Goal: Task Accomplishment & Management: Use online tool/utility

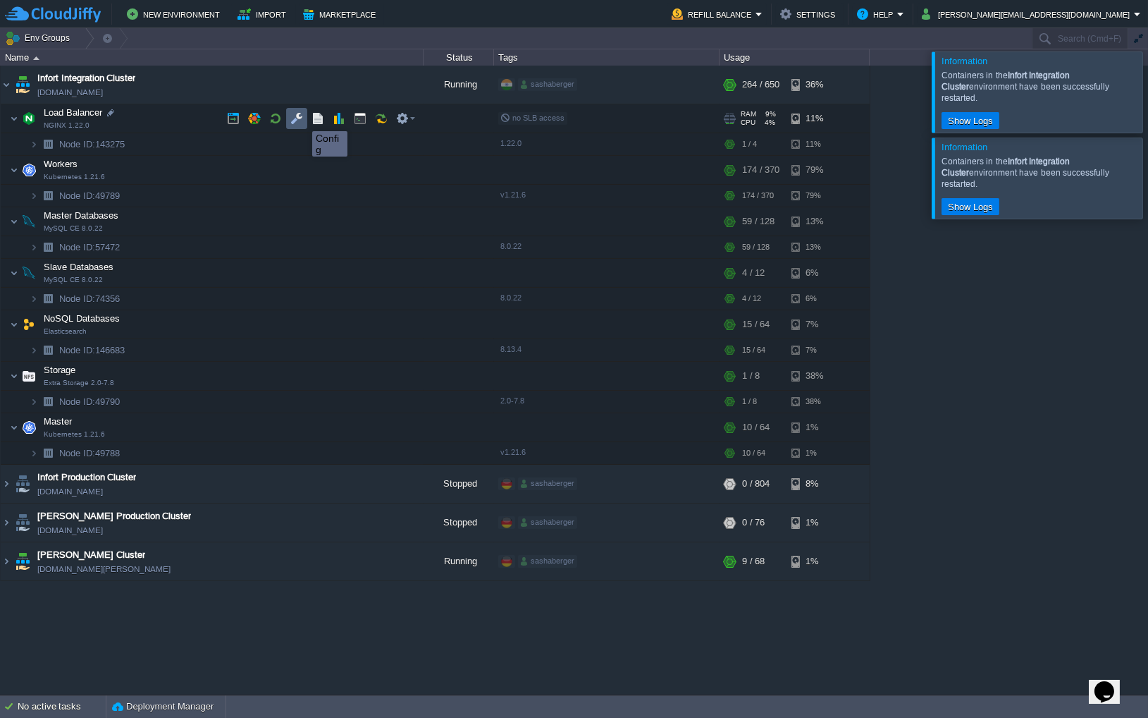
click at [302, 118] on button "button" at bounding box center [296, 118] width 13 height 13
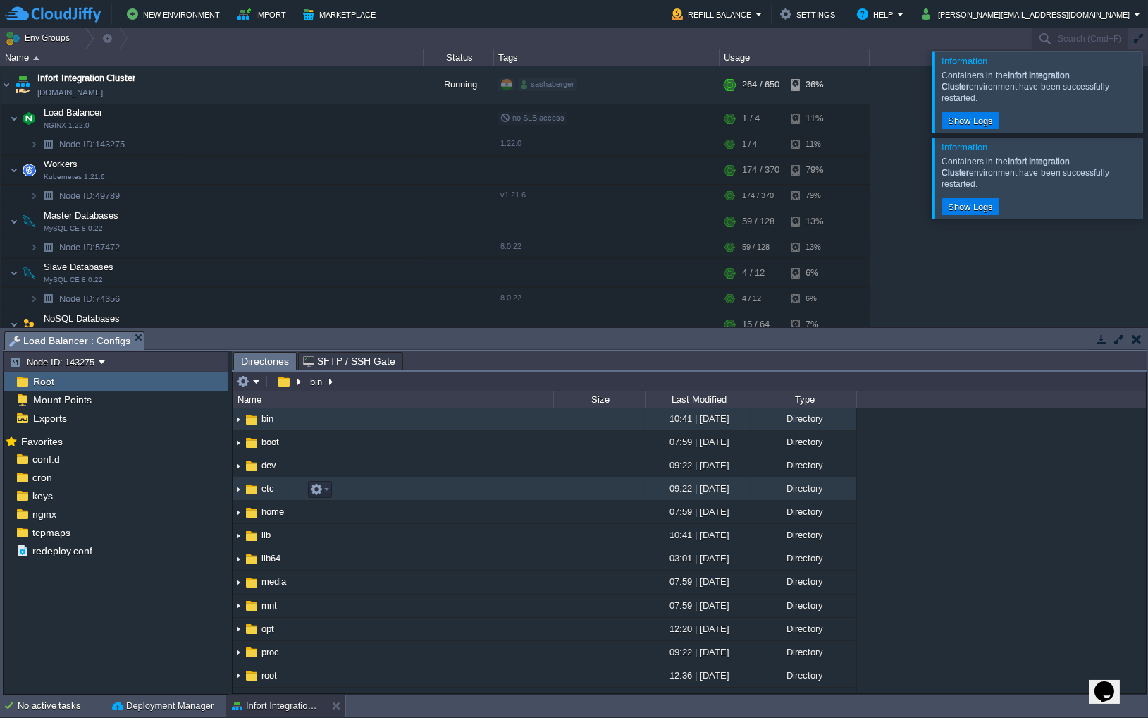
click at [245, 490] on img at bounding box center [252, 489] width 16 height 16
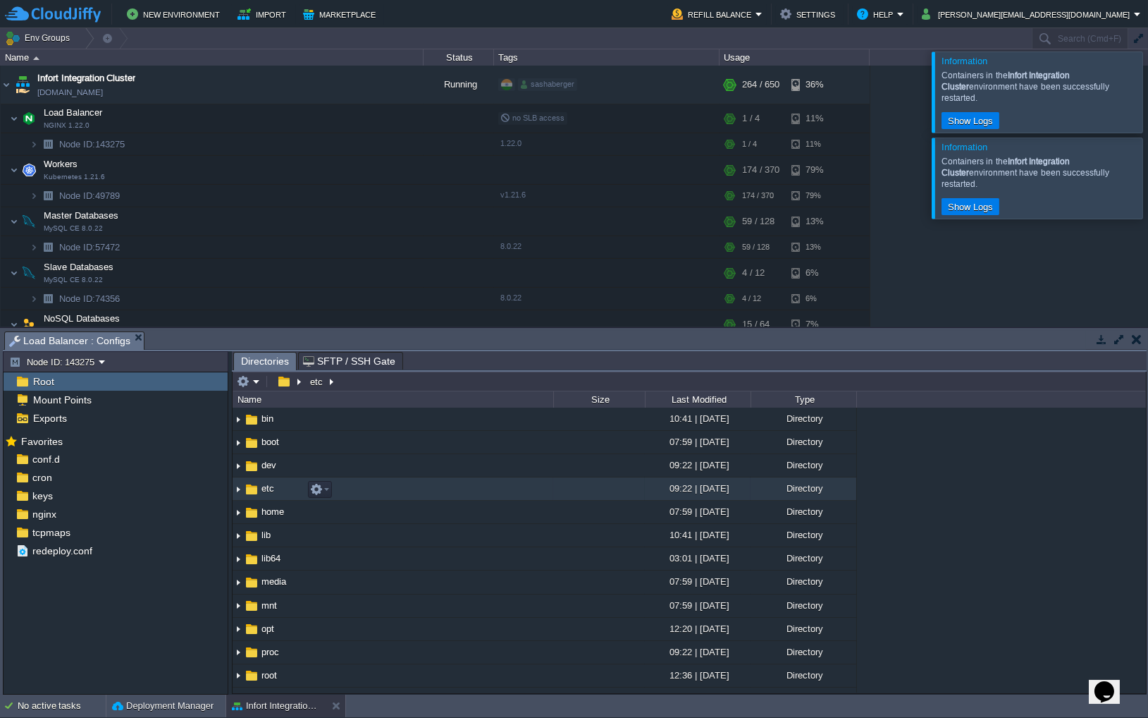
click at [237, 490] on img at bounding box center [238, 489] width 11 height 22
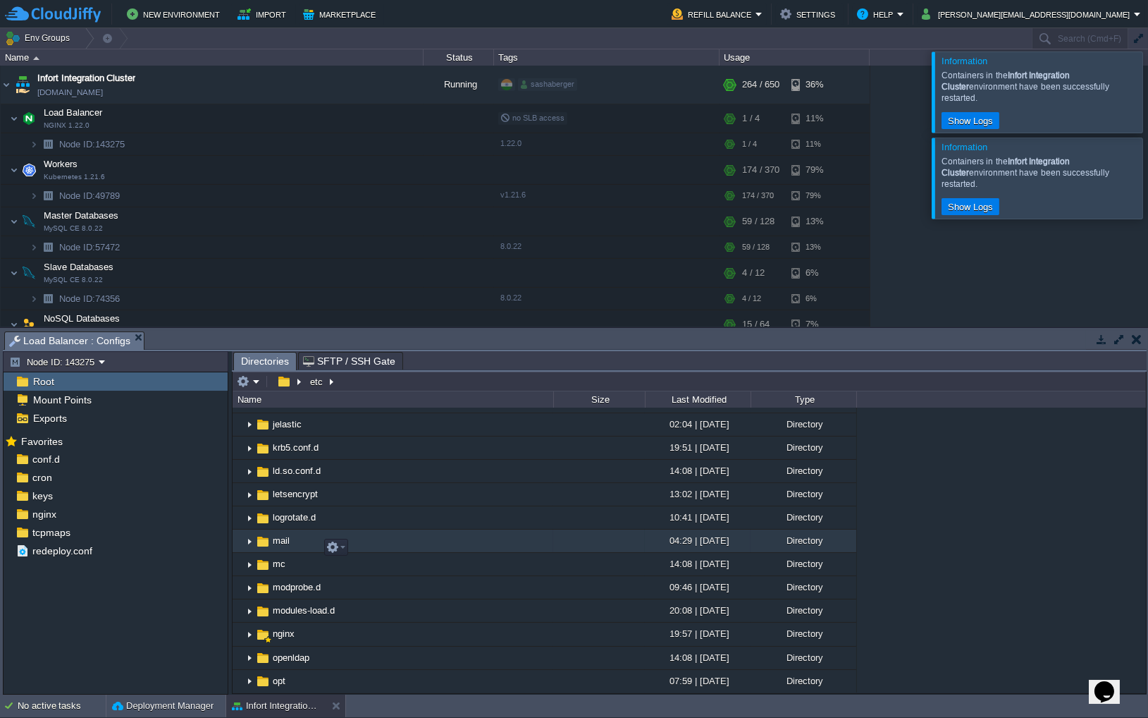
scroll to position [731, 0]
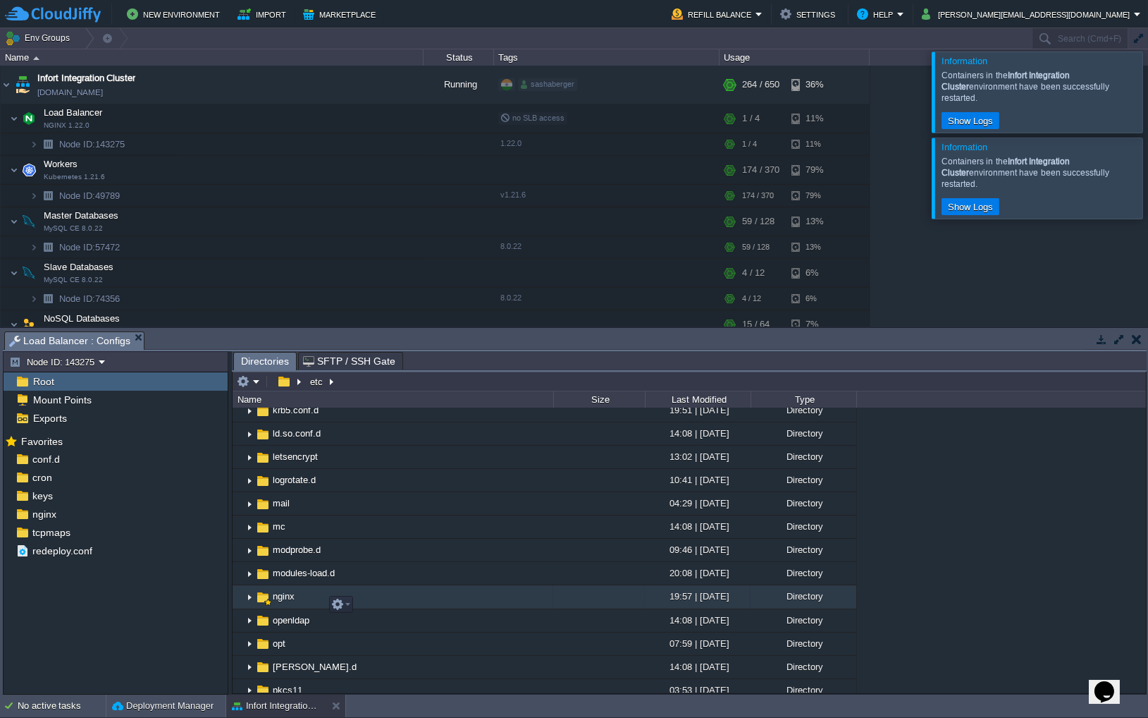
click at [248, 605] on img at bounding box center [249, 598] width 11 height 22
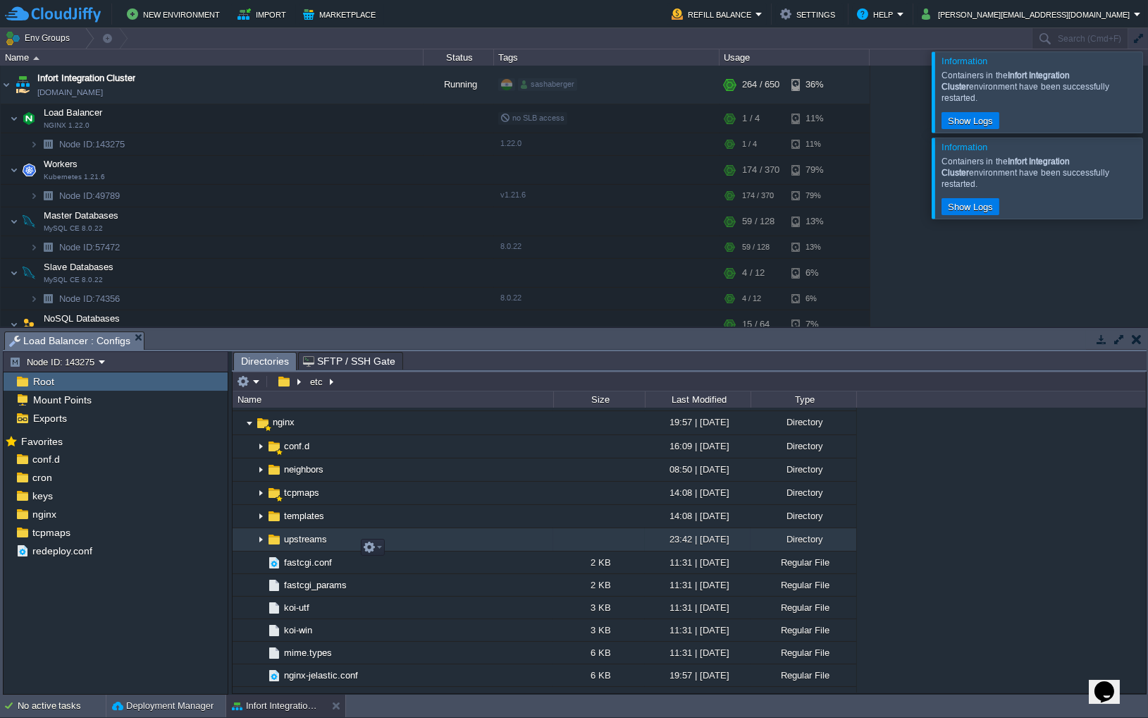
scroll to position [1004, 0]
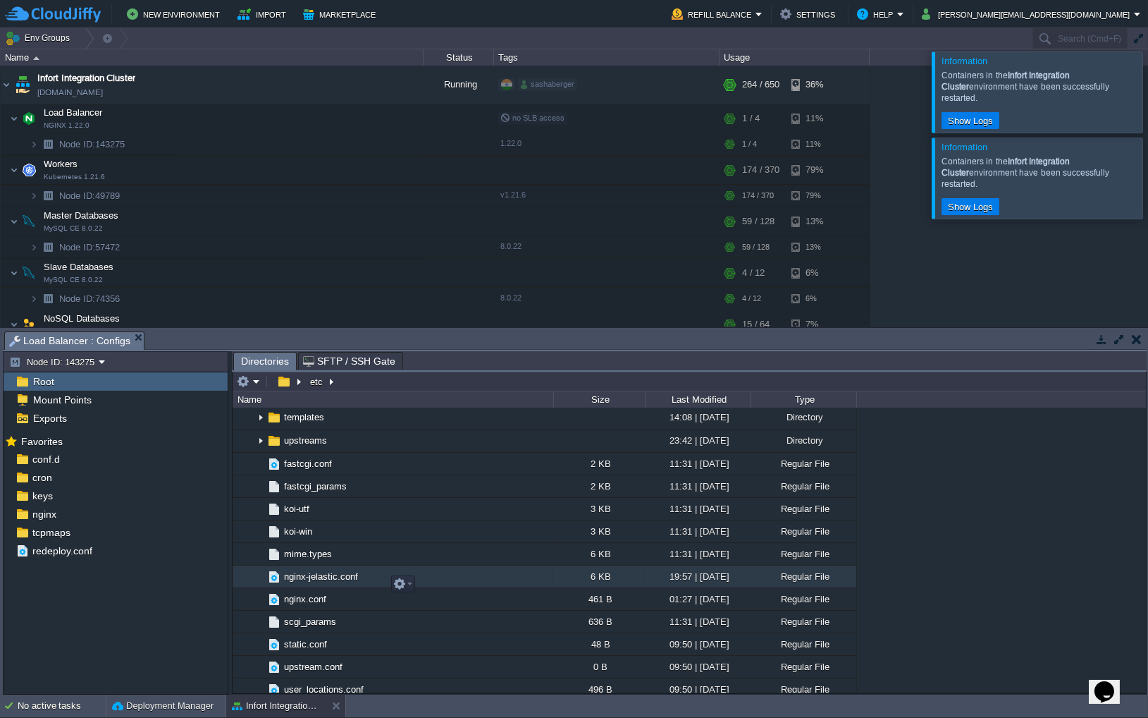
click at [309, 582] on span "nginx-jelastic.conf" at bounding box center [321, 576] width 78 height 12
click at [328, 582] on span "nginx-jelastic.conf" at bounding box center [321, 576] width 78 height 12
click at [314, 582] on span "nginx-jelastic.conf" at bounding box center [321, 576] width 78 height 12
click at [254, 361] on span "Directories" at bounding box center [265, 361] width 48 height 18
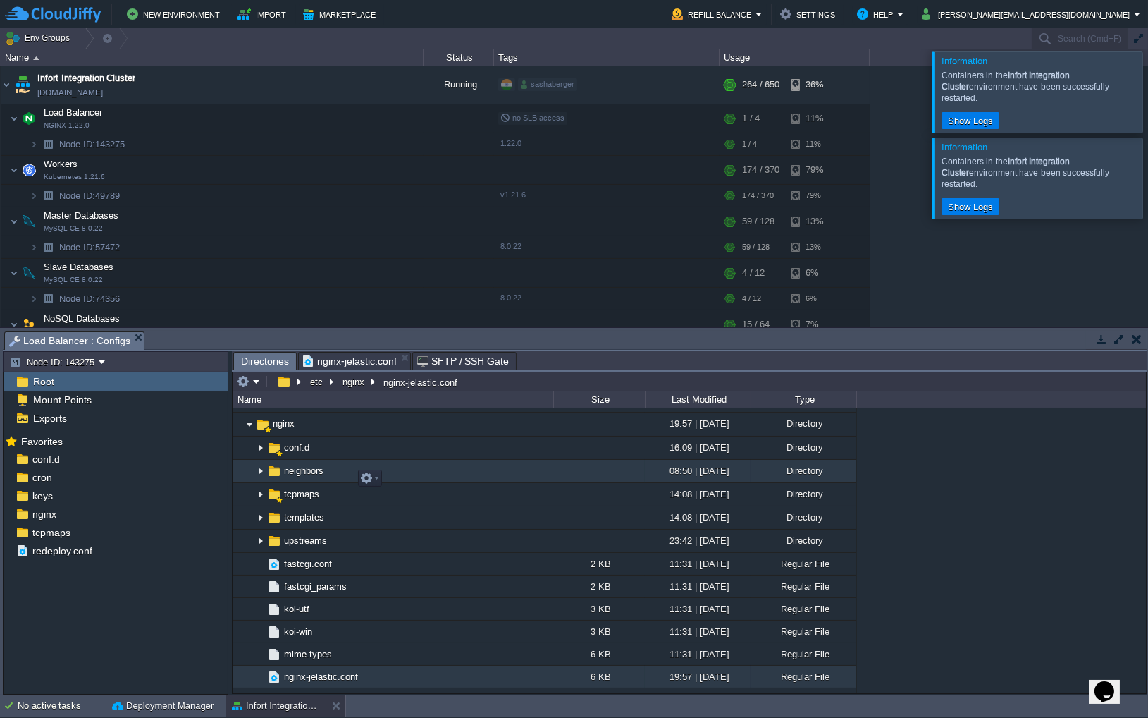
scroll to position [900, 0]
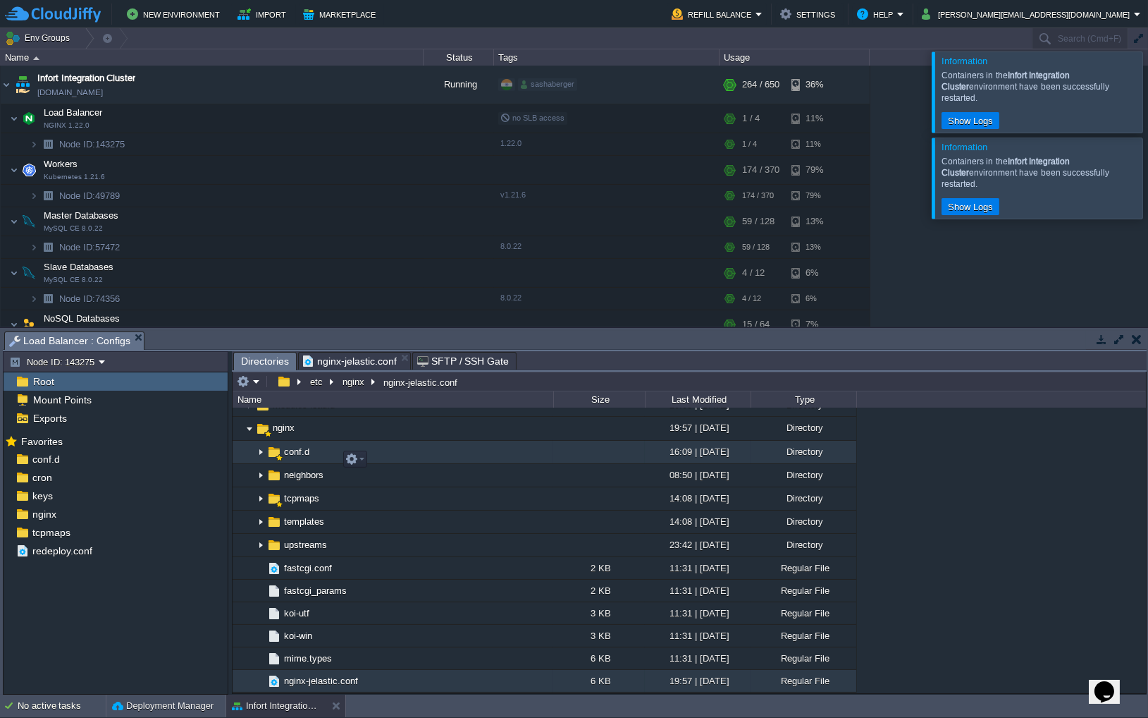
click at [265, 460] on img at bounding box center [260, 452] width 11 height 22
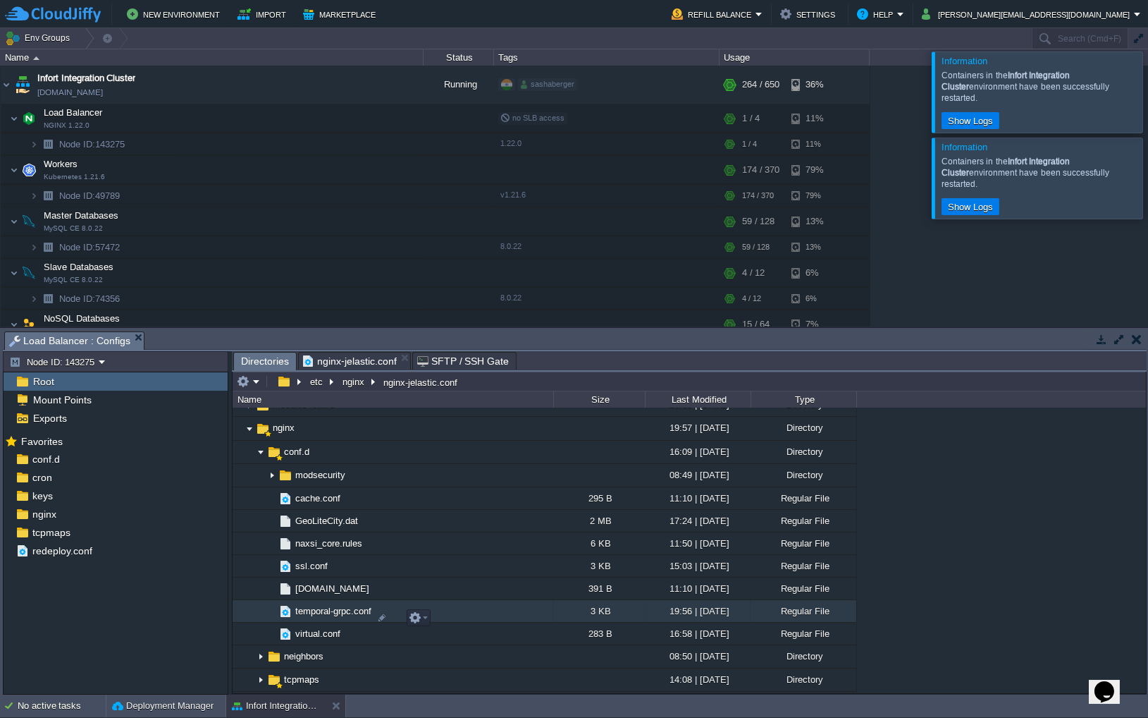
click at [333, 617] on span "temporal-grpc.conf" at bounding box center [333, 611] width 80 height 12
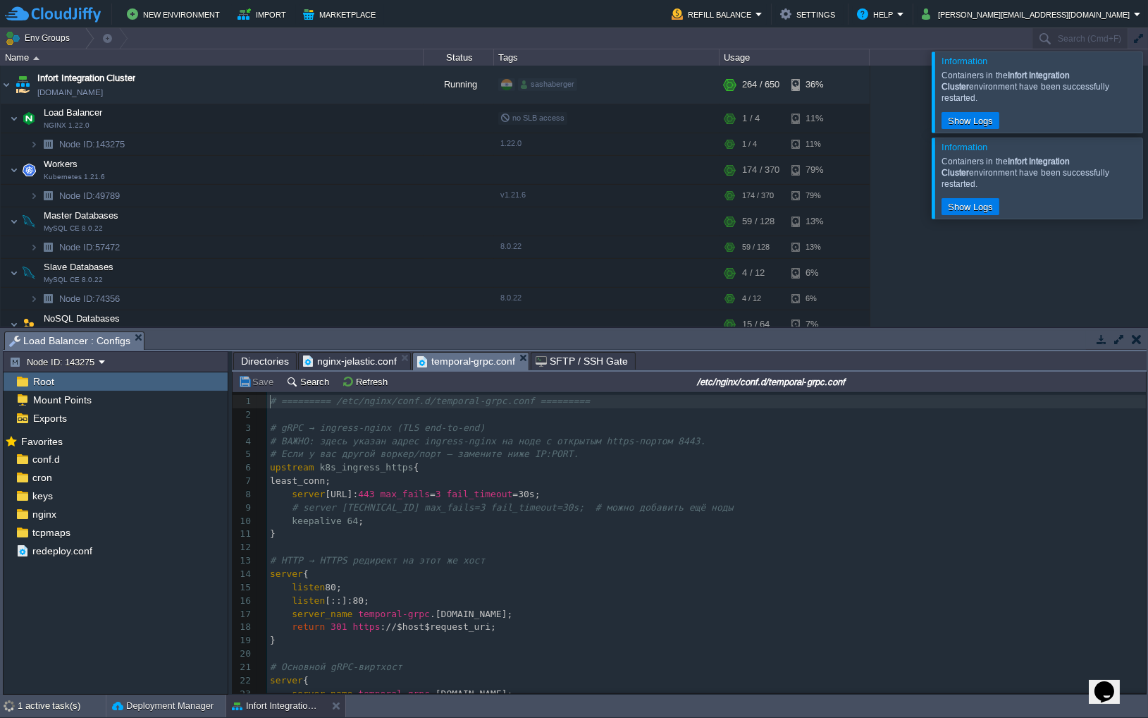
scroll to position [0, 0]
click at [336, 358] on span "nginx-jelastic.conf" at bounding box center [350, 360] width 94 height 17
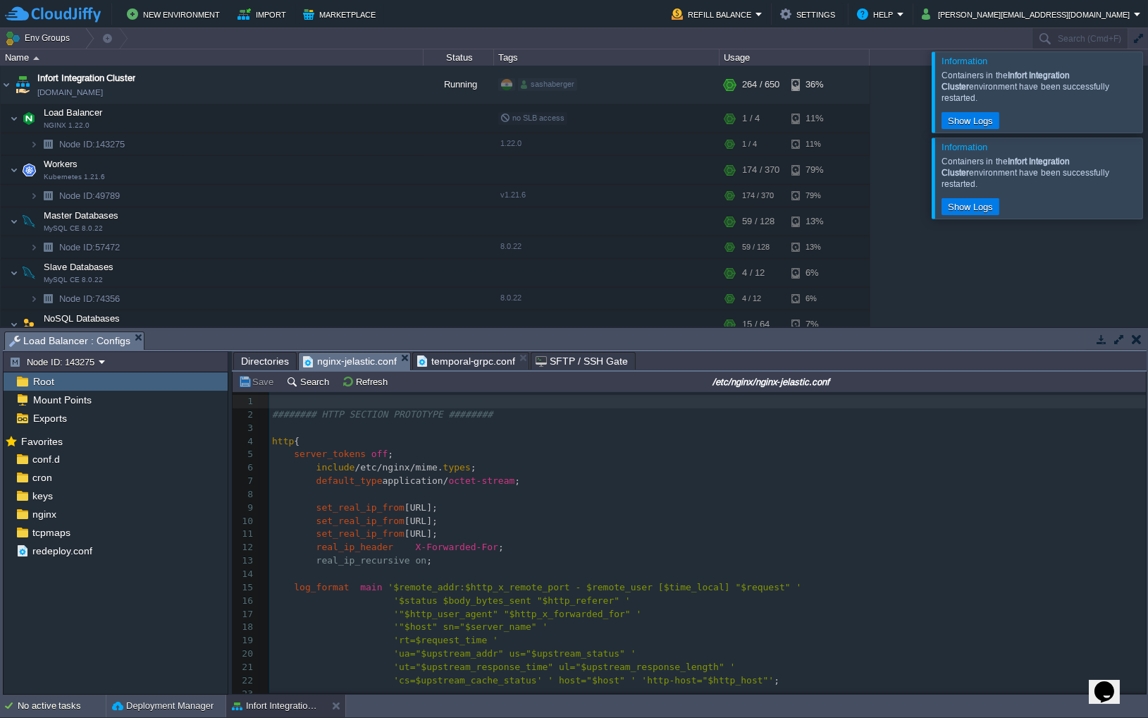
click at [453, 358] on span "temporal-grpc.conf" at bounding box center [466, 360] width 99 height 17
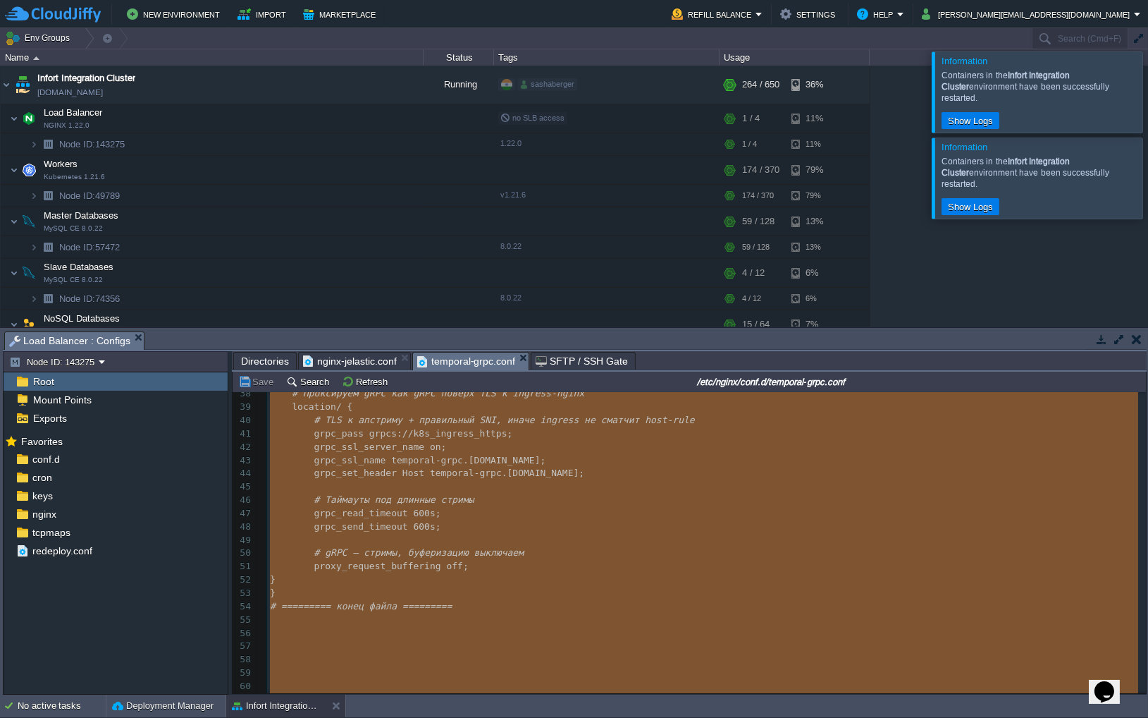
scroll to position [528, 0]
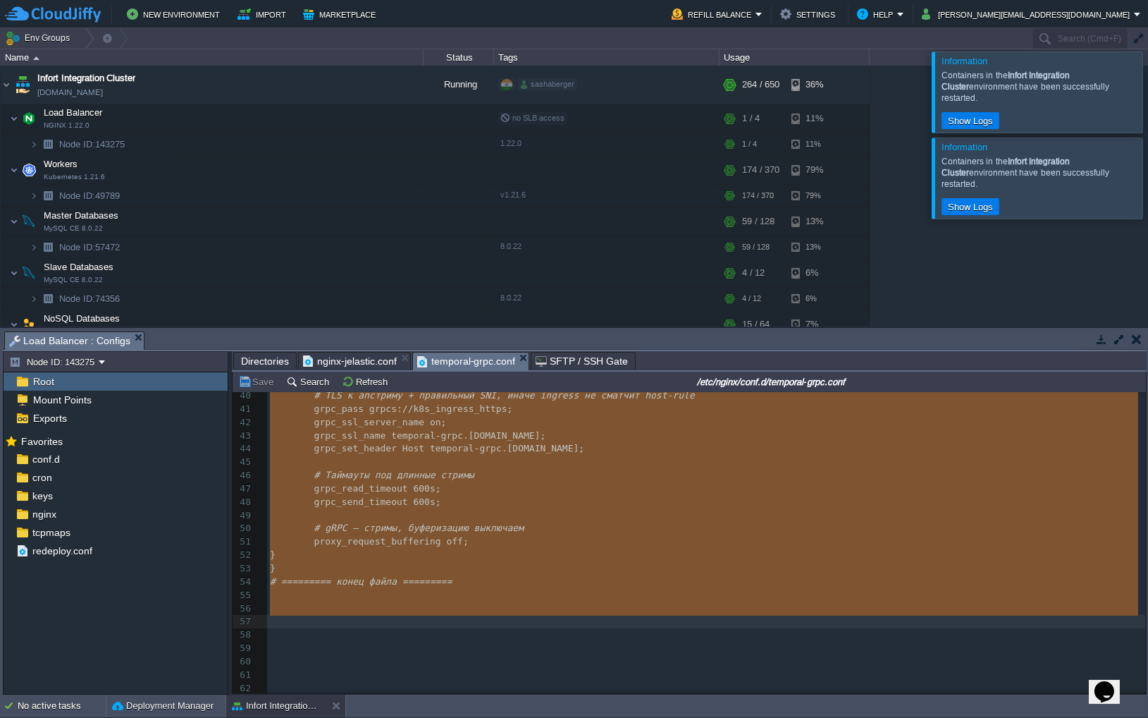
drag, startPoint x: 269, startPoint y: 403, endPoint x: 449, endPoint y: 623, distance: 284.6
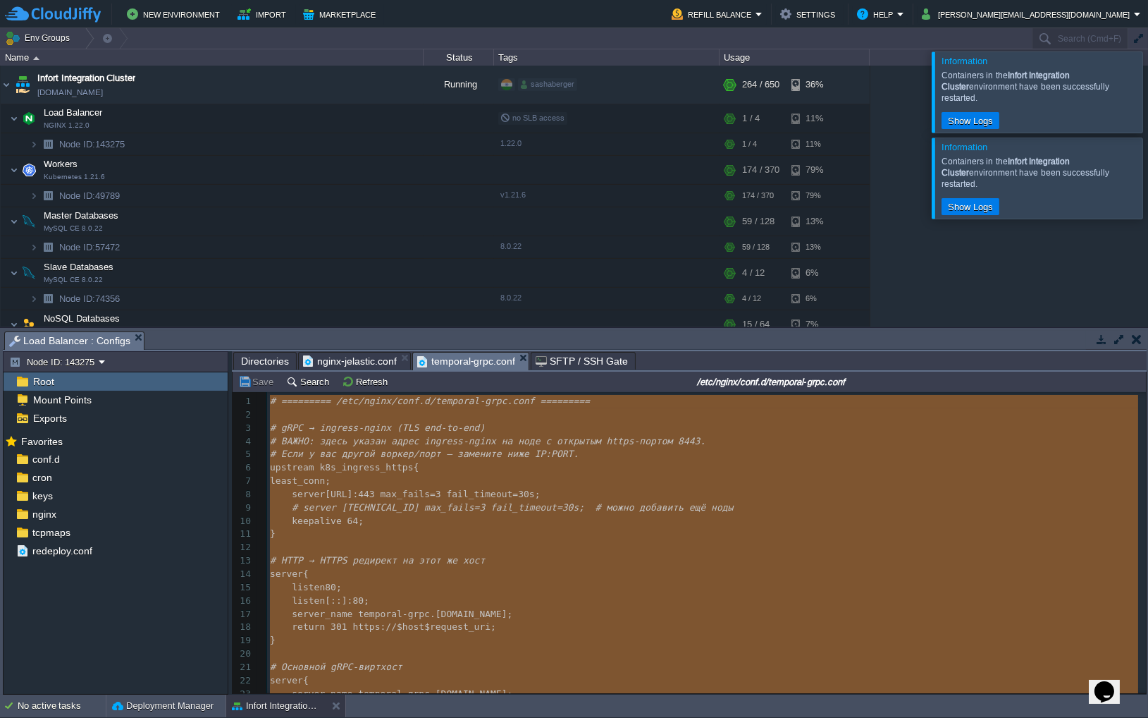
type textarea "-"
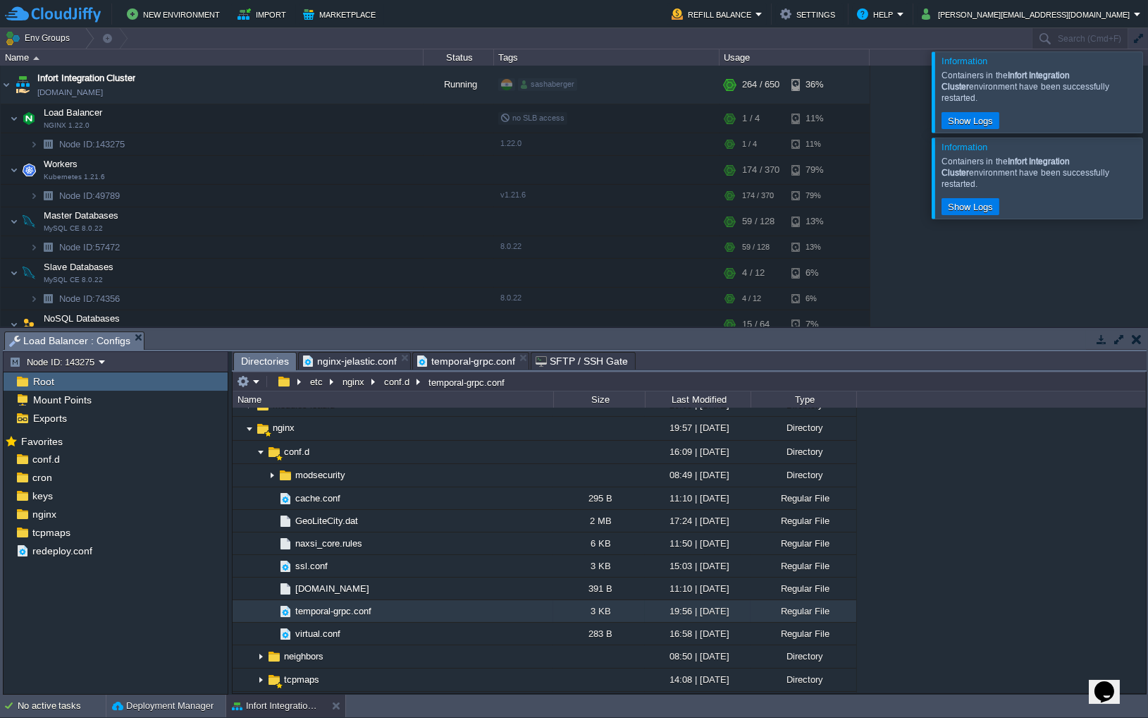
click at [256, 358] on span "Directories" at bounding box center [265, 361] width 48 height 18
click at [379, 617] on div at bounding box center [382, 617] width 13 height 13
drag, startPoint x: 400, startPoint y: 616, endPoint x: 272, endPoint y: 616, distance: 127.6
click at [272, 616] on div ".. bin 10:41 | [DATE] Directory boot 07:59 | [DATE] Directory dev 09:22 | [DATE…" at bounding box center [690, 549] width 914 height 285
click at [199, 594] on div "Mark the most frequently used files and directories as Favorites to easily acce…" at bounding box center [116, 564] width 224 height 266
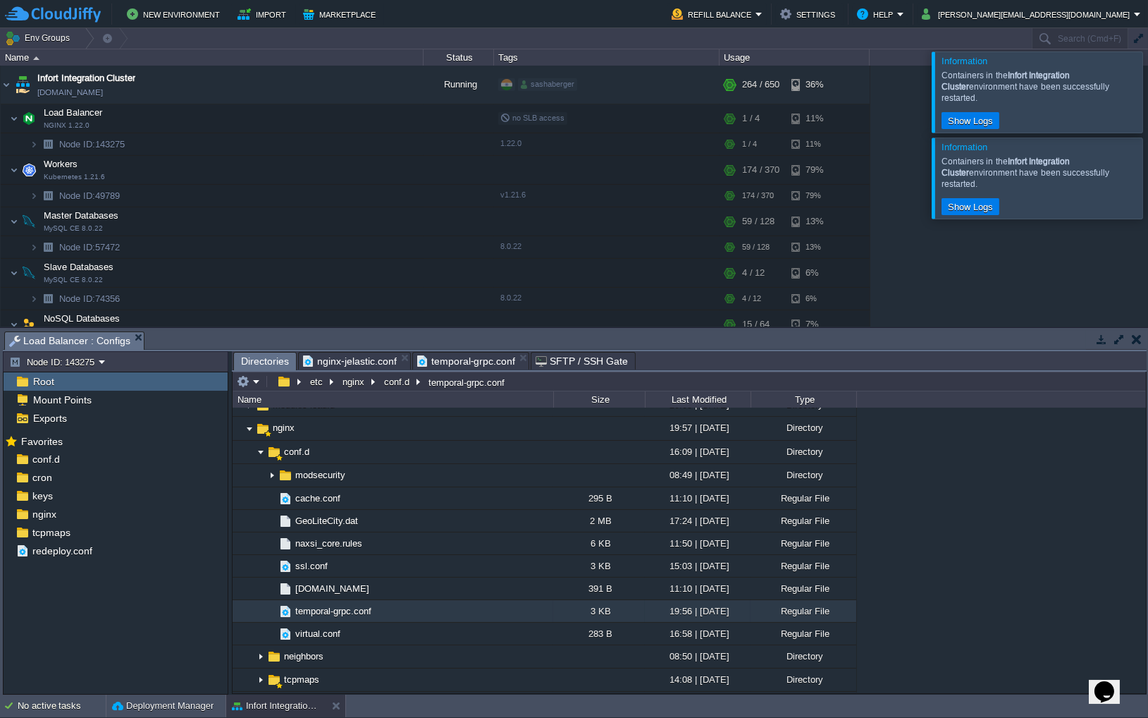
click at [336, 360] on span "nginx-jelastic.conf" at bounding box center [350, 360] width 94 height 17
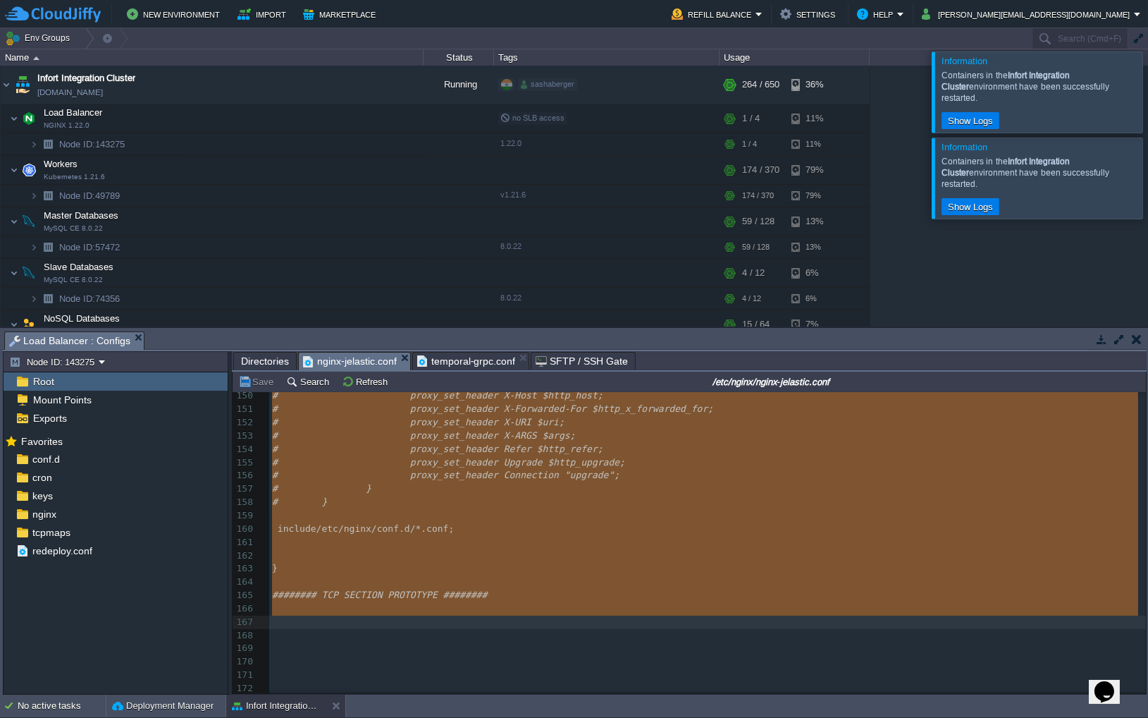
drag, startPoint x: 271, startPoint y: 416, endPoint x: 493, endPoint y: 623, distance: 303.8
type textarea "-"
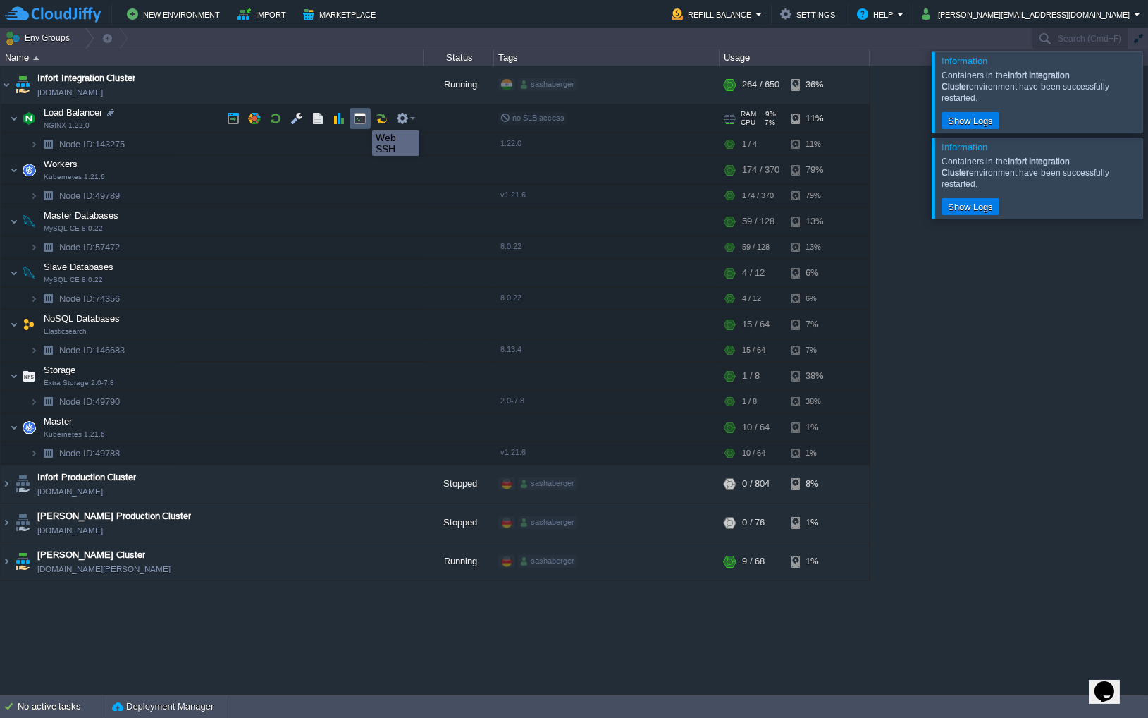
click at [362, 118] on button "button" at bounding box center [360, 118] width 13 height 13
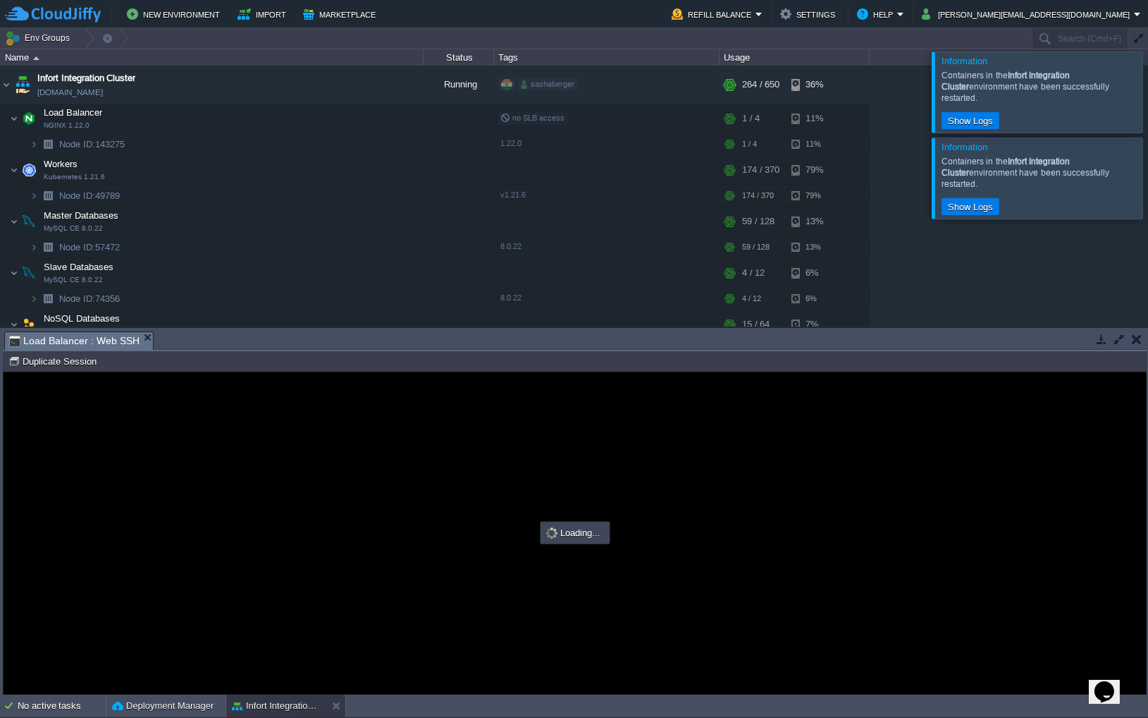
type input "#000000"
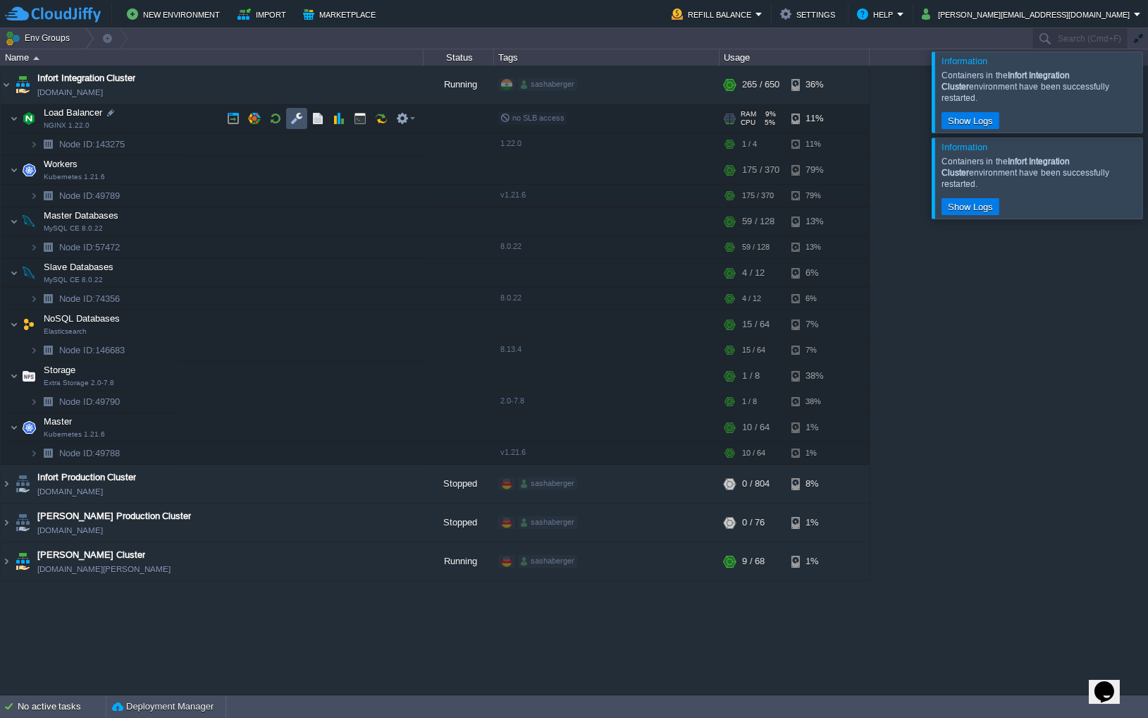
click at [300, 123] on button "button" at bounding box center [296, 118] width 13 height 13
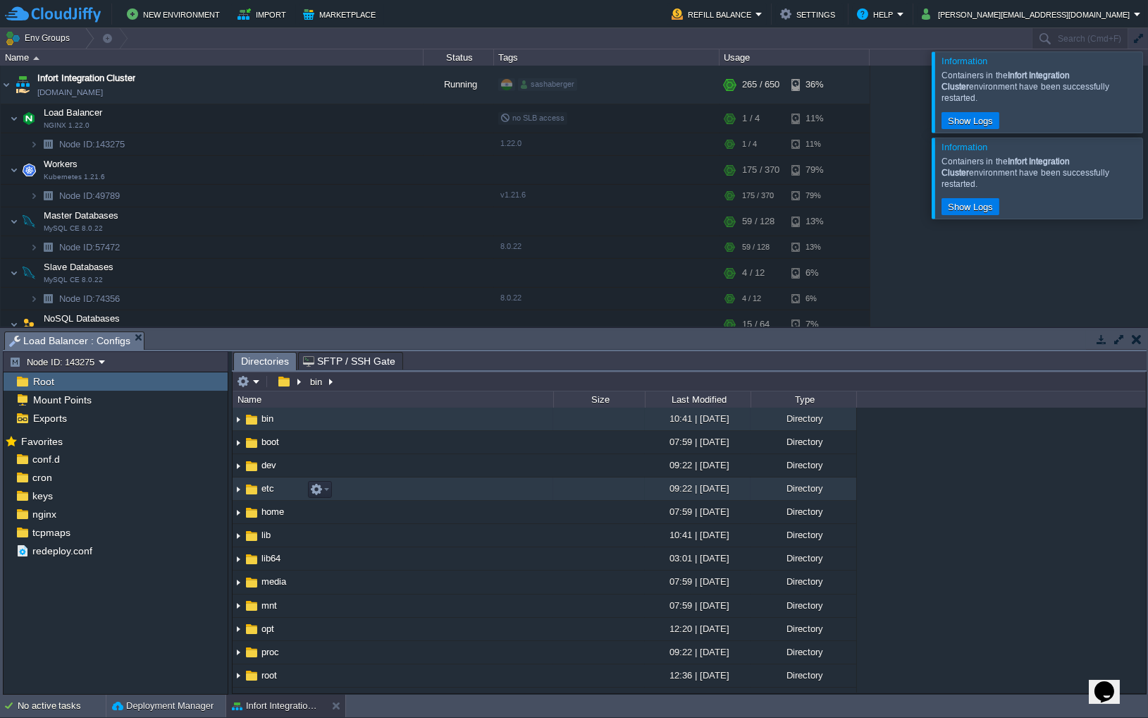
click at [235, 490] on img at bounding box center [238, 489] width 11 height 22
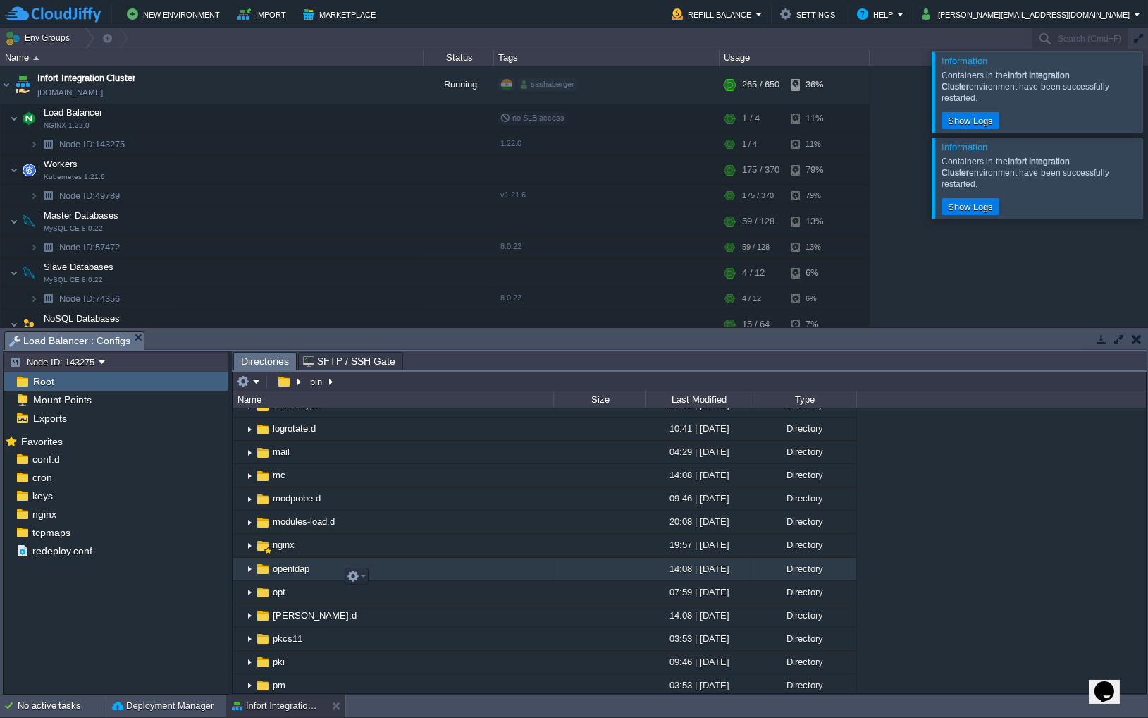
scroll to position [783, 0]
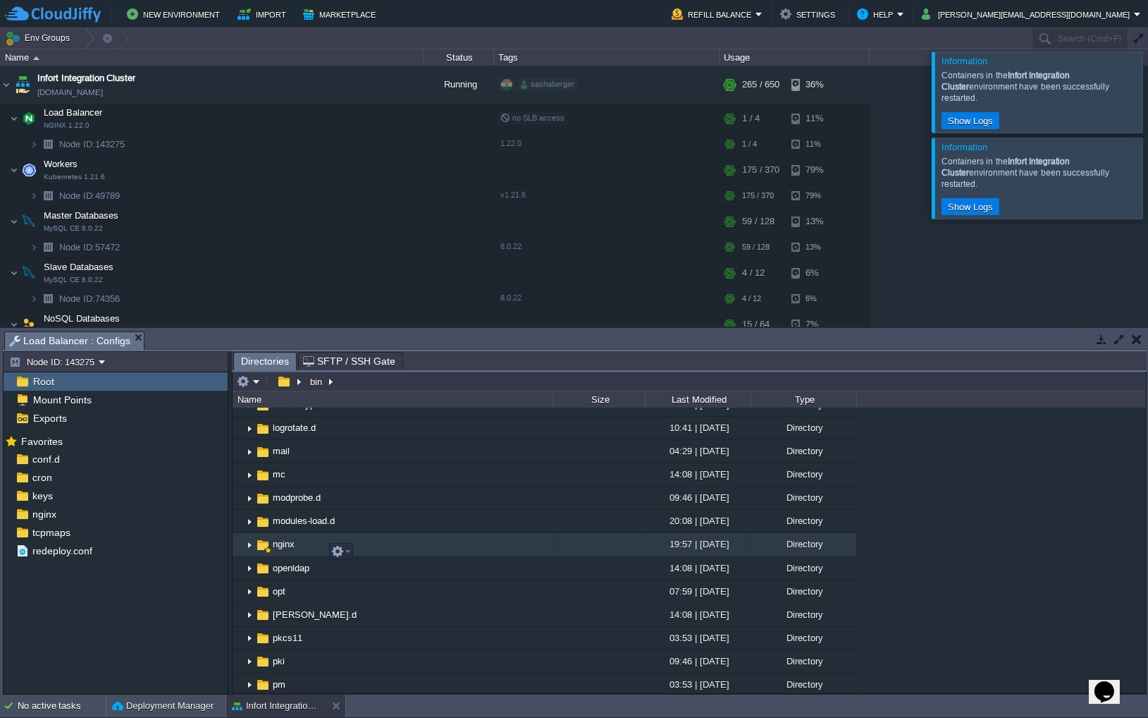
click at [250, 551] on img at bounding box center [249, 545] width 11 height 22
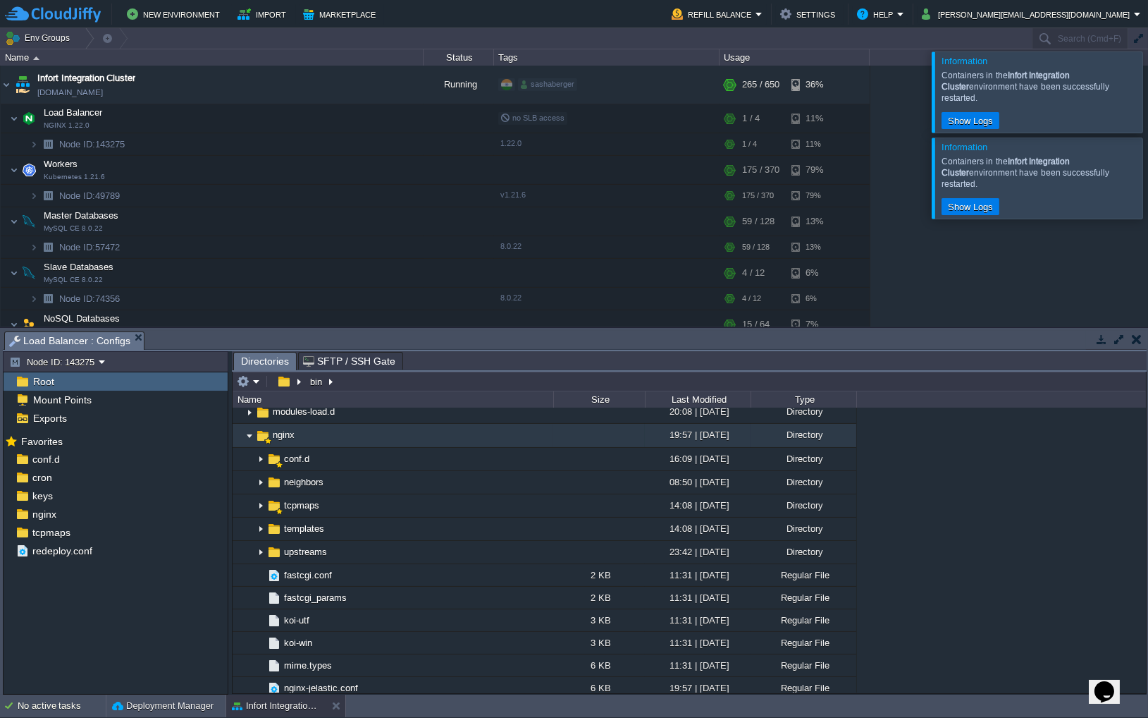
scroll to position [894, 0]
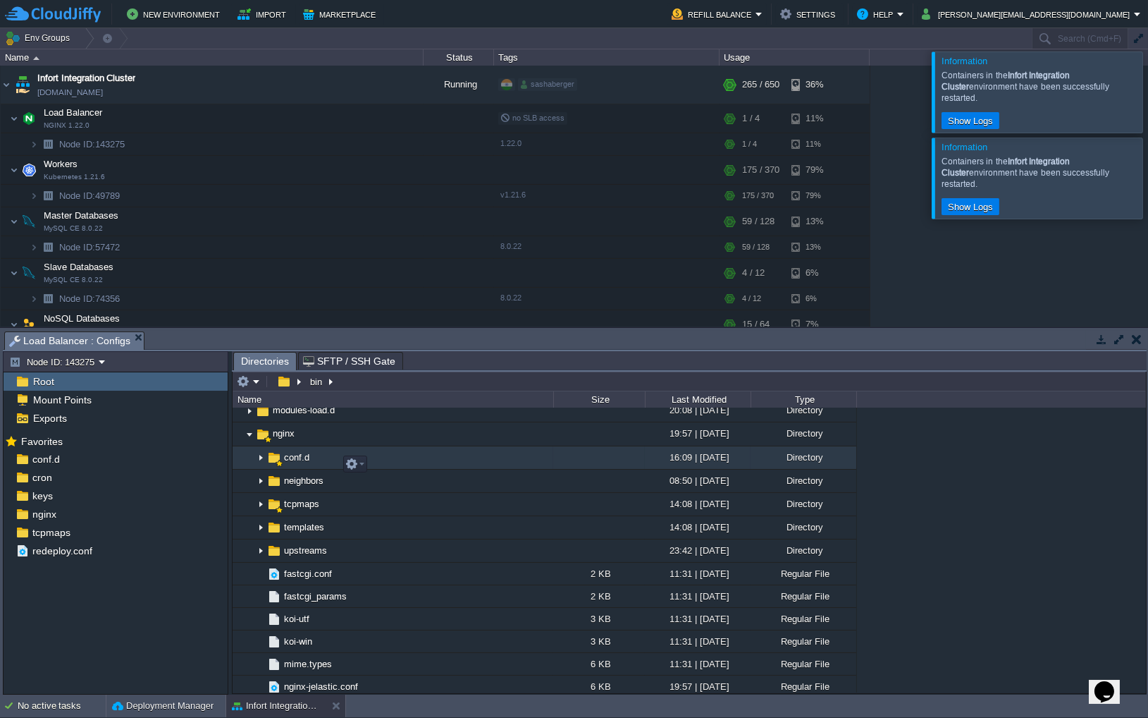
click at [262, 465] on img at bounding box center [260, 458] width 11 height 22
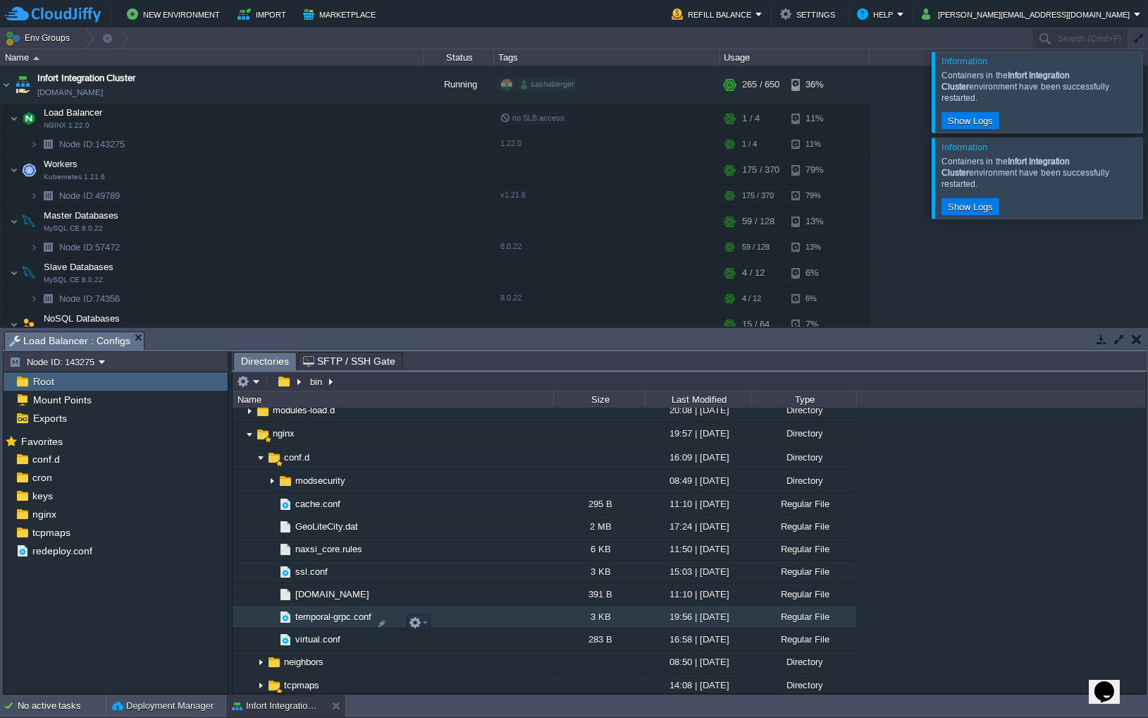
click at [338, 622] on span "temporal-grpc.conf" at bounding box center [333, 616] width 80 height 12
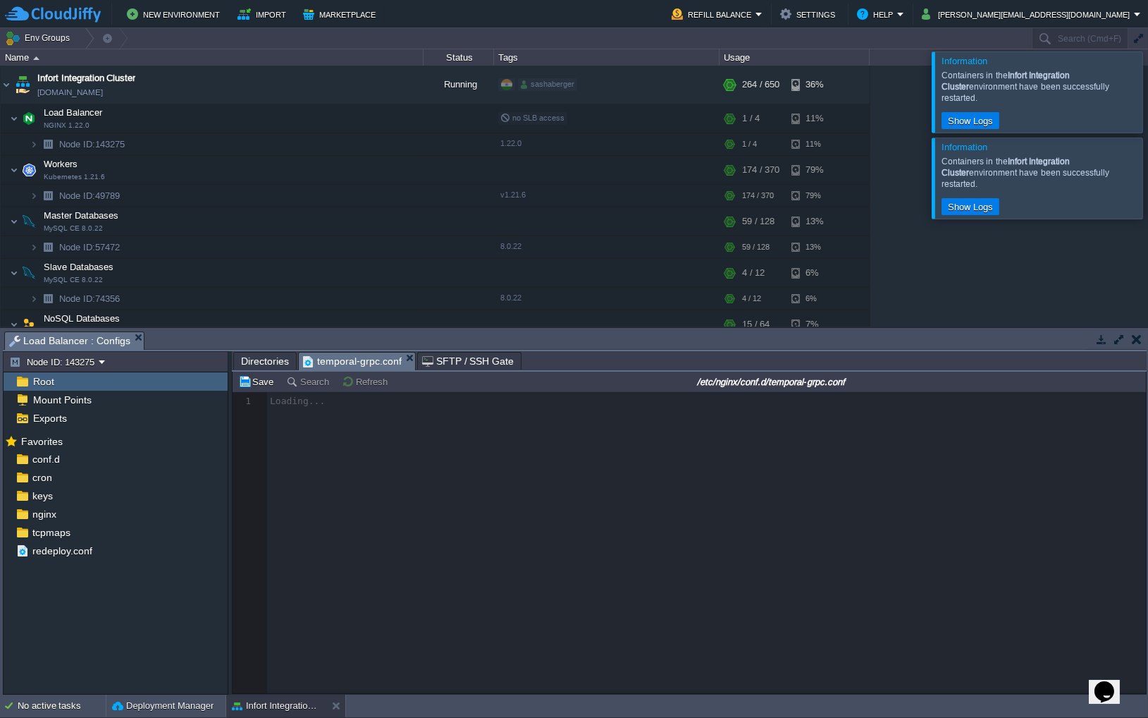
scroll to position [4, 0]
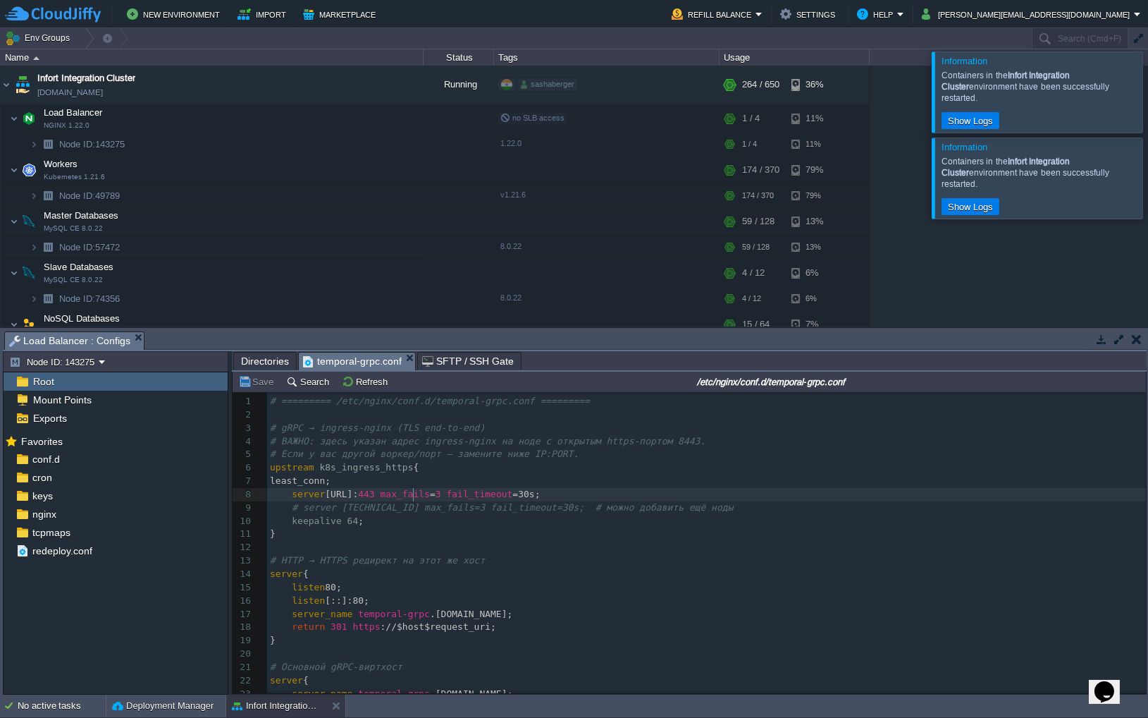
click at [415, 493] on div "62 1 # ========= /etc/nginx/conf.d/temporal-grpc.conf ========= 2 ​ 3 # gRPC → …" at bounding box center [706, 607] width 879 height 425
type textarea "80"
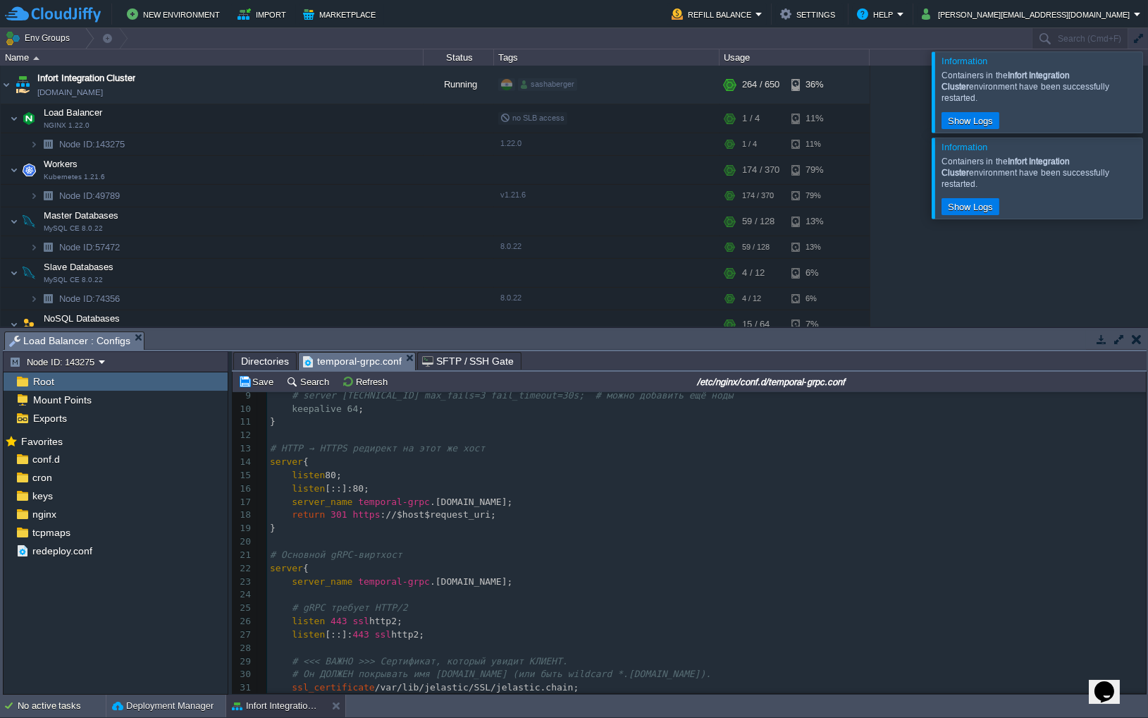
scroll to position [0, 0]
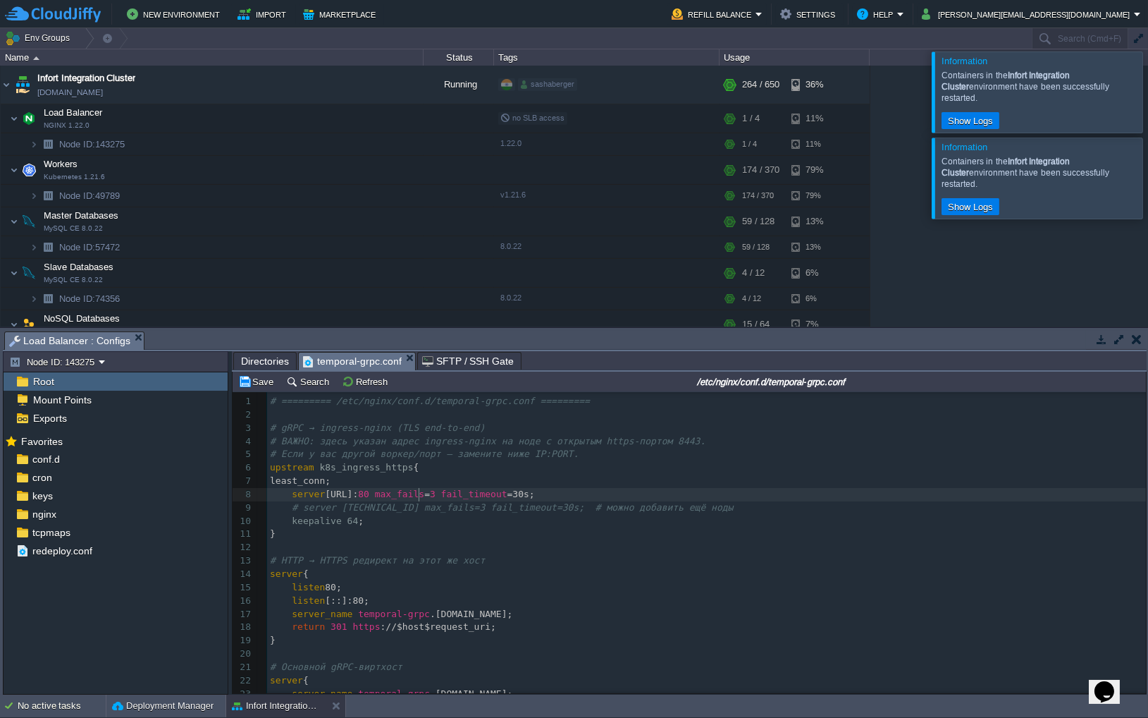
click at [389, 470] on span "k8s_ingress_https" at bounding box center [366, 467] width 94 height 11
type textarea "k8s_ingress_https"
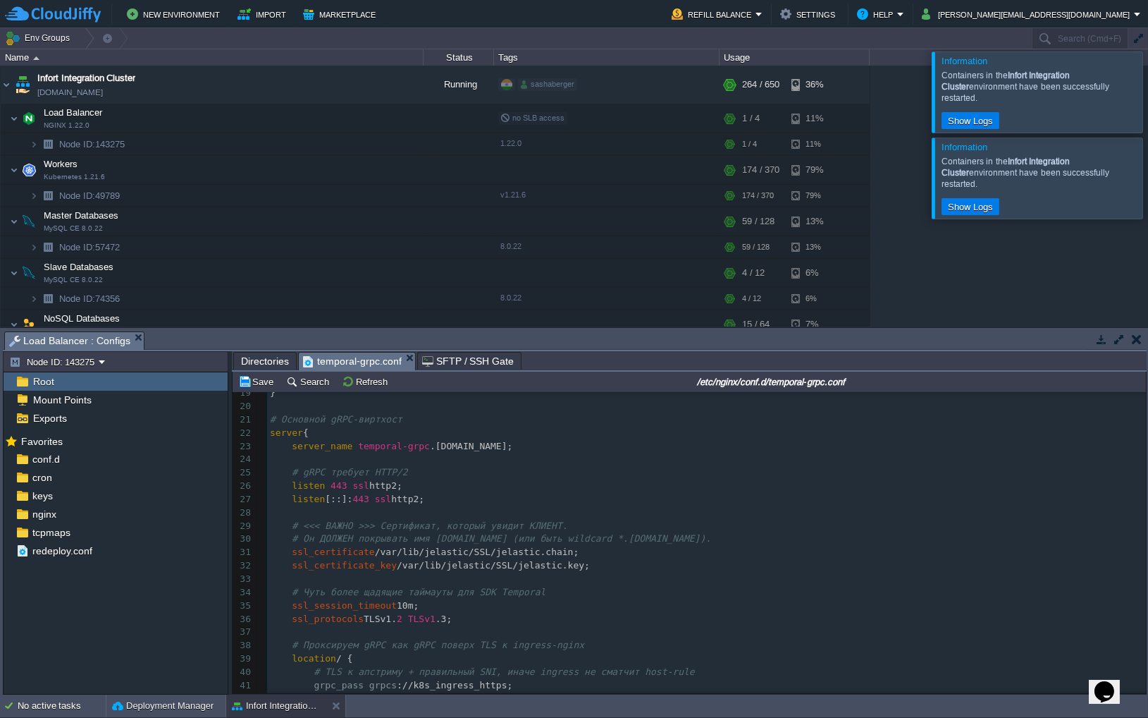
scroll to position [248, 0]
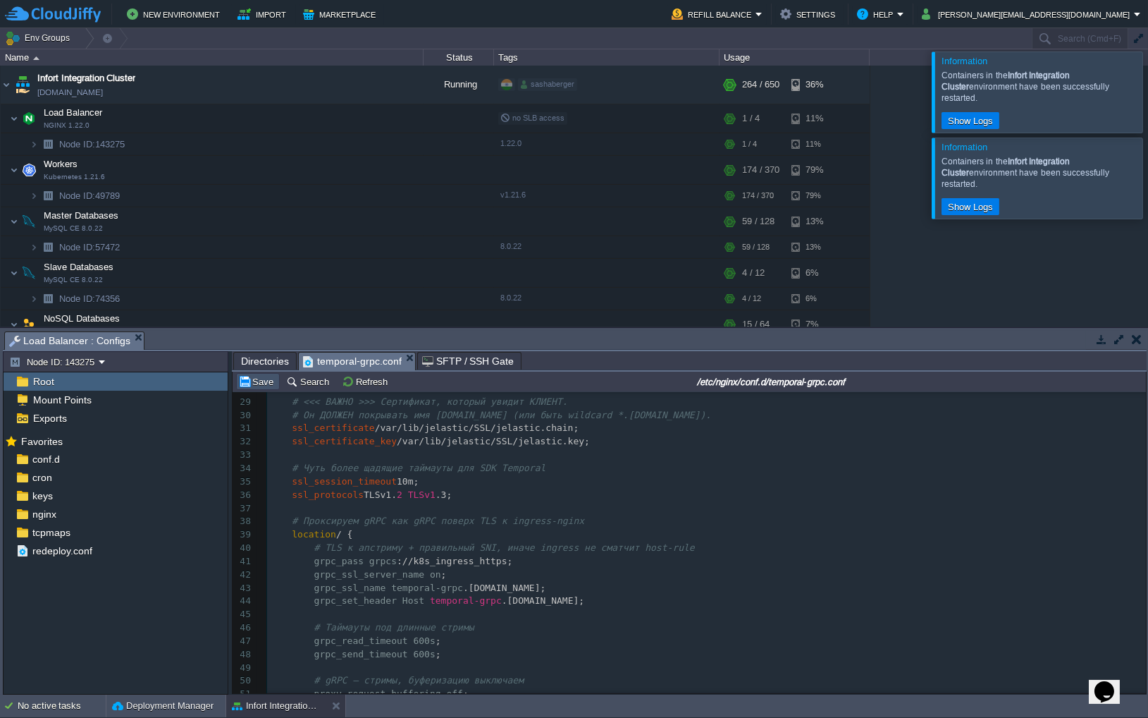
click at [262, 382] on button "Save" at bounding box center [257, 381] width 39 height 13
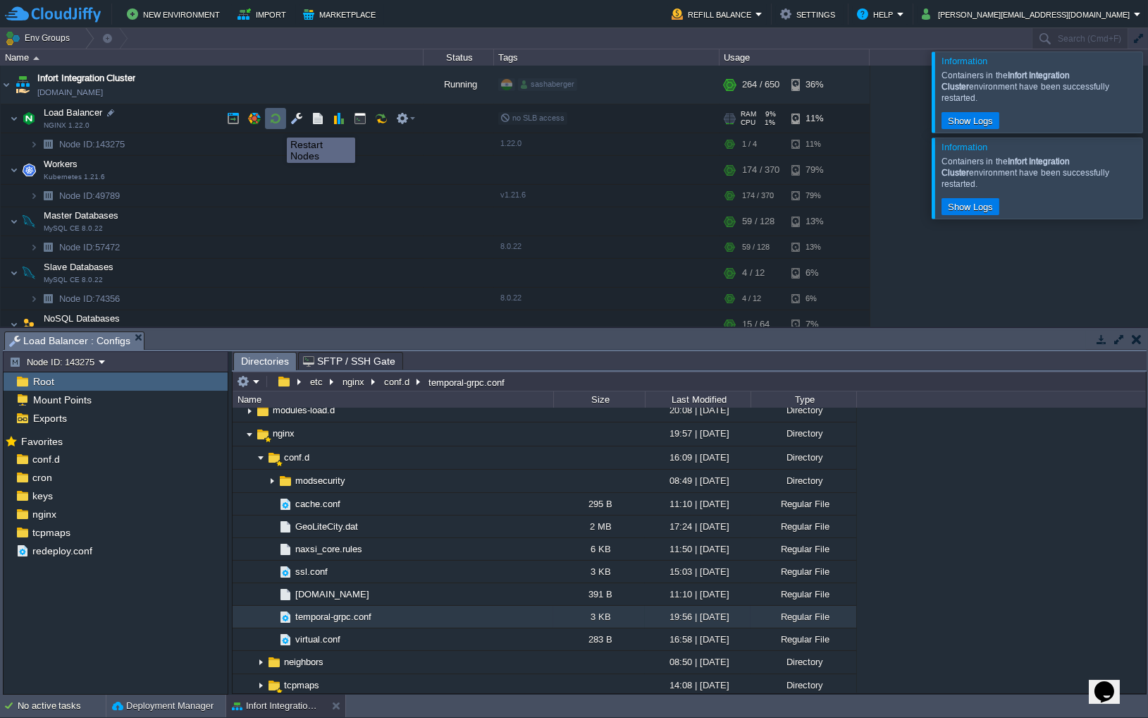
click at [274, 116] on button "button" at bounding box center [275, 118] width 13 height 13
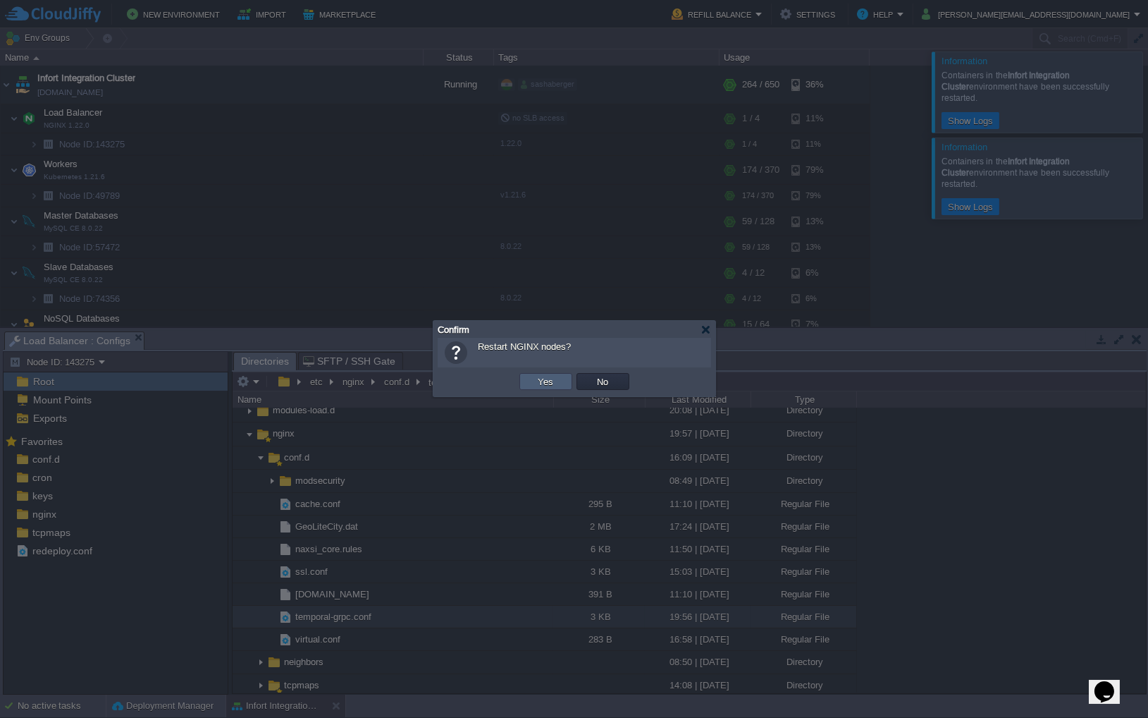
click at [532, 376] on td "Yes" at bounding box center [546, 381] width 53 height 17
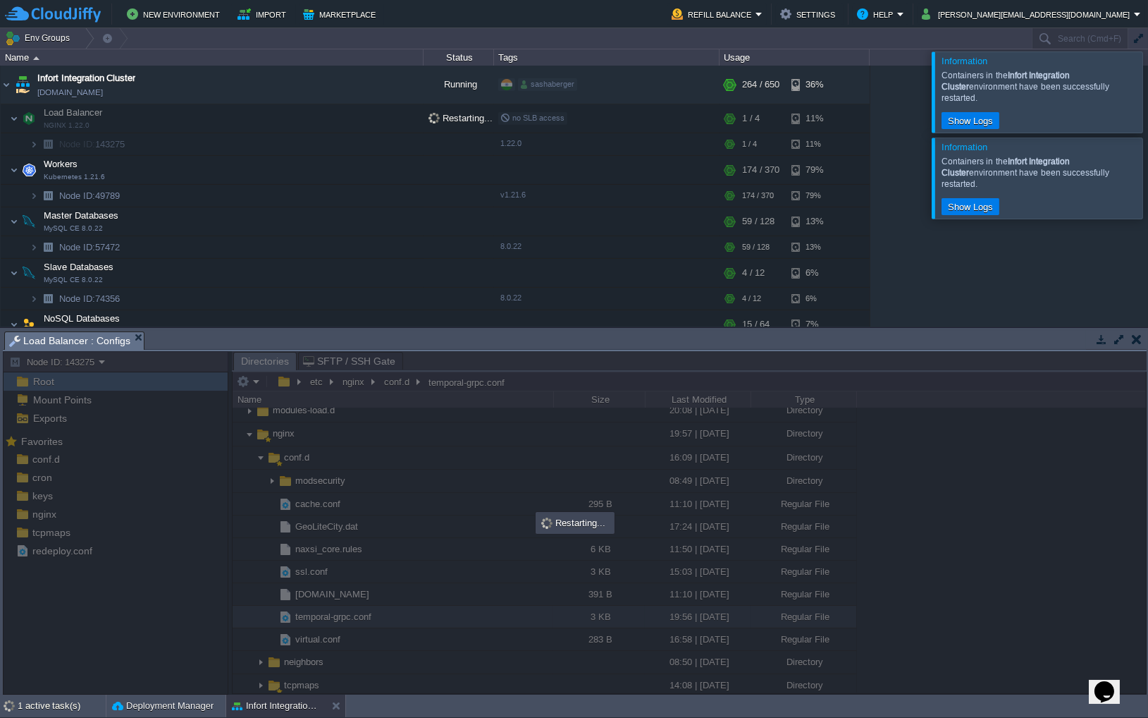
click at [1148, 73] on div at bounding box center [1165, 91] width 0 height 80
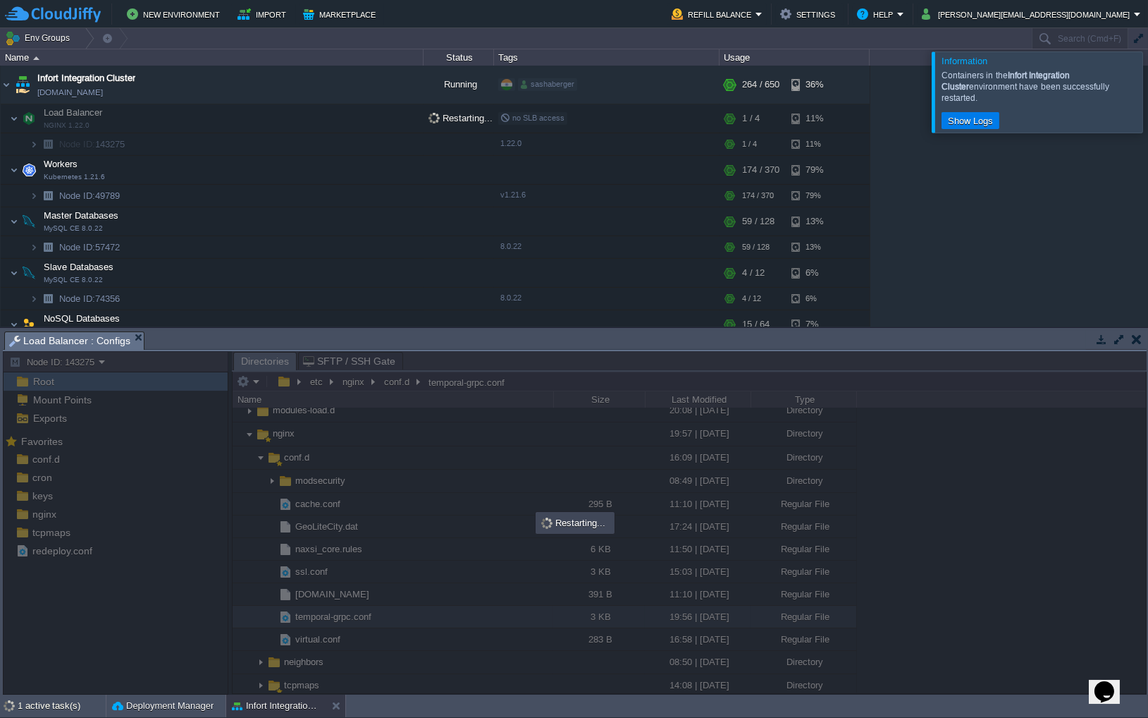
click at [1148, 89] on div at bounding box center [1165, 91] width 0 height 80
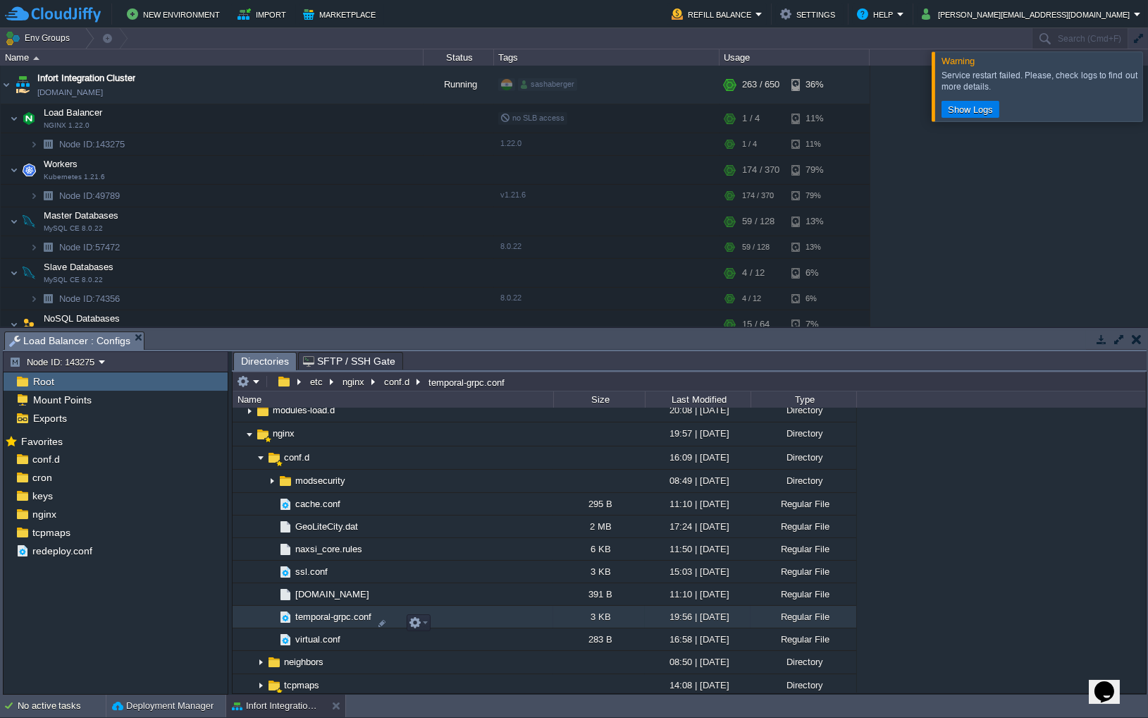
click at [297, 619] on span "temporal-grpc.conf" at bounding box center [333, 616] width 80 height 12
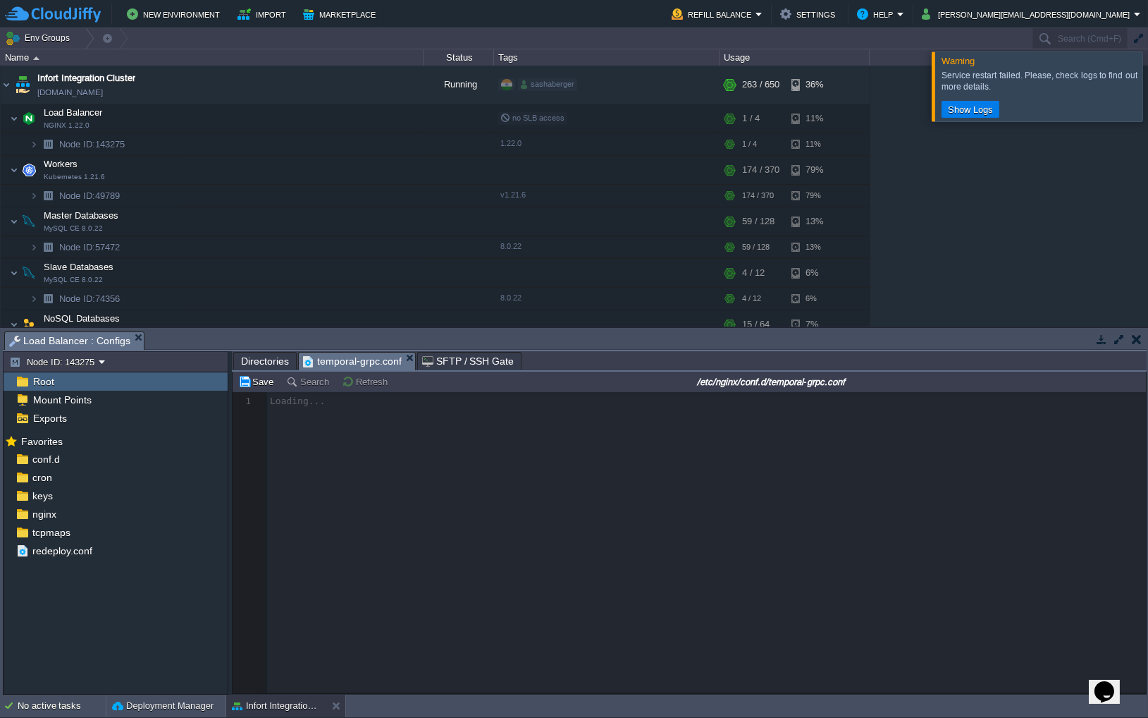
click at [253, 359] on span "Directories" at bounding box center [265, 360] width 48 height 17
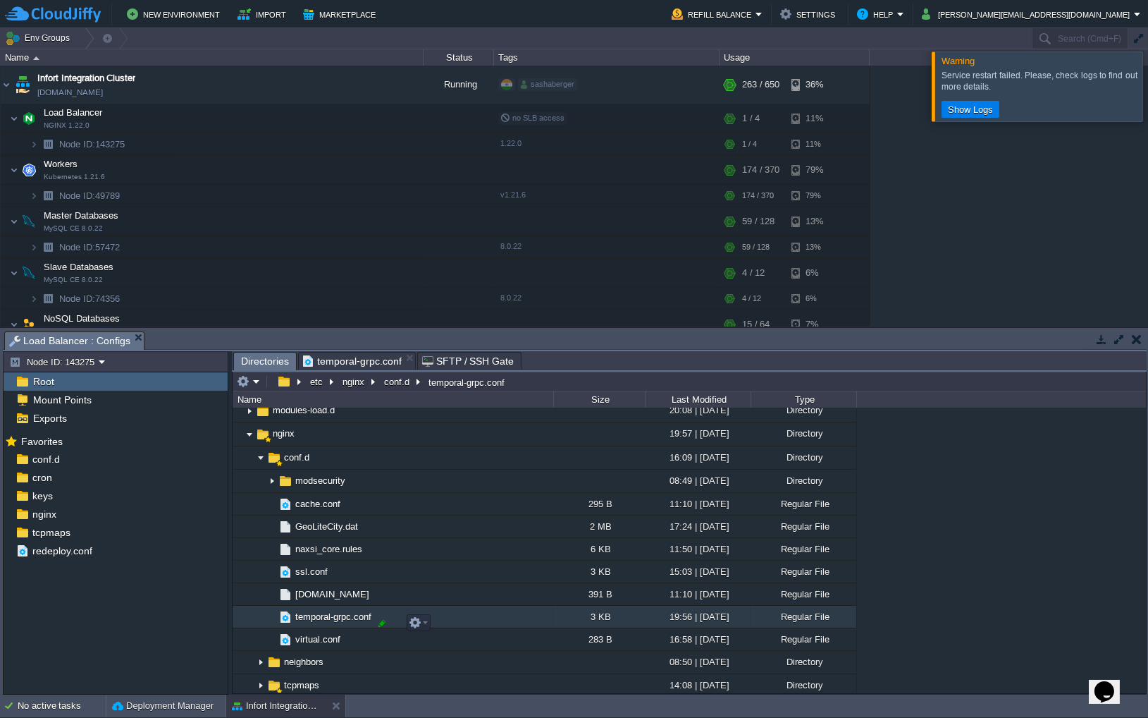
click at [381, 622] on div at bounding box center [382, 623] width 13 height 13
drag, startPoint x: 381, startPoint y: 622, endPoint x: 250, endPoint y: 622, distance: 131.8
click at [250, 622] on div ".. bin 10:41 | [DATE] Directory boot 07:59 | [DATE] Directory dev 09:22 | [DATE…" at bounding box center [690, 549] width 914 height 285
click at [343, 358] on span "temporal-grpc.conf" at bounding box center [352, 360] width 99 height 17
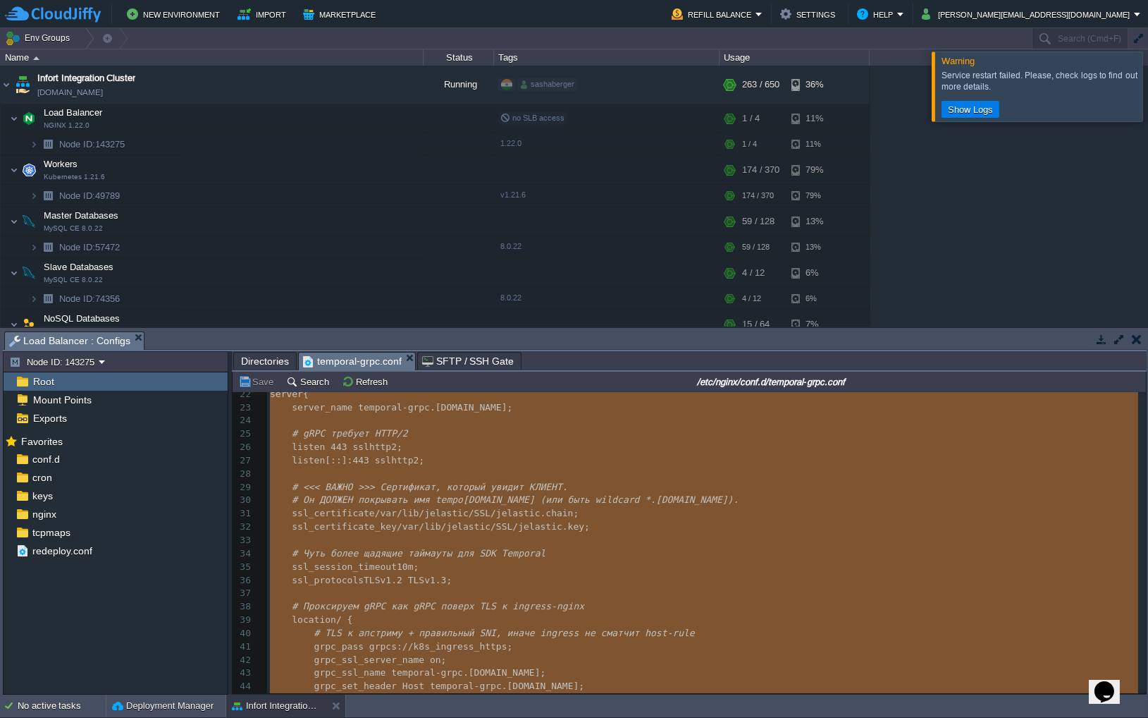
scroll to position [446, 0]
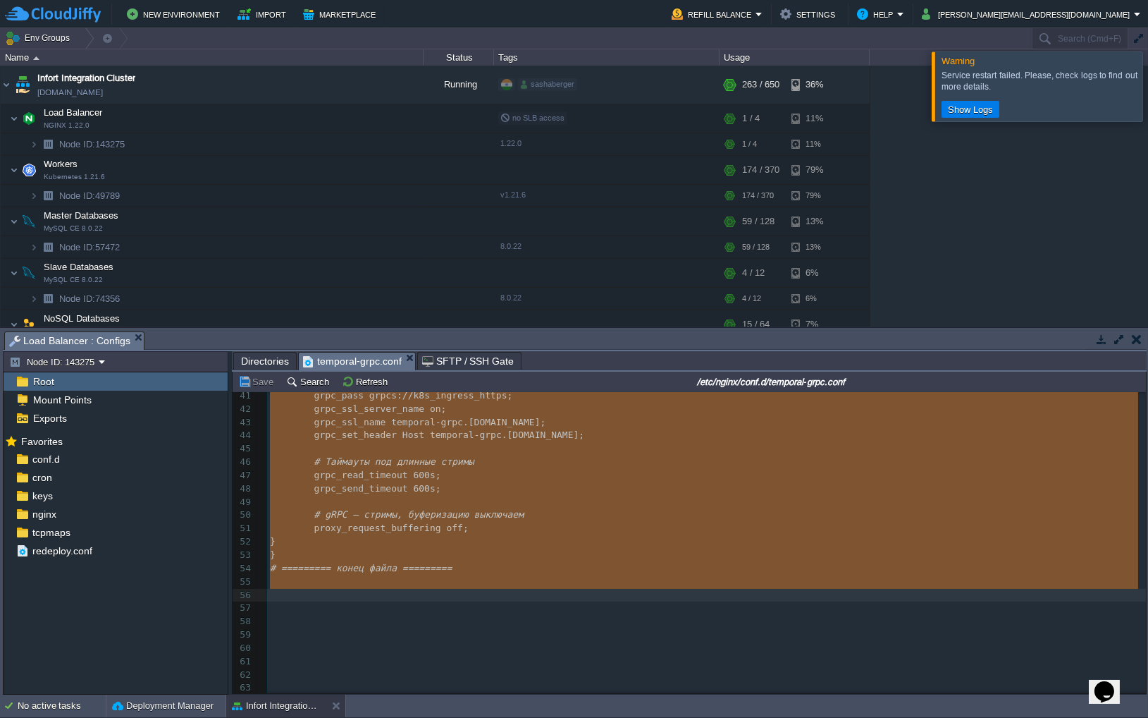
drag, startPoint x: 269, startPoint y: 403, endPoint x: 474, endPoint y: 588, distance: 276.0
type textarea "-"
click at [275, 362] on span "Directories" at bounding box center [265, 360] width 48 height 17
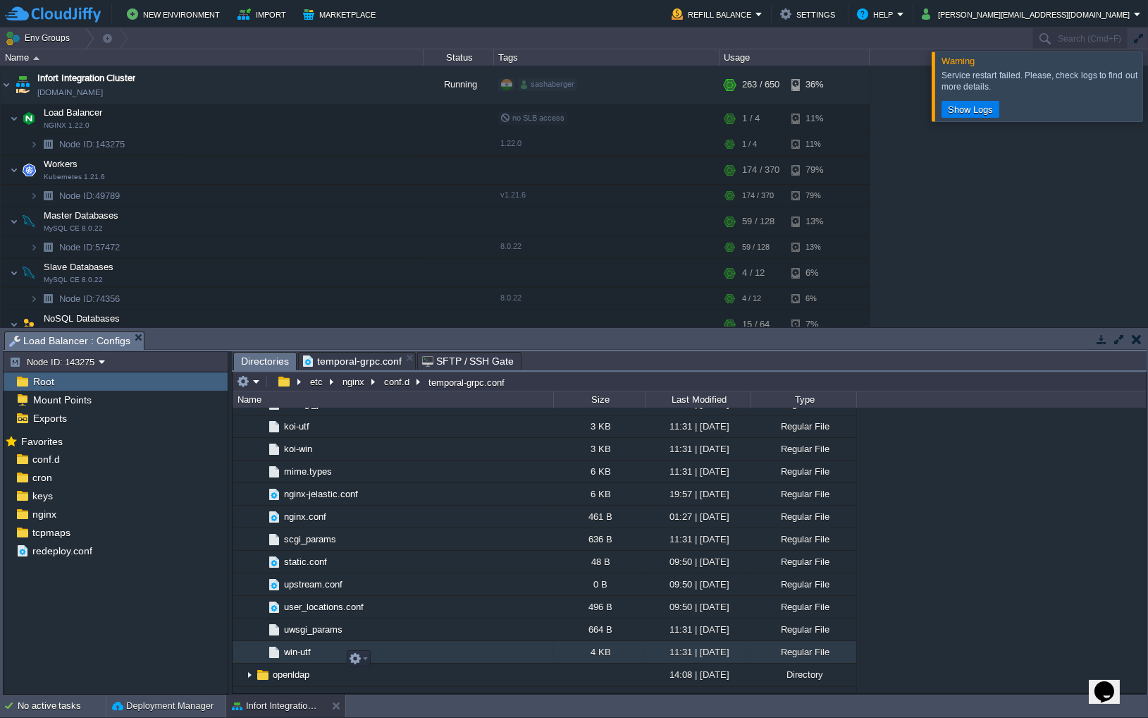
scroll to position [1357, 0]
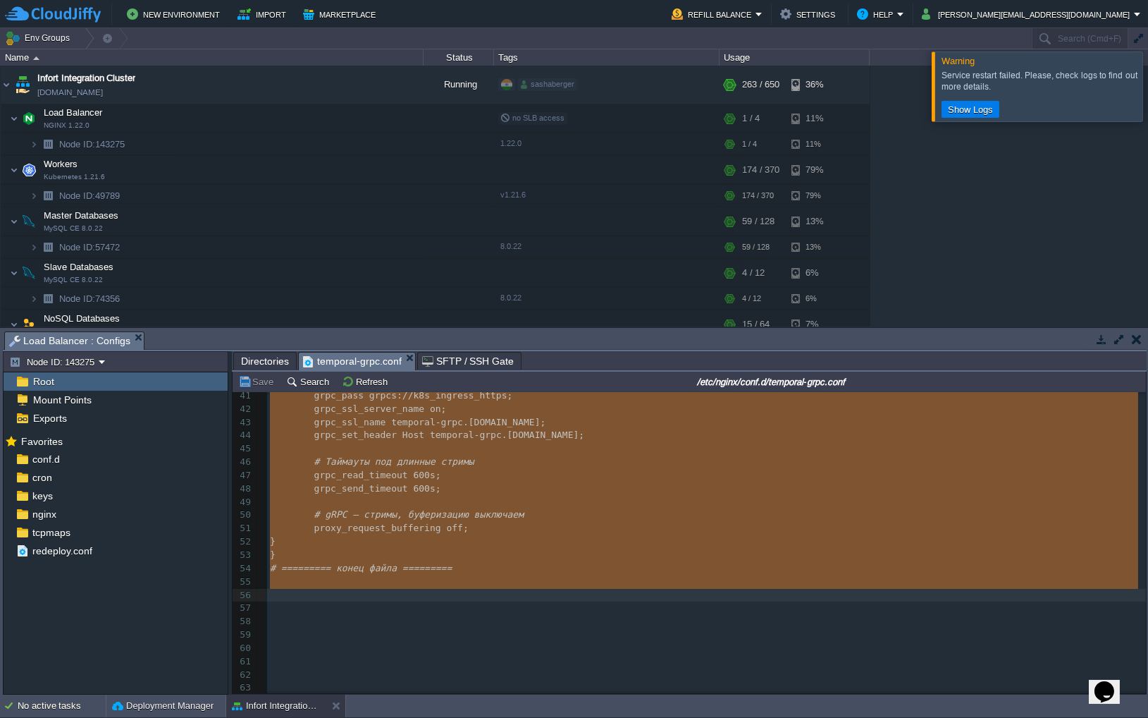
click at [355, 364] on span "temporal-grpc.conf" at bounding box center [352, 361] width 99 height 18
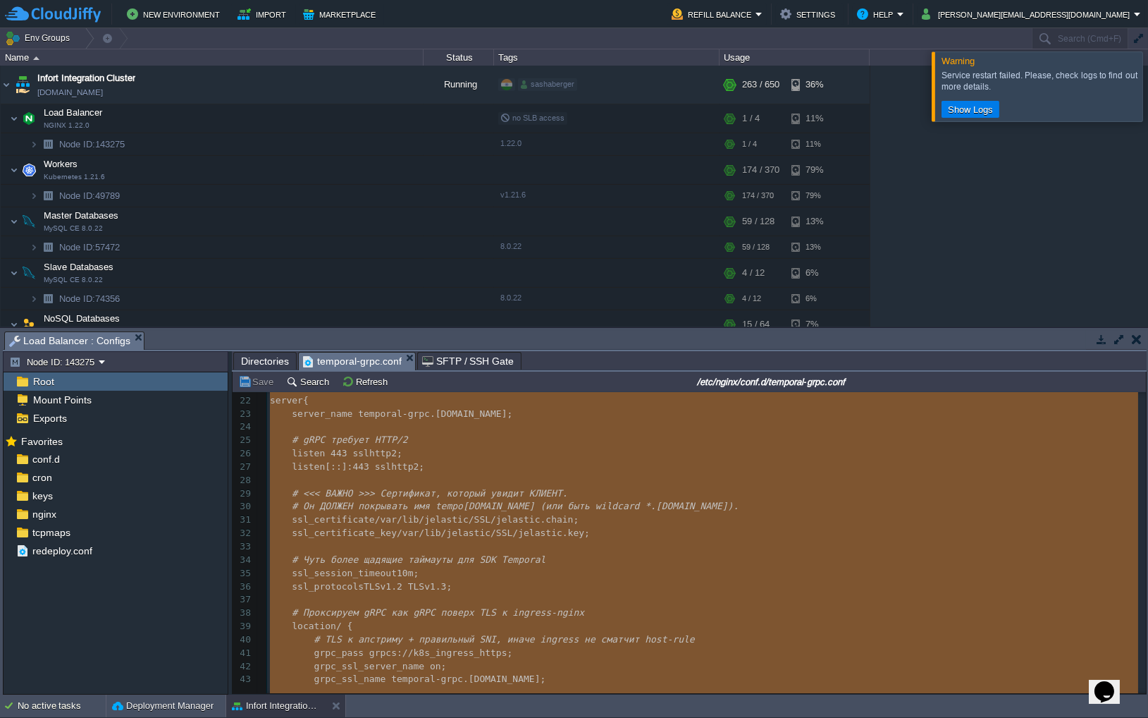
scroll to position [281, 0]
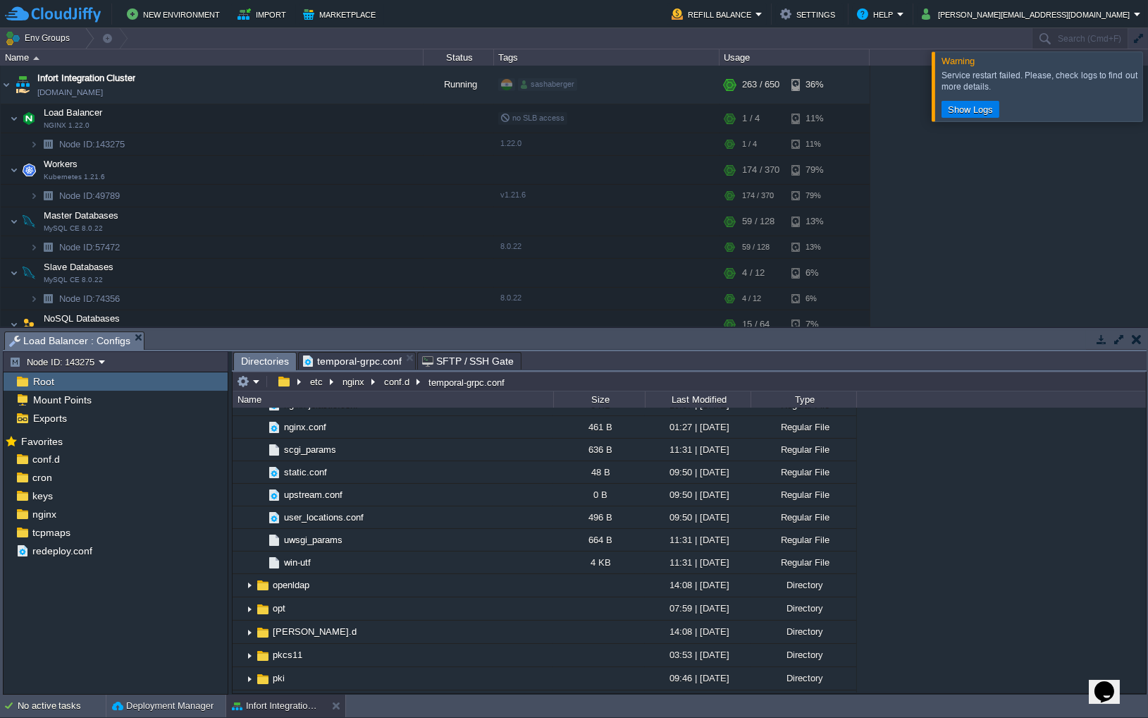
click at [265, 356] on span "Directories" at bounding box center [265, 361] width 48 height 18
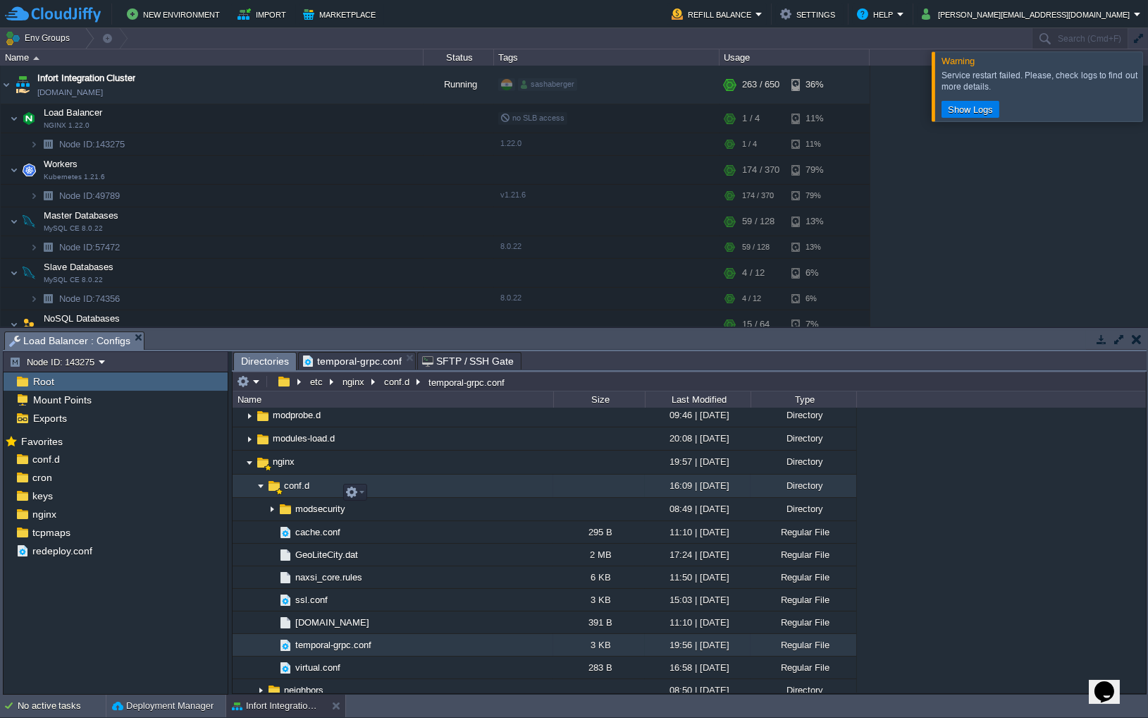
click at [259, 494] on img at bounding box center [260, 486] width 11 height 22
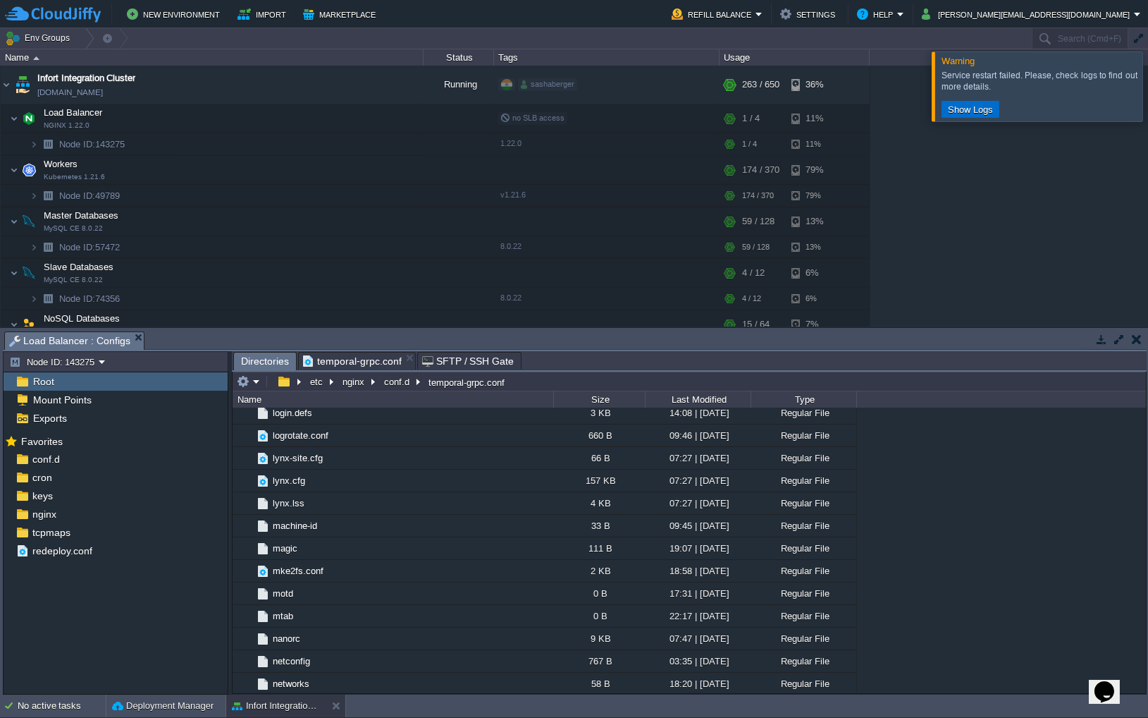
click at [968, 111] on button "Show Logs" at bounding box center [971, 109] width 54 height 13
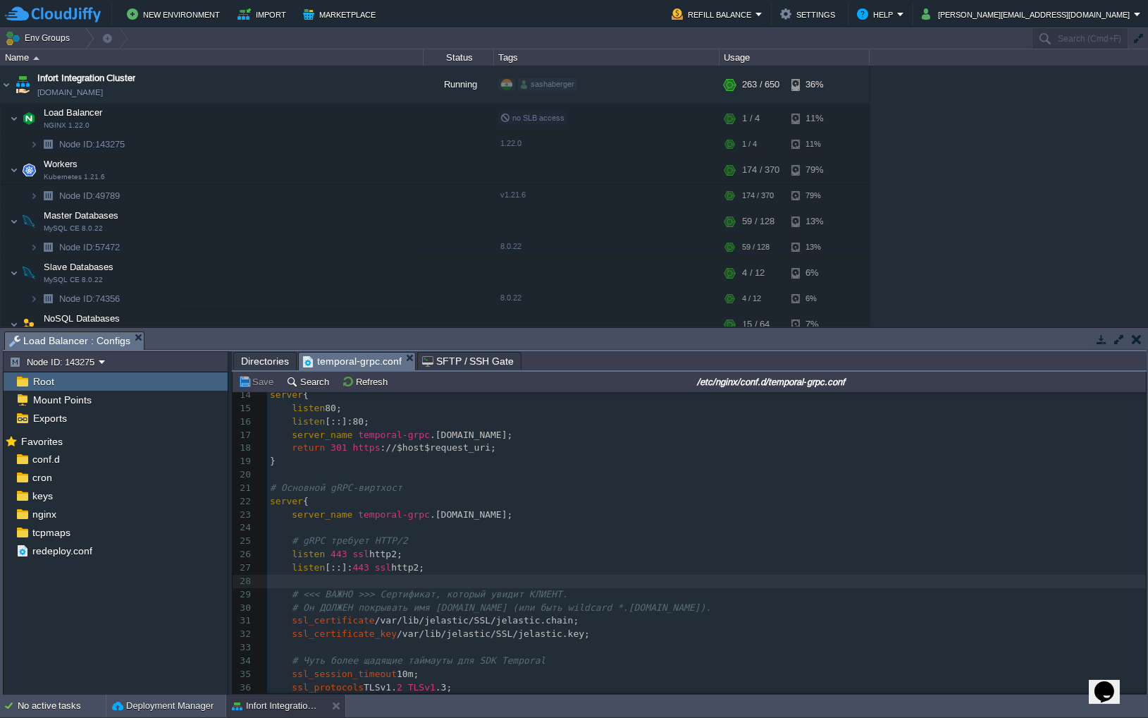
click at [348, 360] on span "temporal-grpc.conf" at bounding box center [352, 361] width 99 height 18
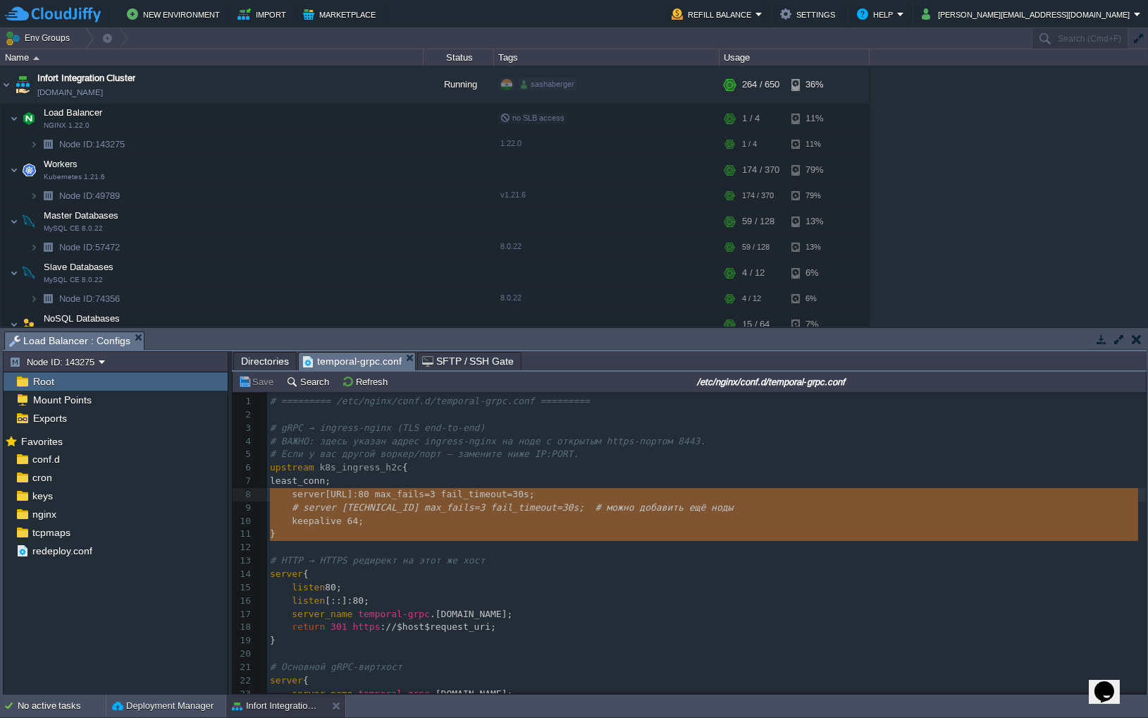
type textarea "upstream k8s_ingress_h2c { least_conn; server [TECHNICAL_ID] max_fails=3 fail_t…"
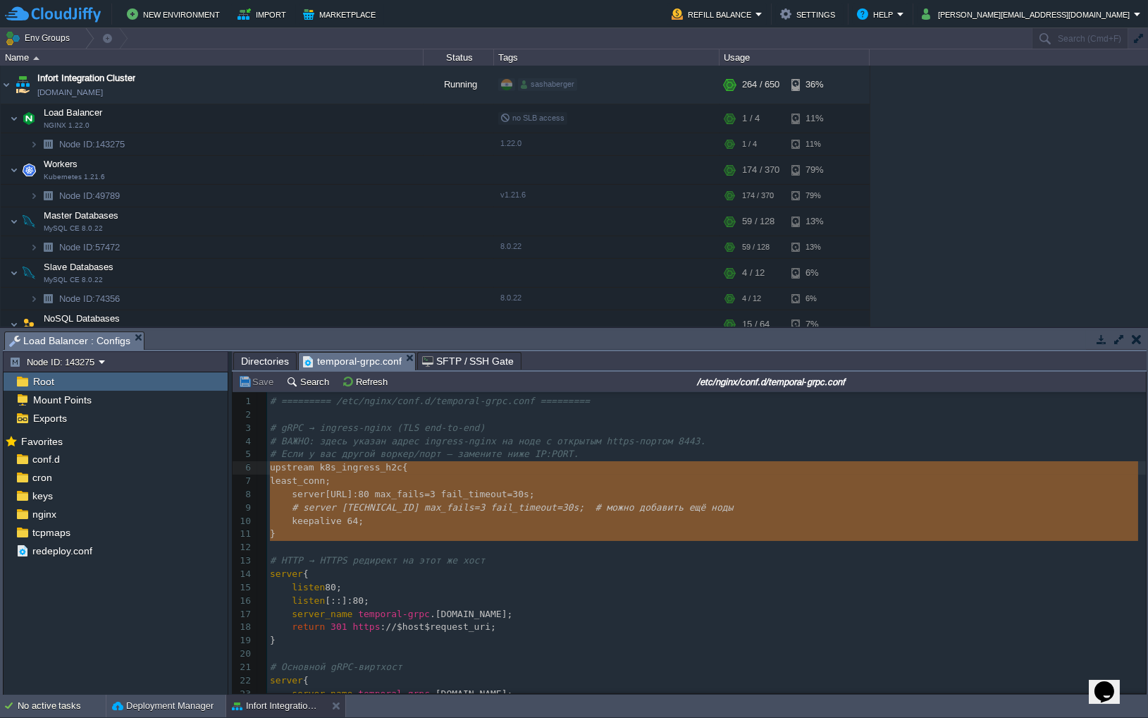
drag, startPoint x: 286, startPoint y: 542, endPoint x: 232, endPoint y: 467, distance: 92.5
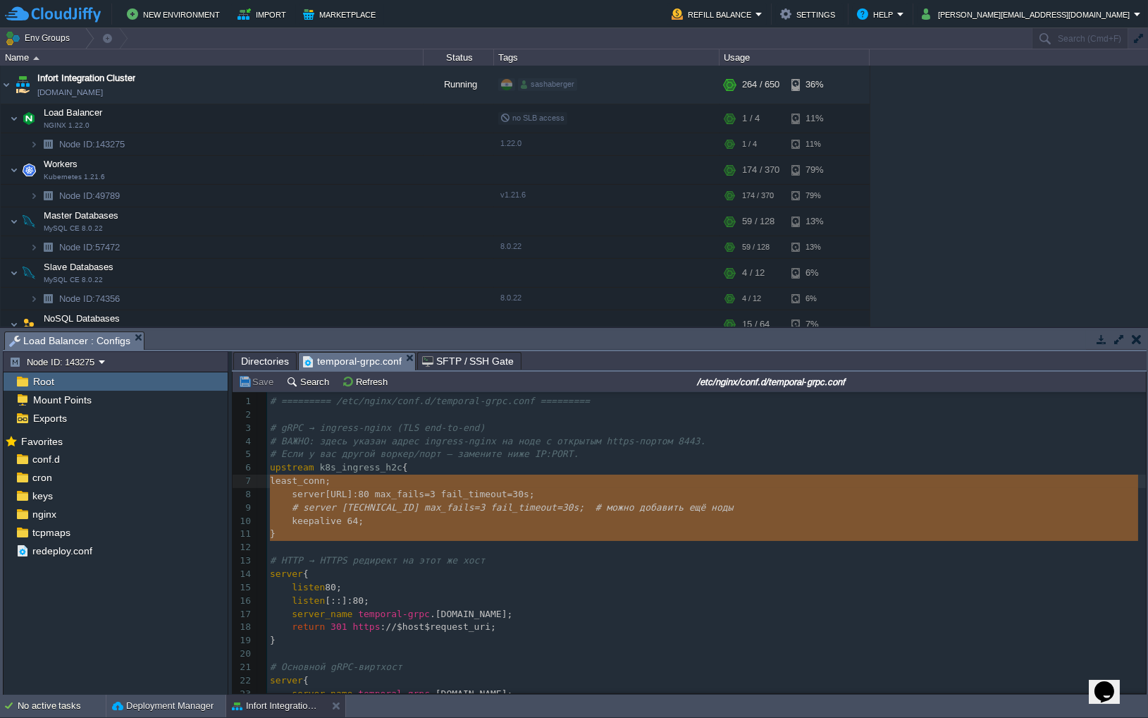
type textarea "upstream k8s_ingress_h2c { least_conn; server [TECHNICAL_ID] max_fails=3 fail_t…"
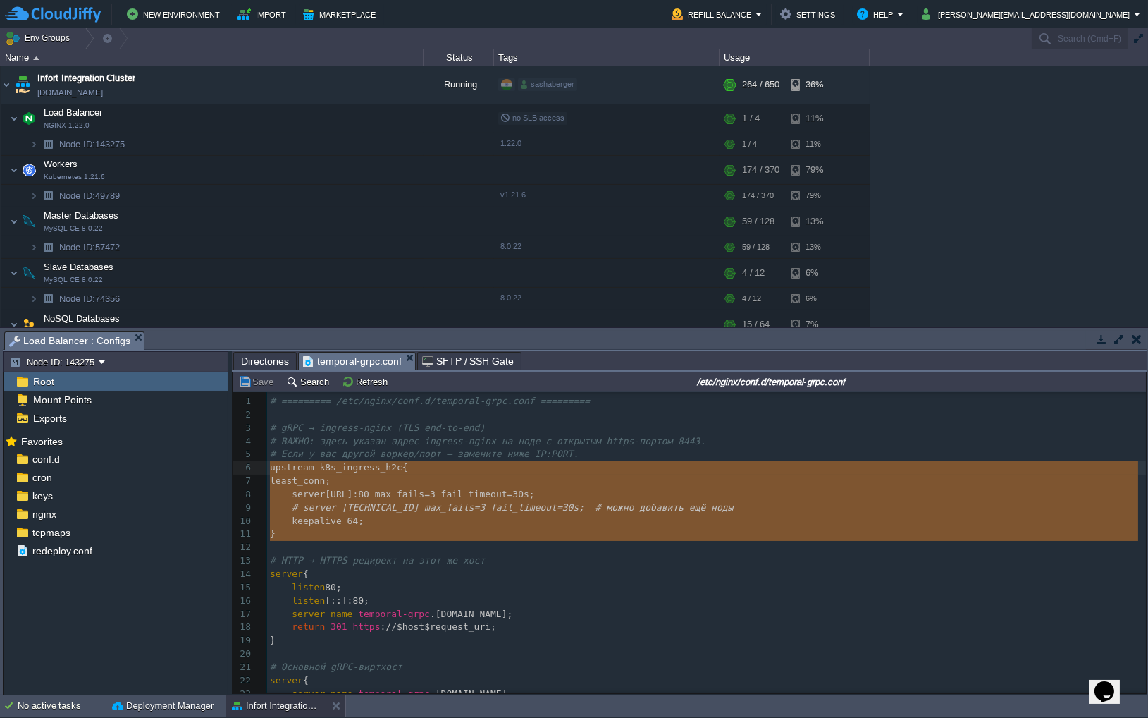
drag, startPoint x: 288, startPoint y: 545, endPoint x: 254, endPoint y: 473, distance: 79.5
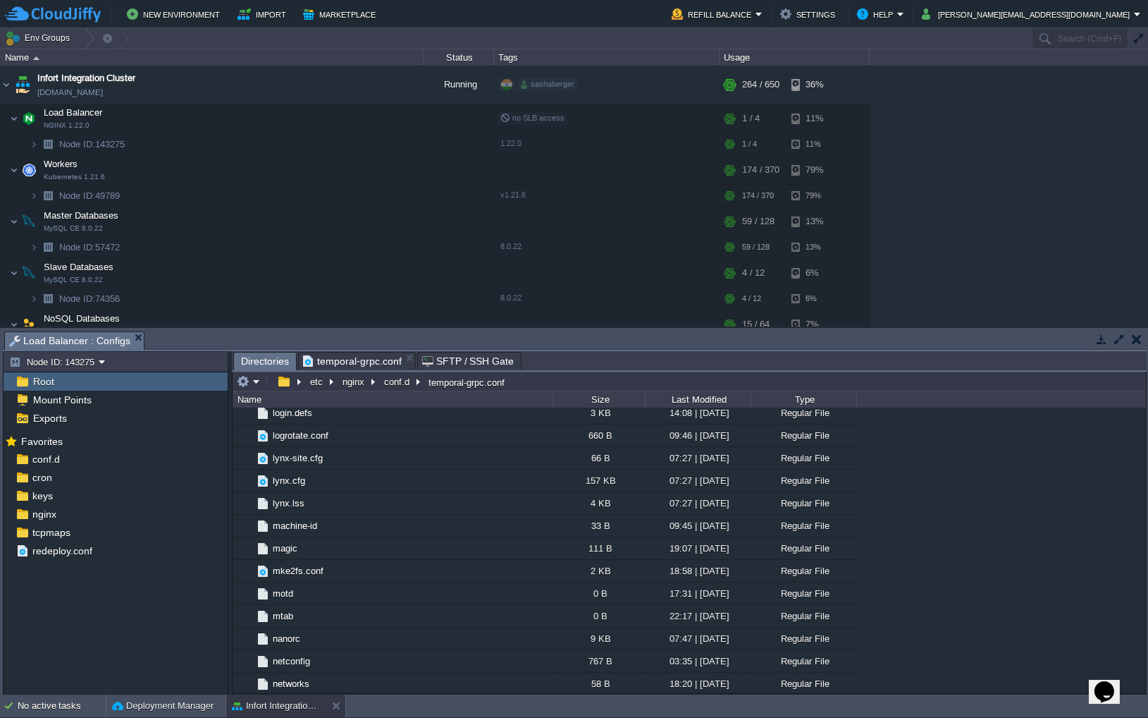
click at [261, 363] on span "Directories" at bounding box center [265, 361] width 48 height 18
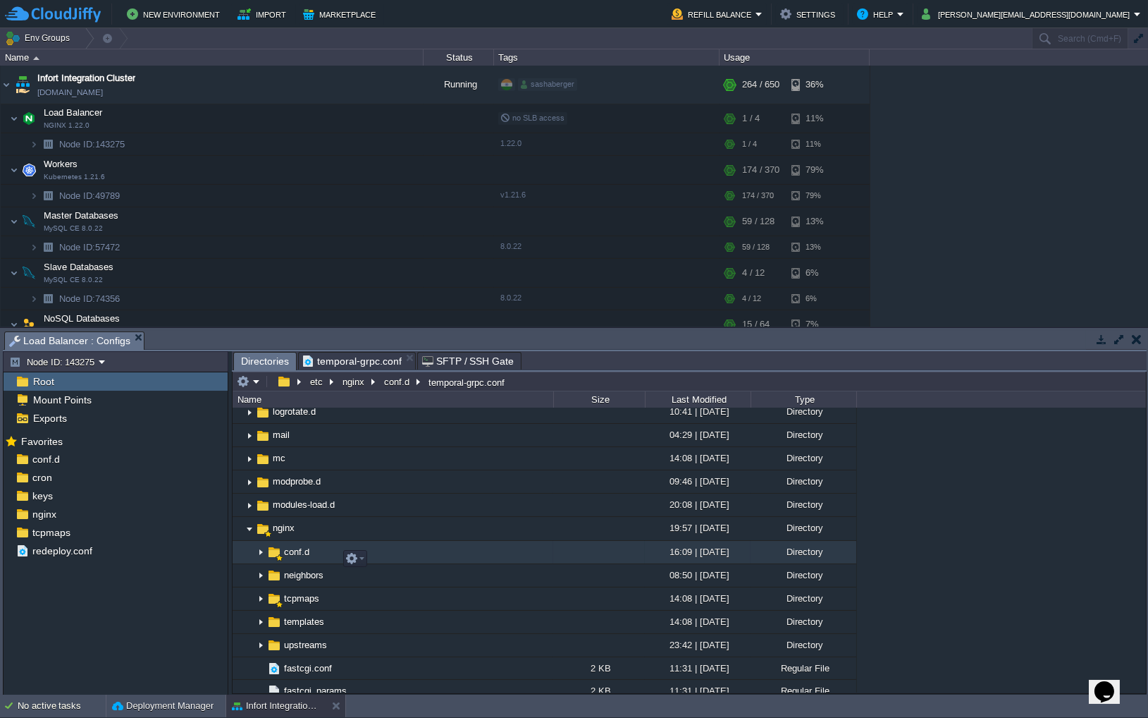
scroll to position [778, 0]
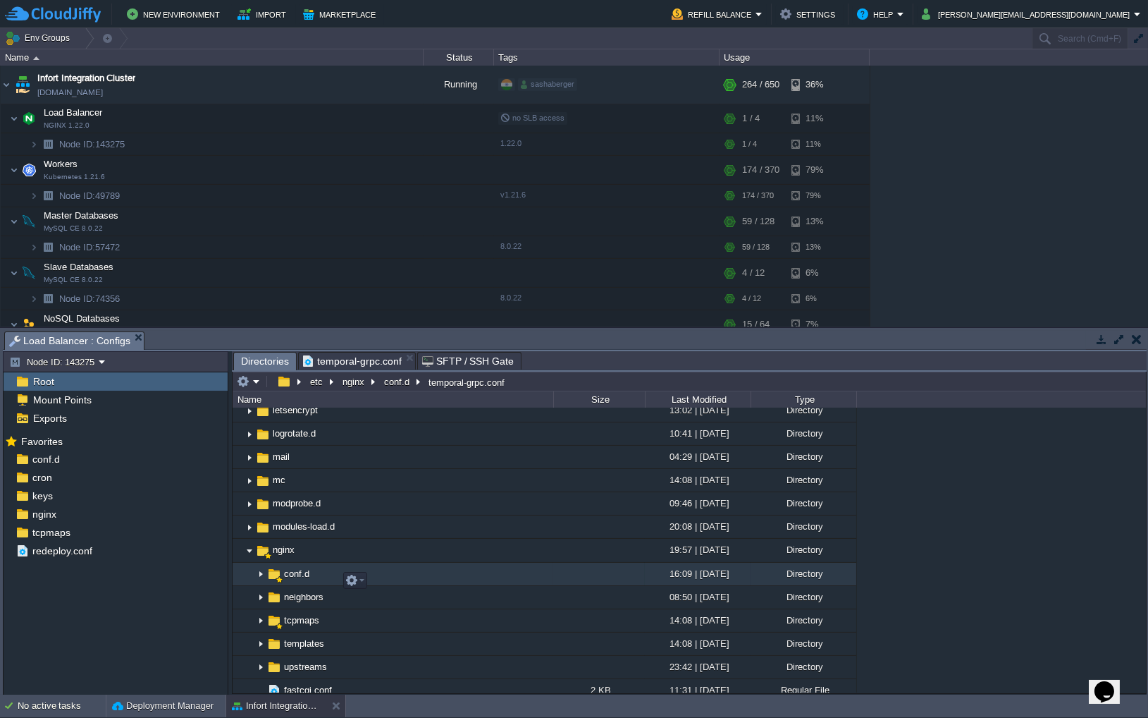
click at [261, 582] on img at bounding box center [260, 574] width 11 height 22
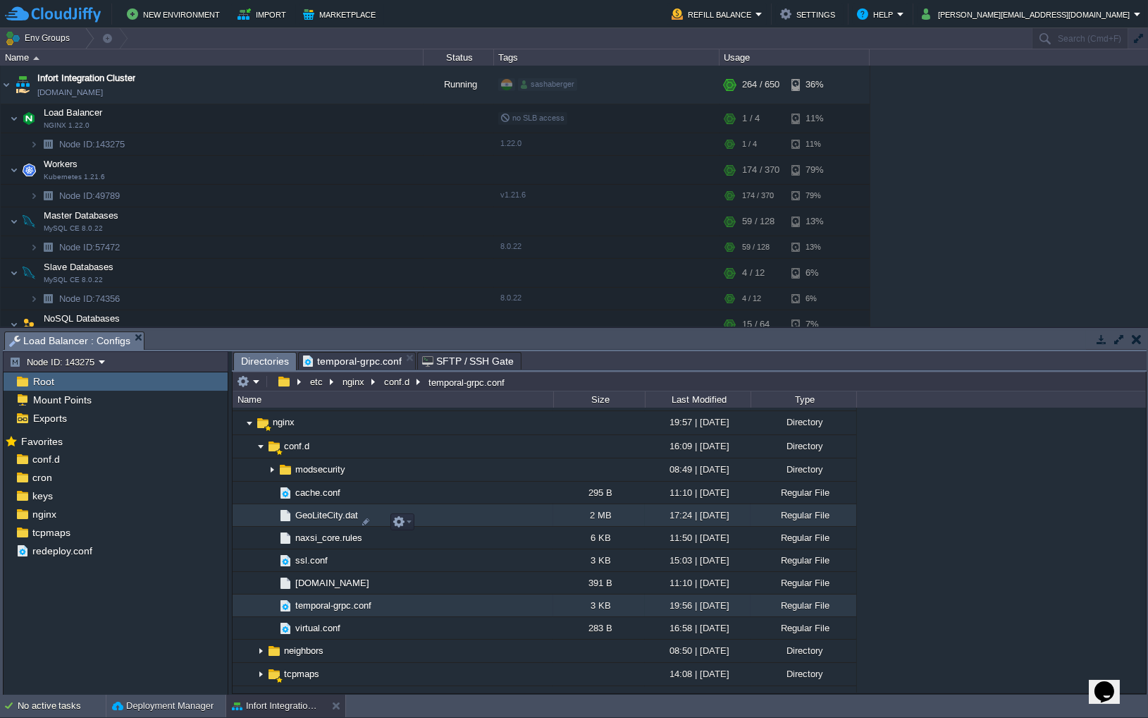
scroll to position [924, 0]
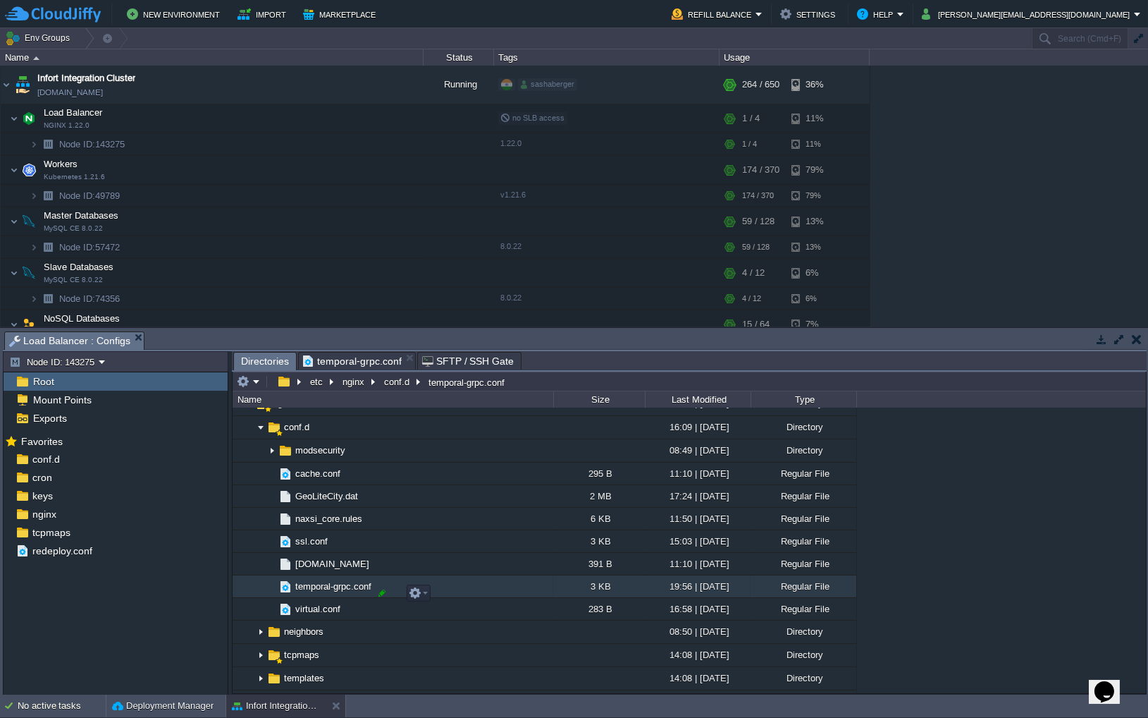
click at [379, 594] on div at bounding box center [382, 593] width 13 height 13
type input "temporal-grpc.conf"
drag, startPoint x: 393, startPoint y: 592, endPoint x: 268, endPoint y: 591, distance: 125.5
click at [268, 591] on div ".. bin 10:41 | [DATE] Directory boot 07:59 | [DATE] Directory dev 09:22 | [DATE…" at bounding box center [690, 549] width 914 height 285
click at [324, 361] on span "temporal-grpc.conf" at bounding box center [352, 360] width 99 height 17
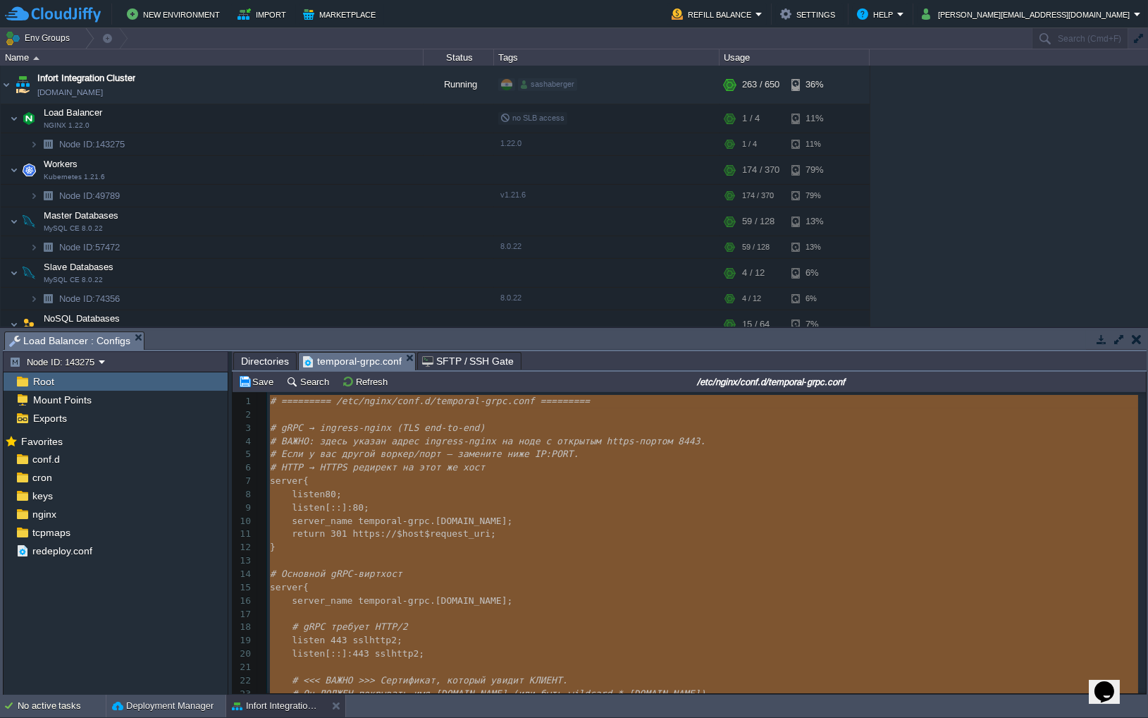
scroll to position [113, 0]
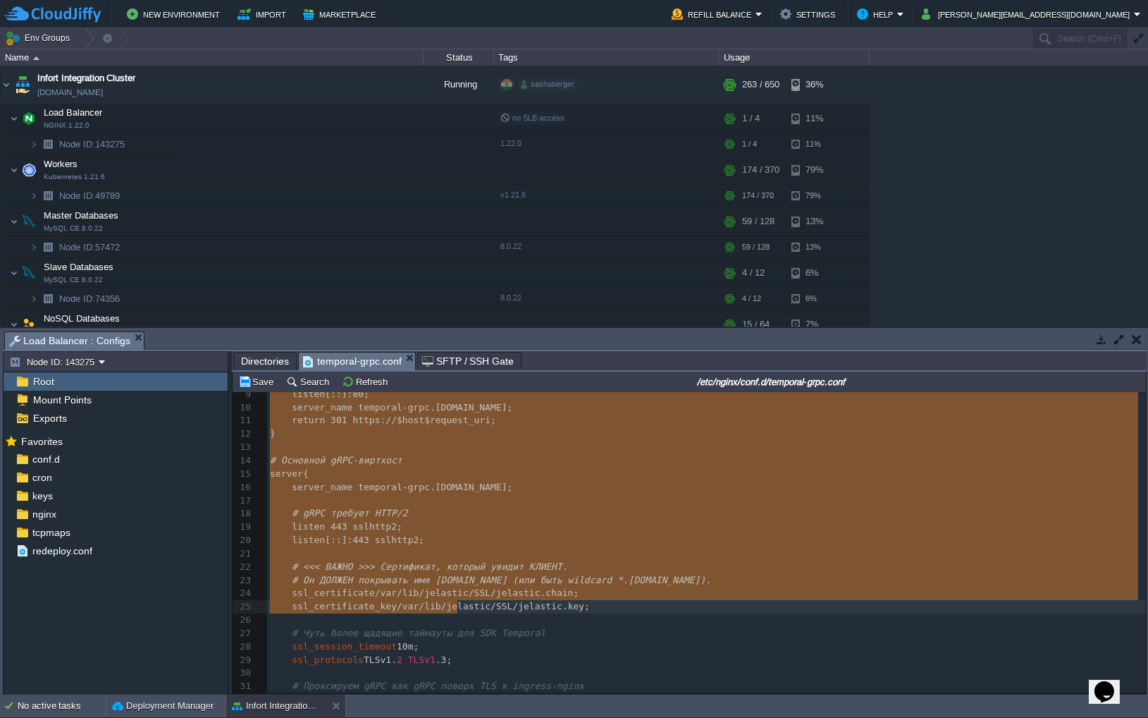
type textarea "-"
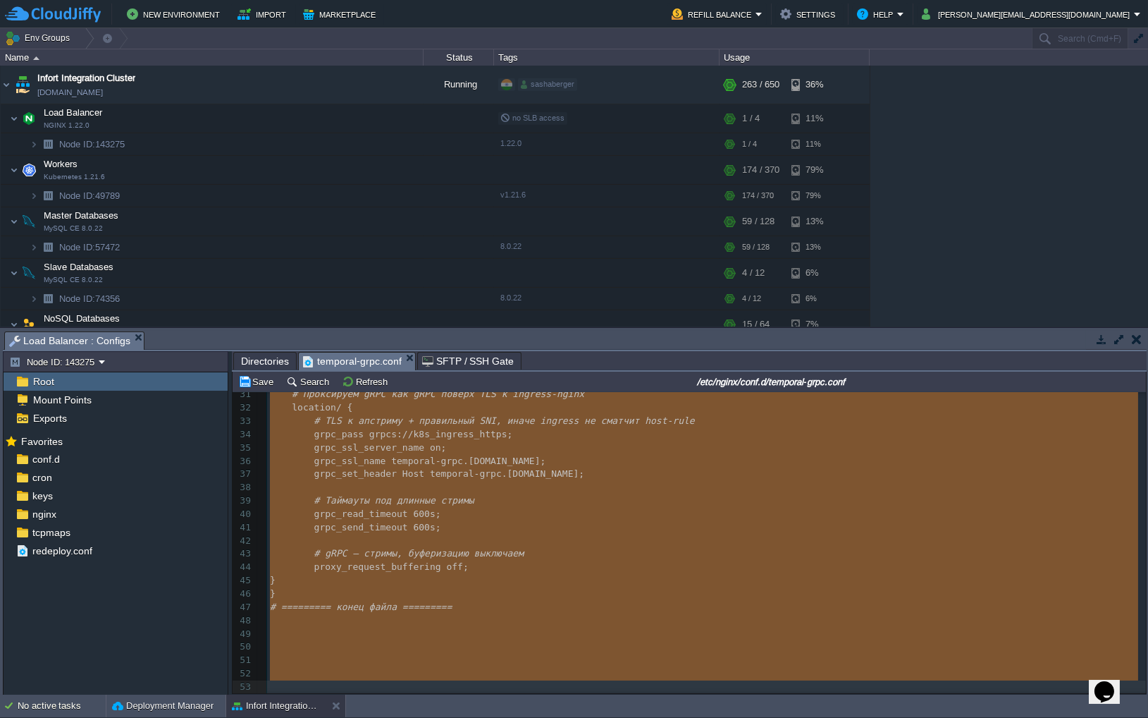
scroll to position [448, 0]
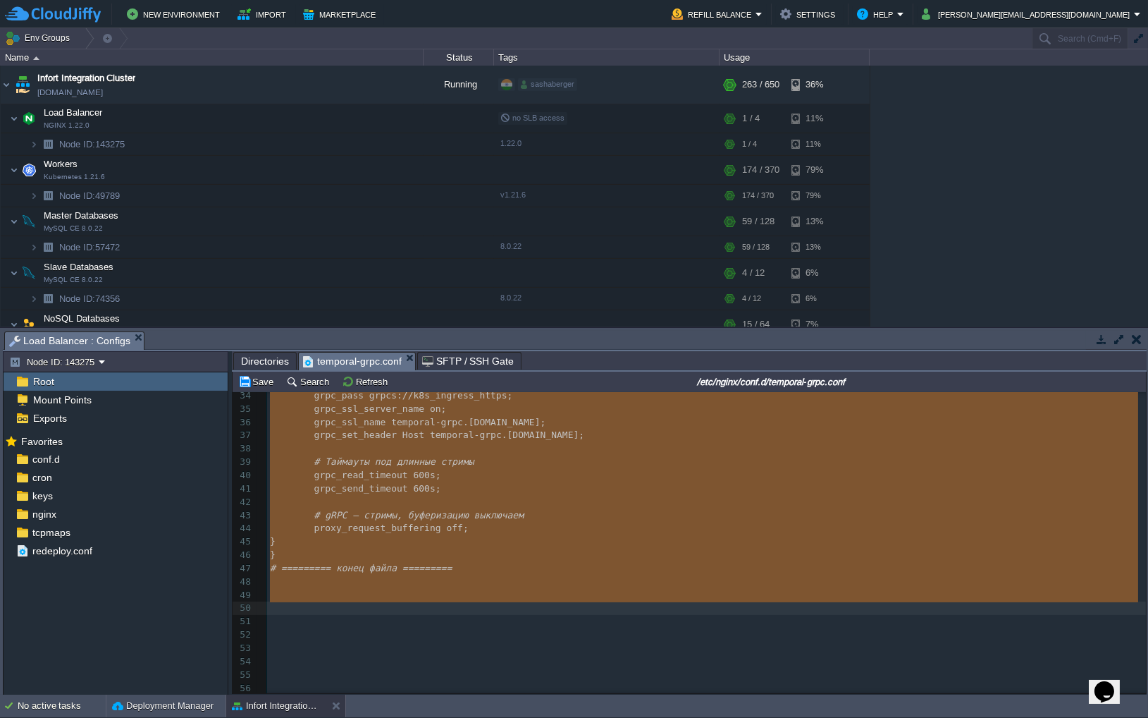
drag, startPoint x: 271, startPoint y: 407, endPoint x: 476, endPoint y: 601, distance: 281.7
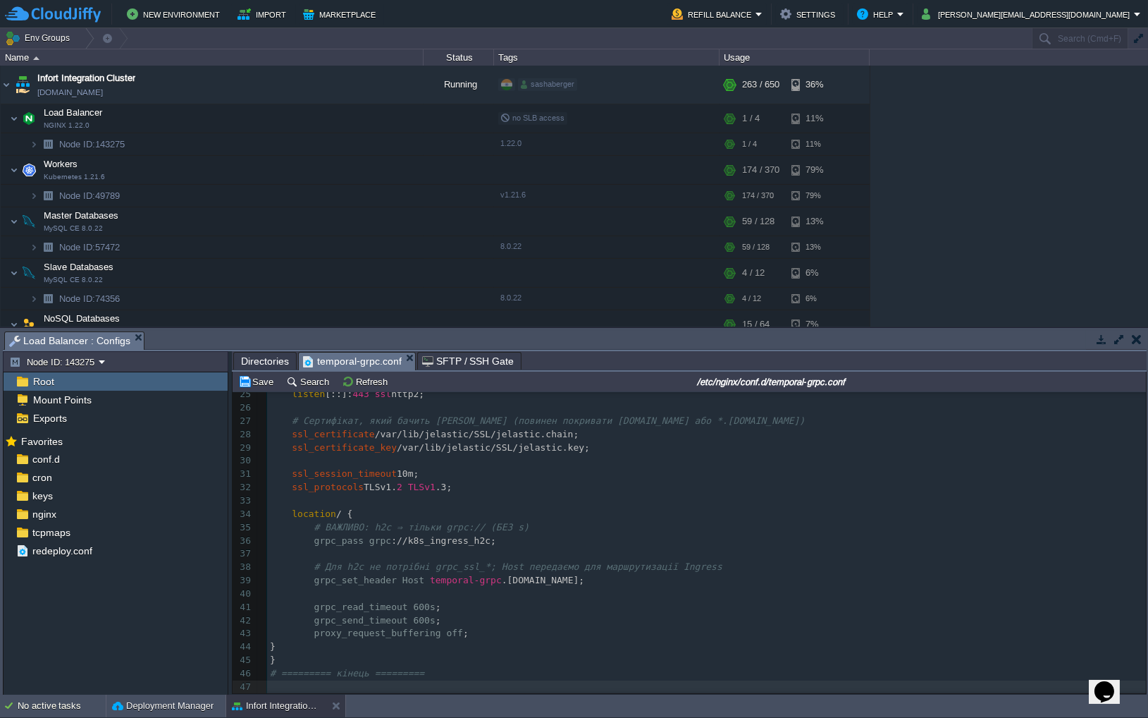
scroll to position [0, 0]
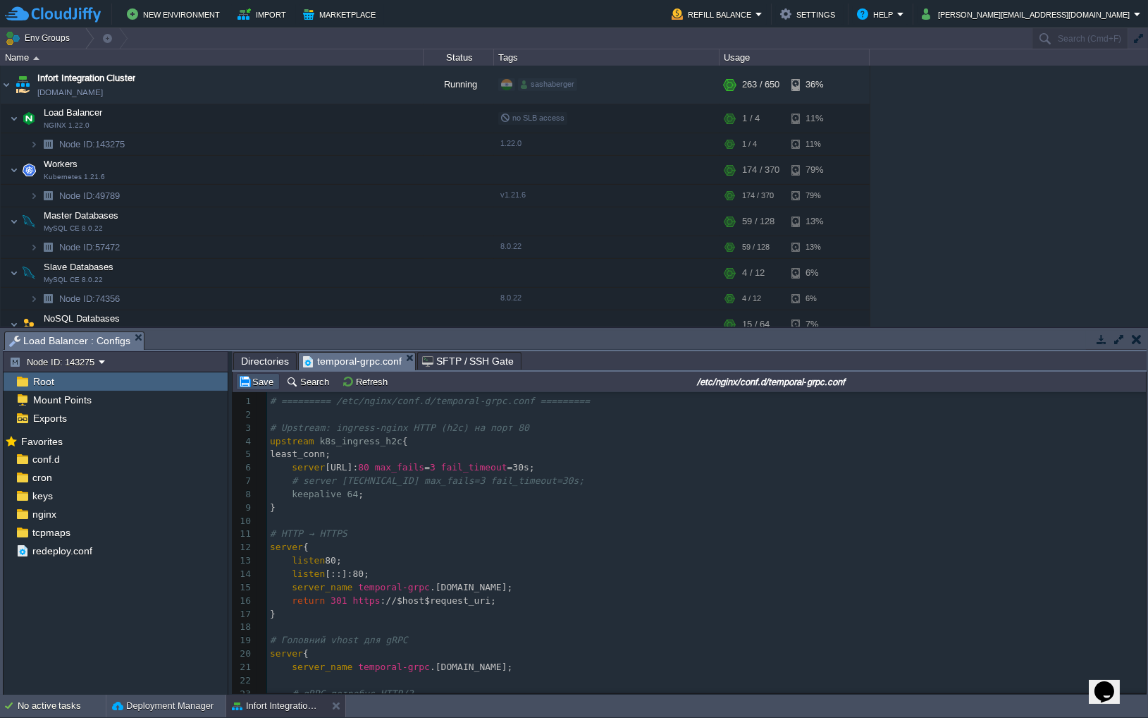
click at [266, 383] on button "Save" at bounding box center [257, 381] width 39 height 13
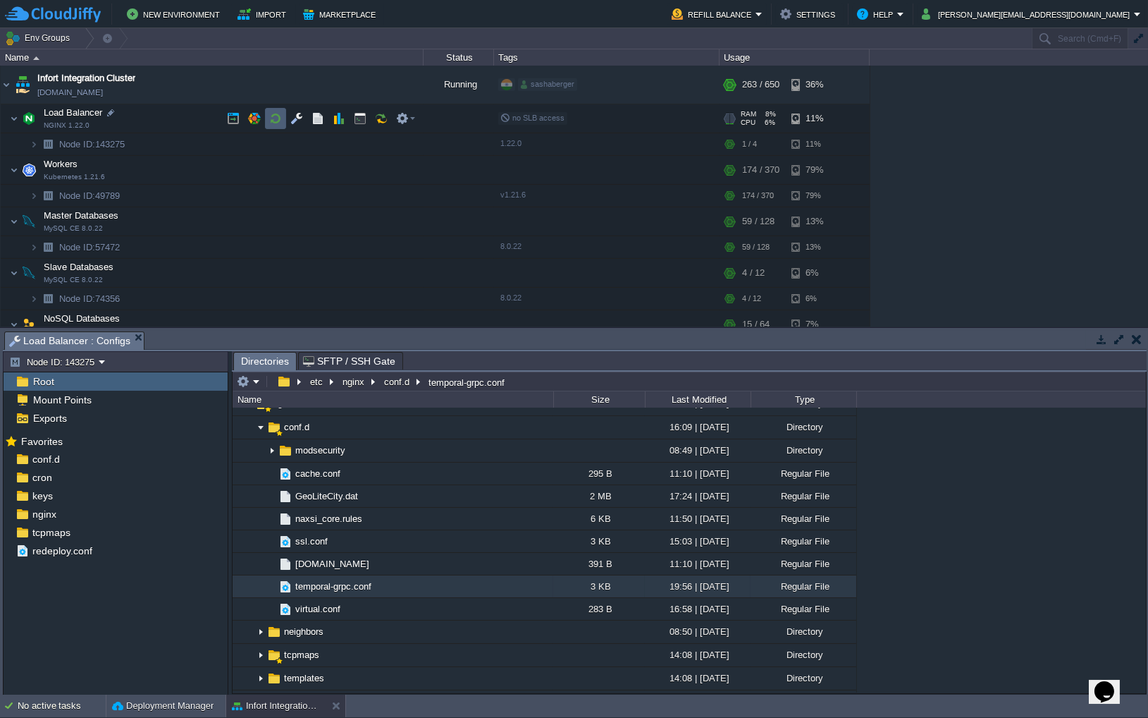
click at [272, 116] on button "button" at bounding box center [275, 118] width 13 height 13
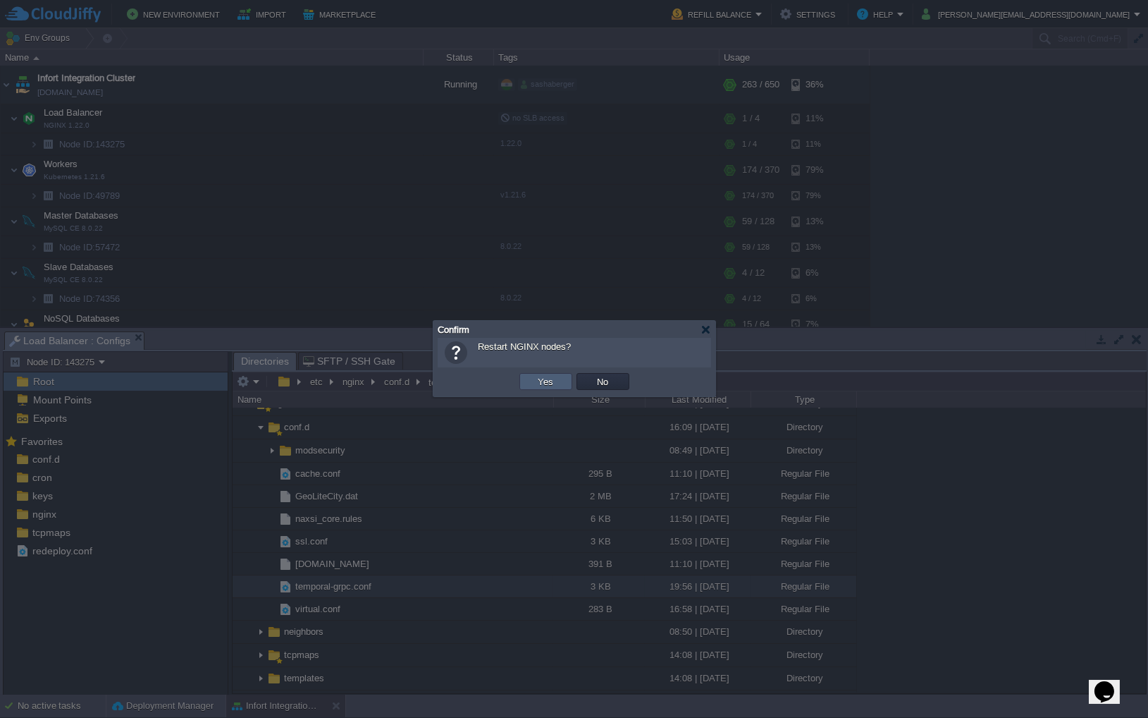
click at [534, 374] on td "Yes" at bounding box center [546, 381] width 53 height 17
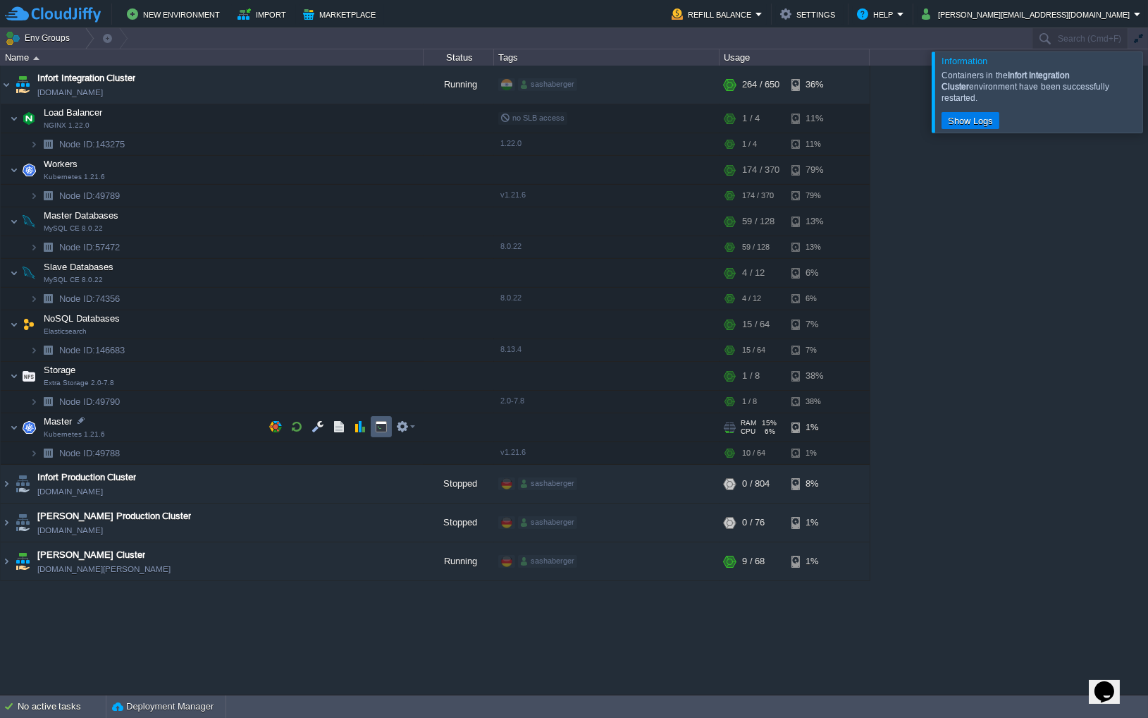
click at [384, 428] on button "button" at bounding box center [381, 426] width 13 height 13
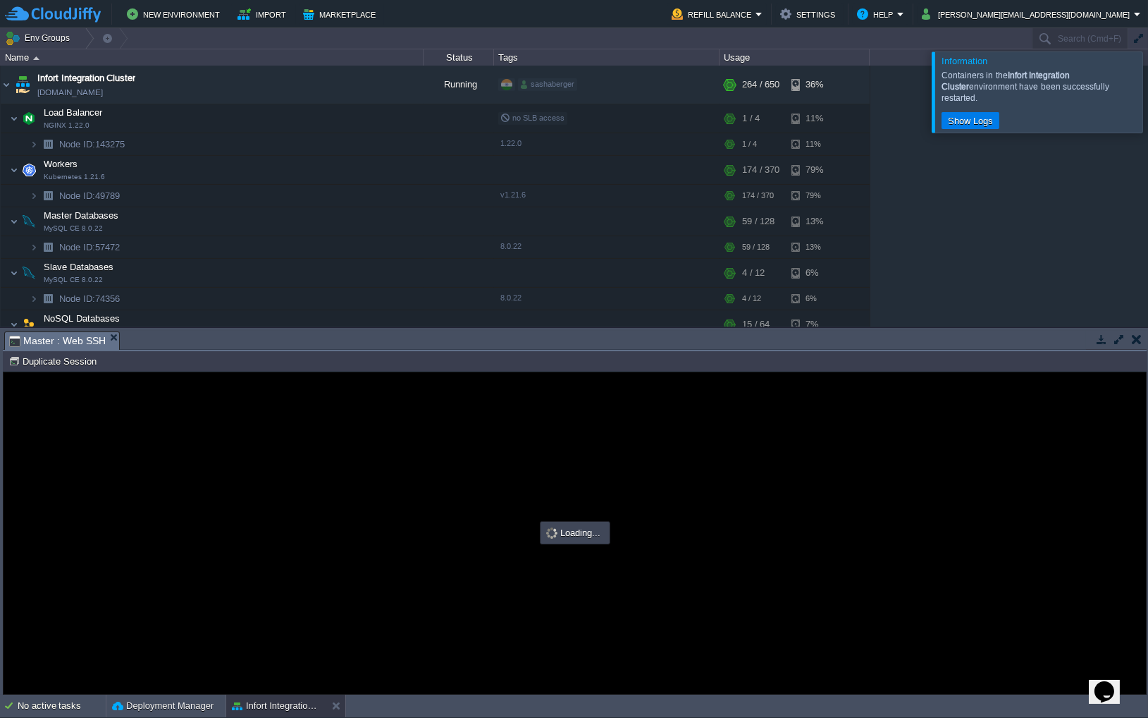
type input "#000000"
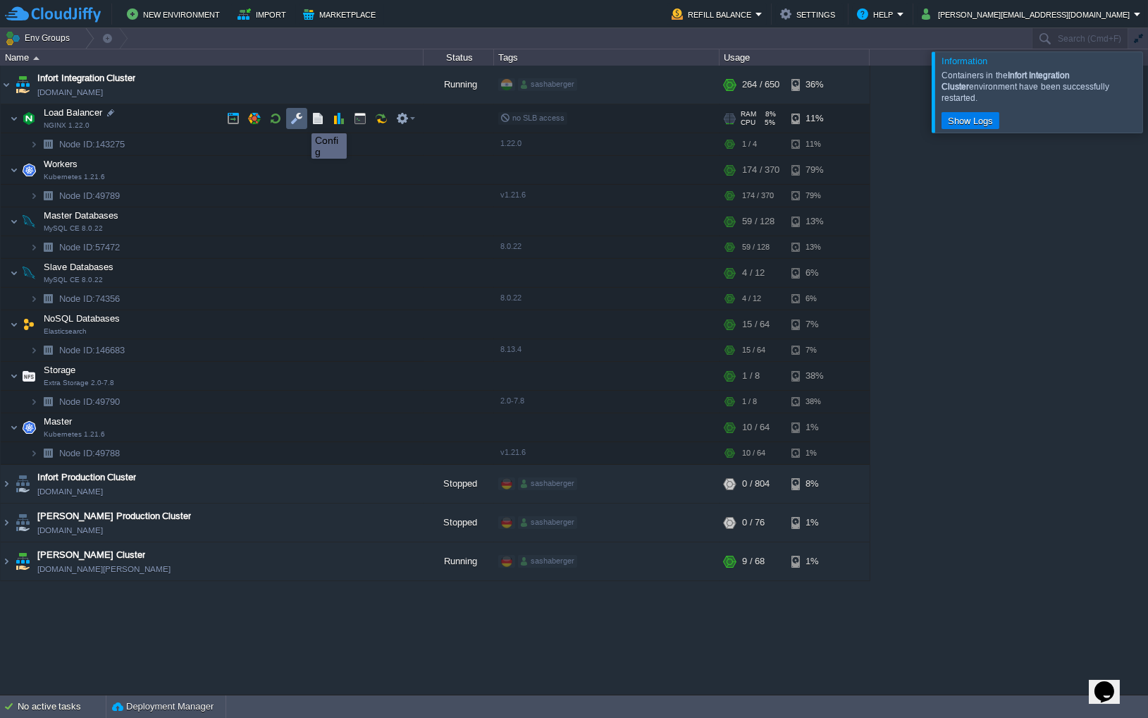
click at [301, 121] on button "button" at bounding box center [296, 118] width 13 height 13
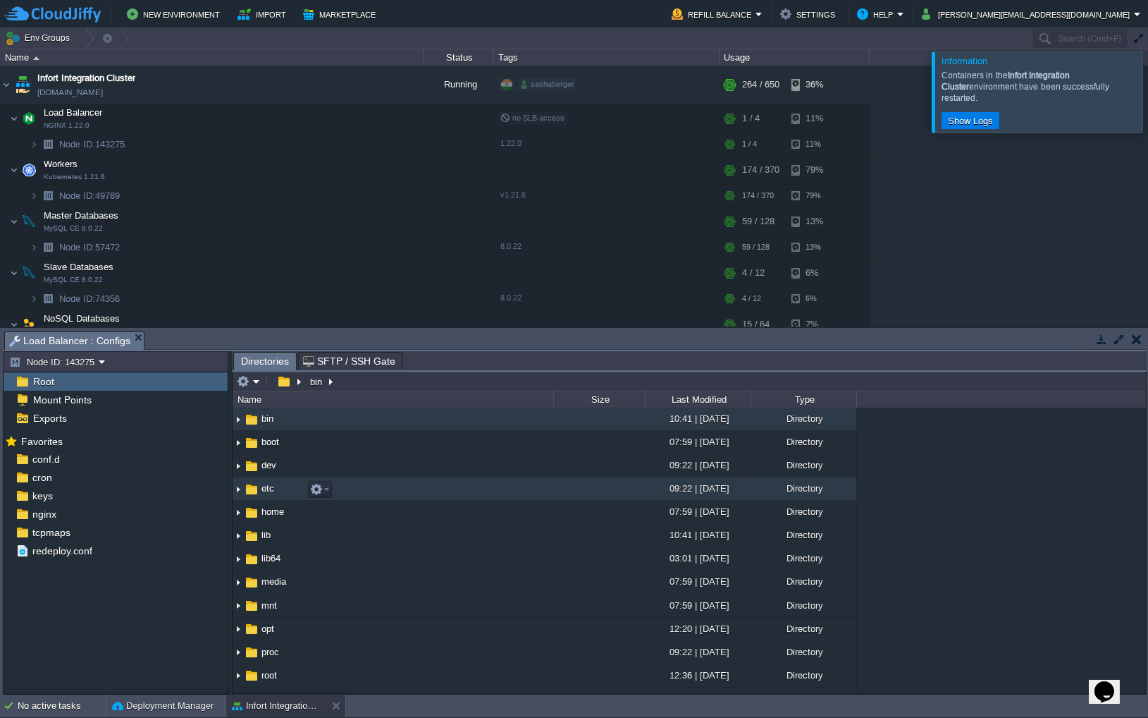
click at [237, 490] on img at bounding box center [238, 489] width 11 height 22
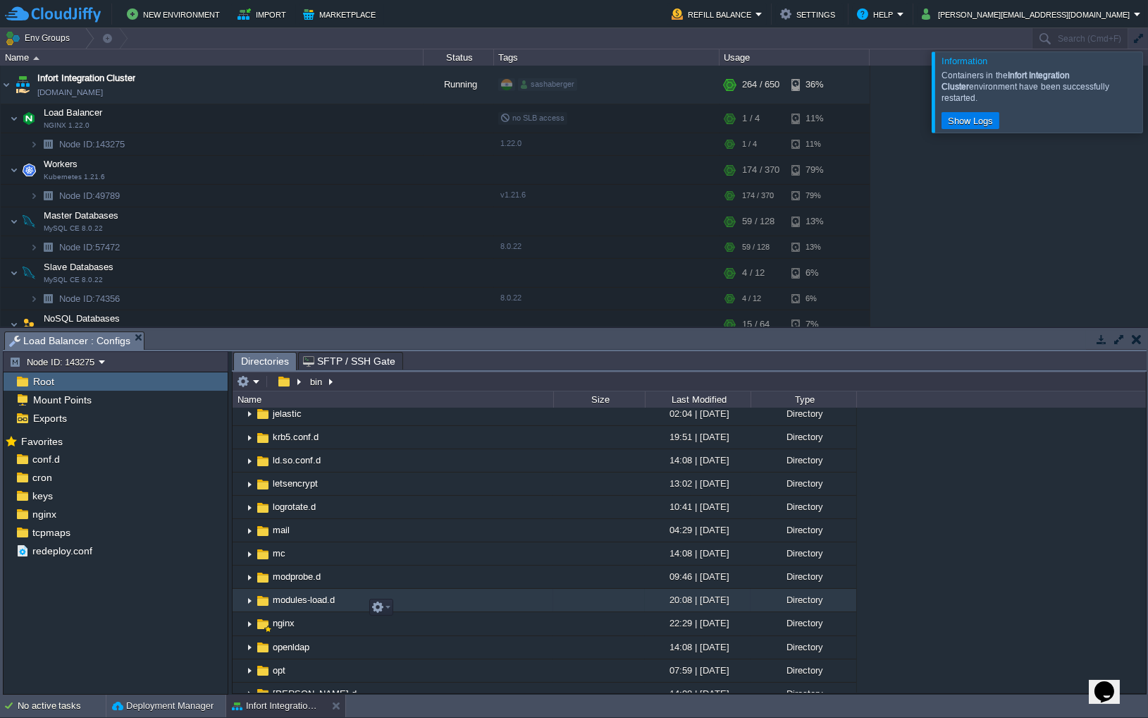
scroll to position [725, 0]
click at [250, 610] on img at bounding box center [249, 603] width 11 height 22
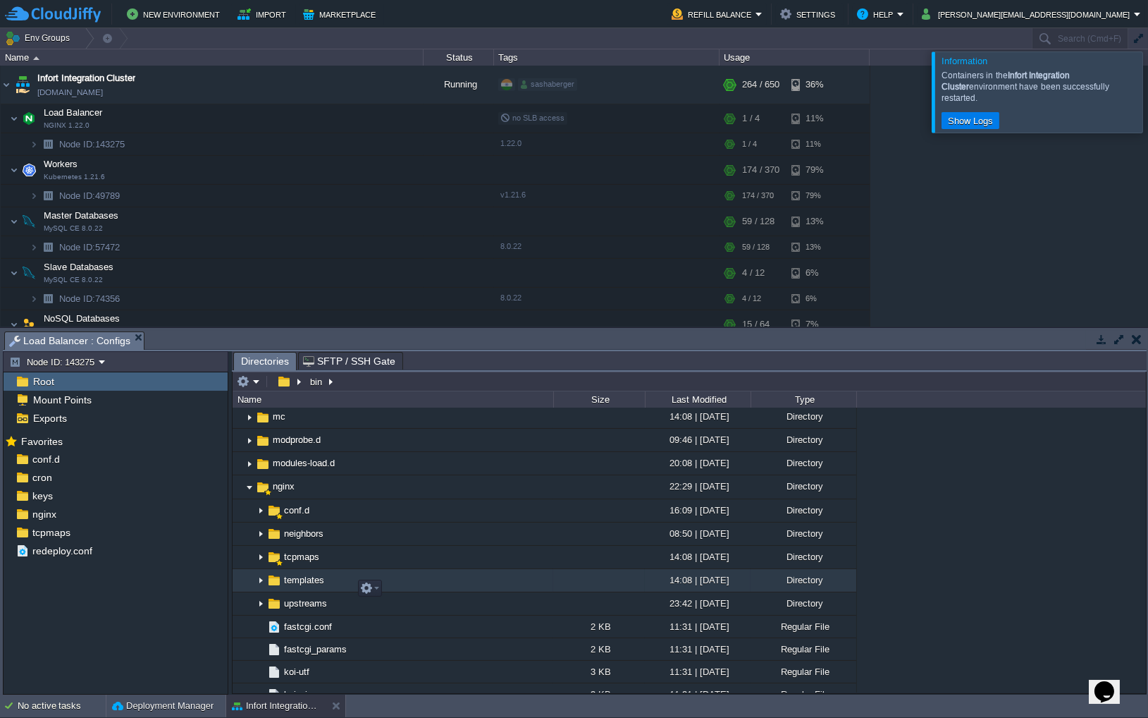
scroll to position [853, 0]
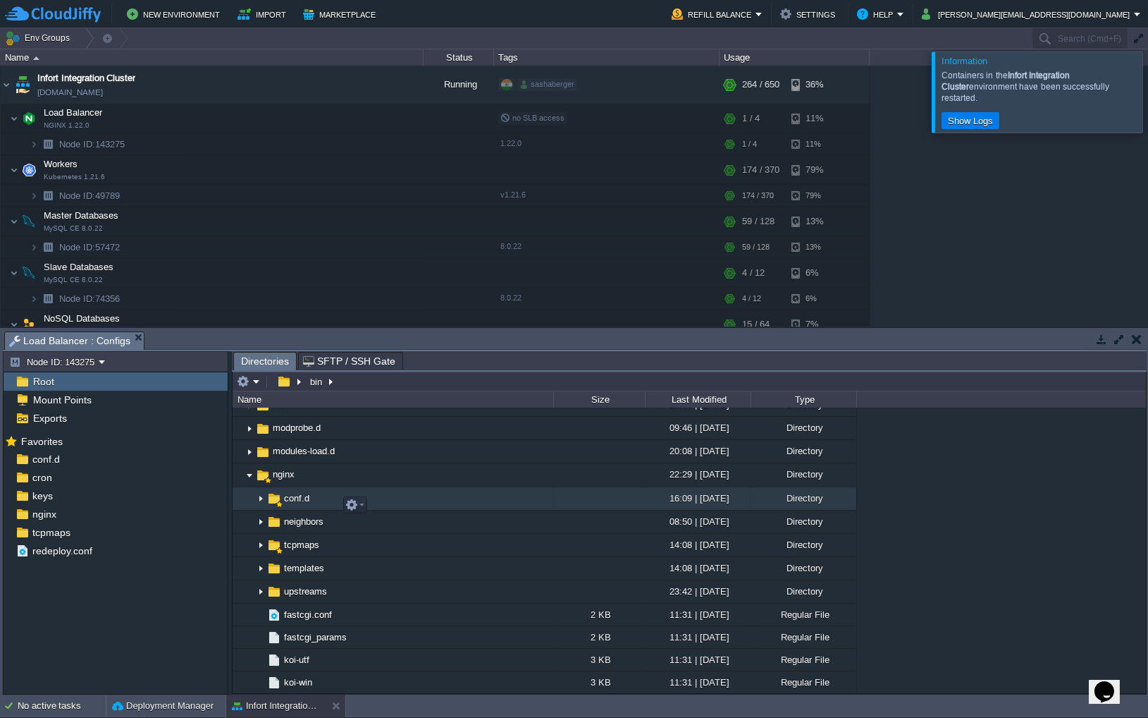
click at [265, 507] on img at bounding box center [260, 499] width 11 height 22
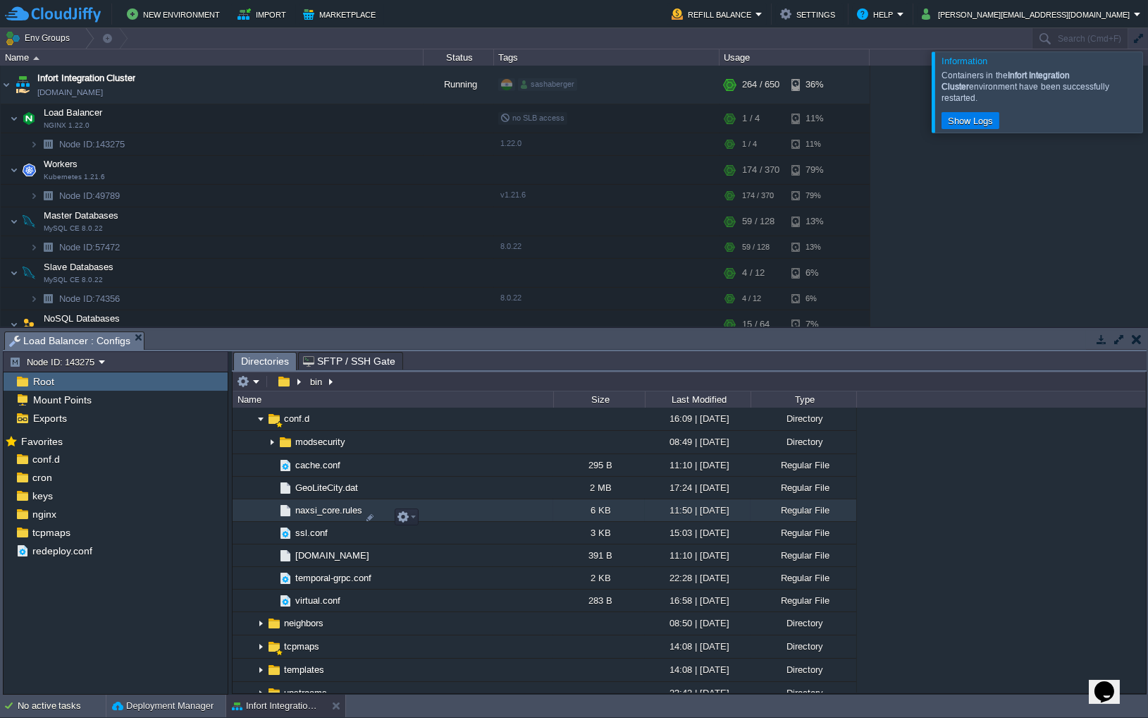
scroll to position [931, 0]
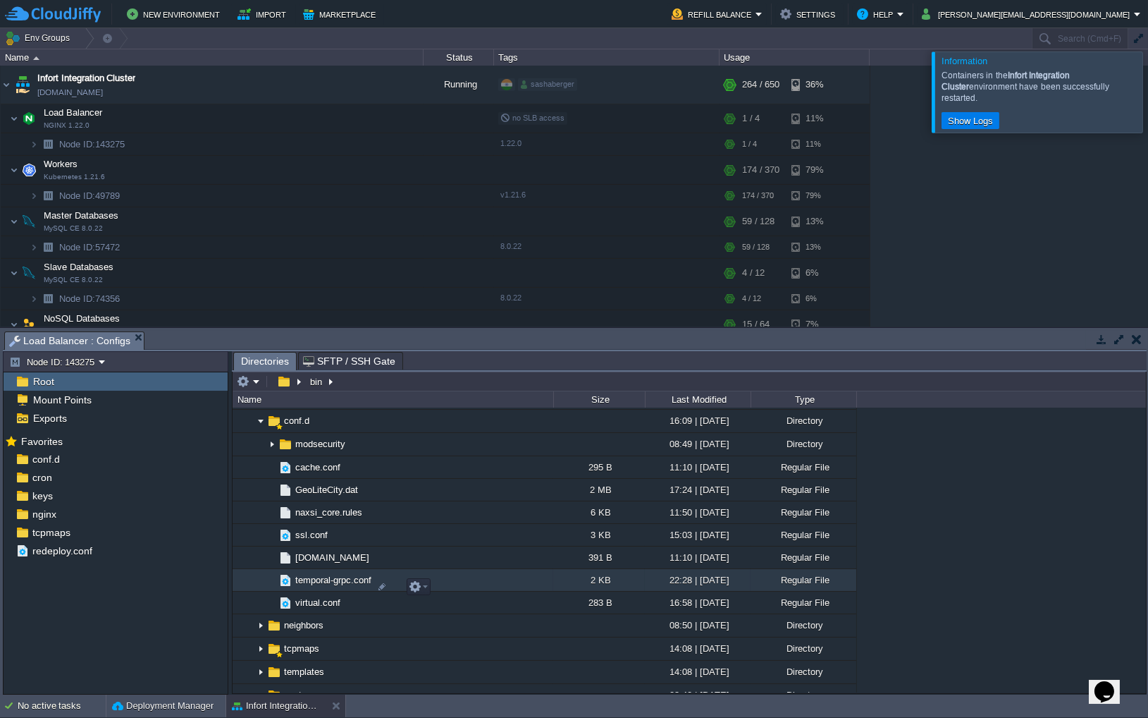
click at [332, 586] on span "temporal-grpc.conf" at bounding box center [333, 580] width 80 height 12
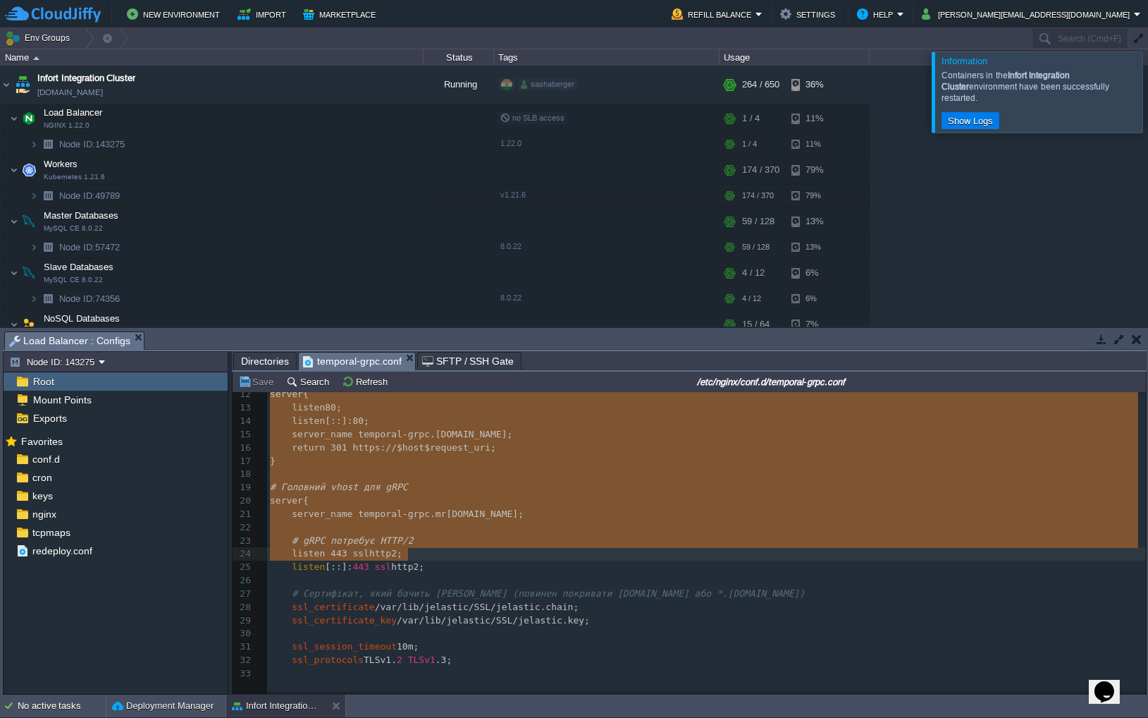
scroll to position [153, 0]
type textarea "-"
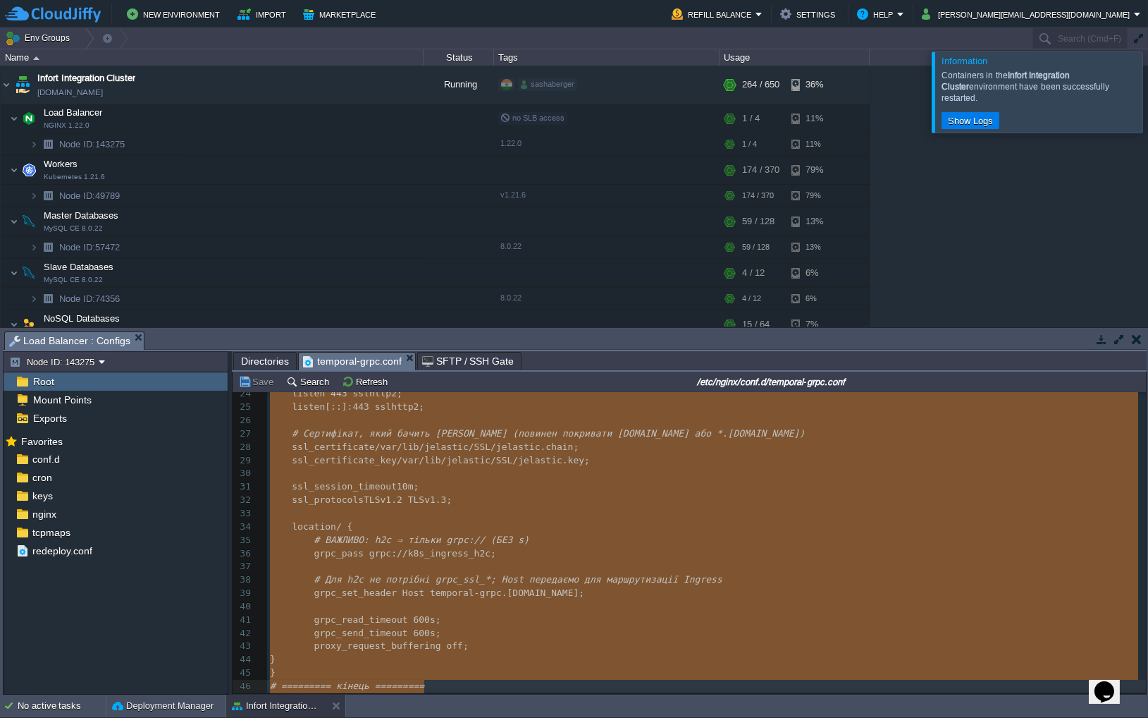
scroll to position [422, 0]
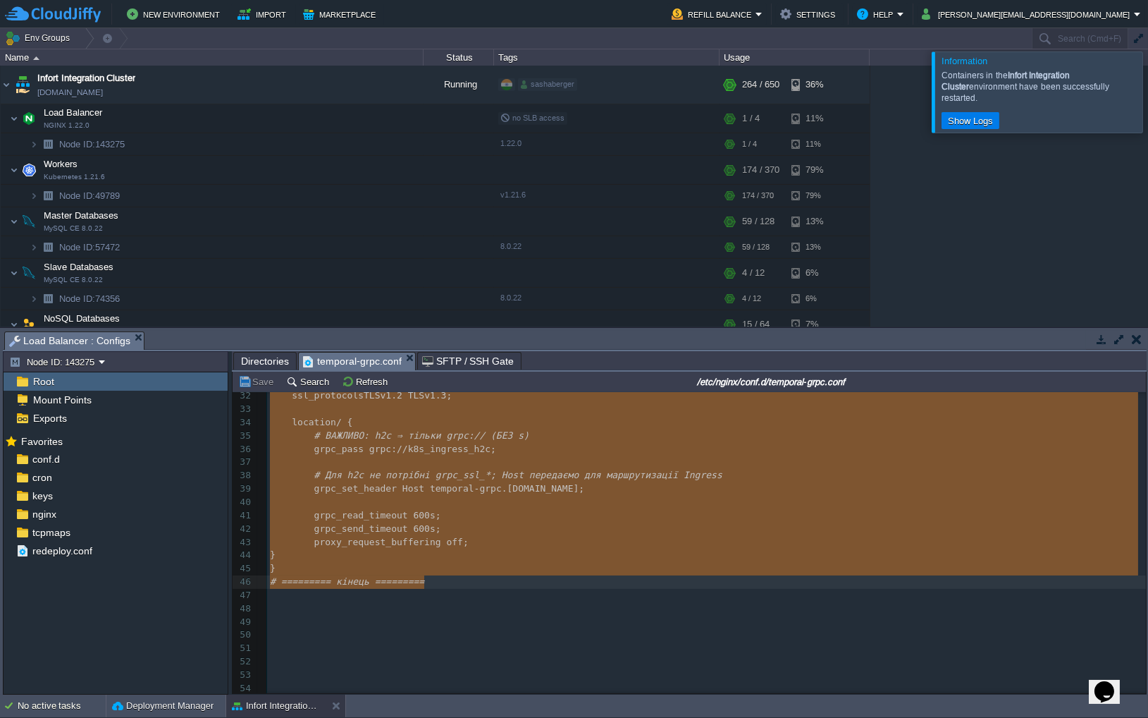
drag, startPoint x: 269, startPoint y: 407, endPoint x: 453, endPoint y: 579, distance: 252.4
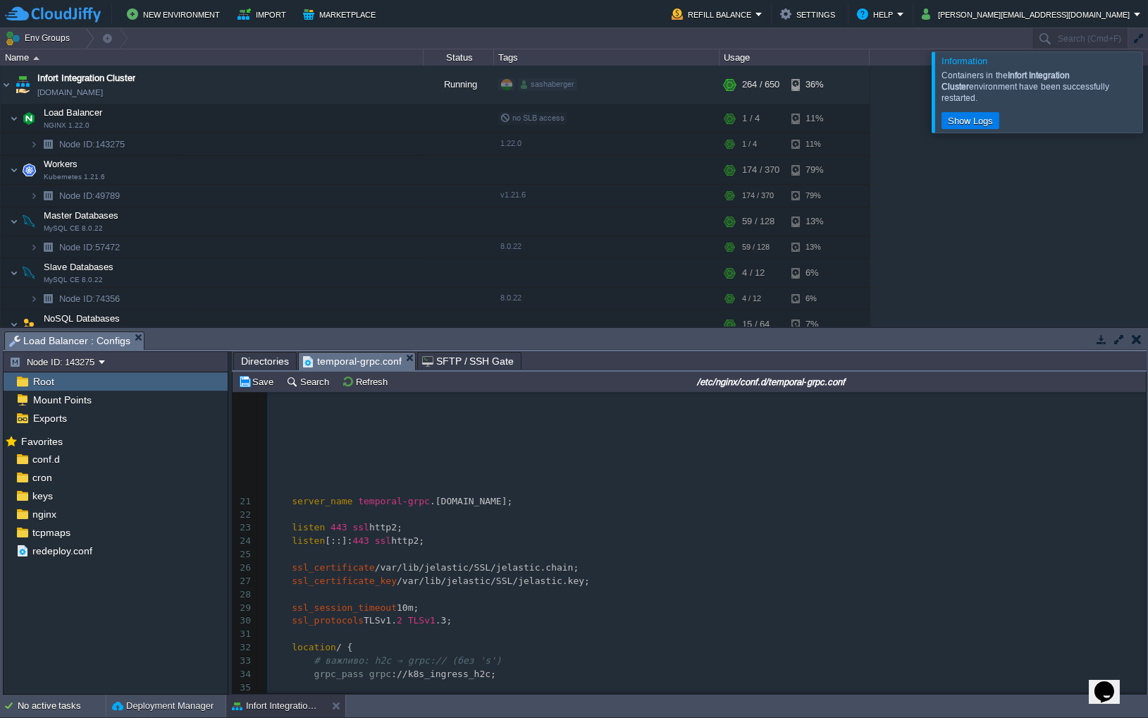
scroll to position [0, 0]
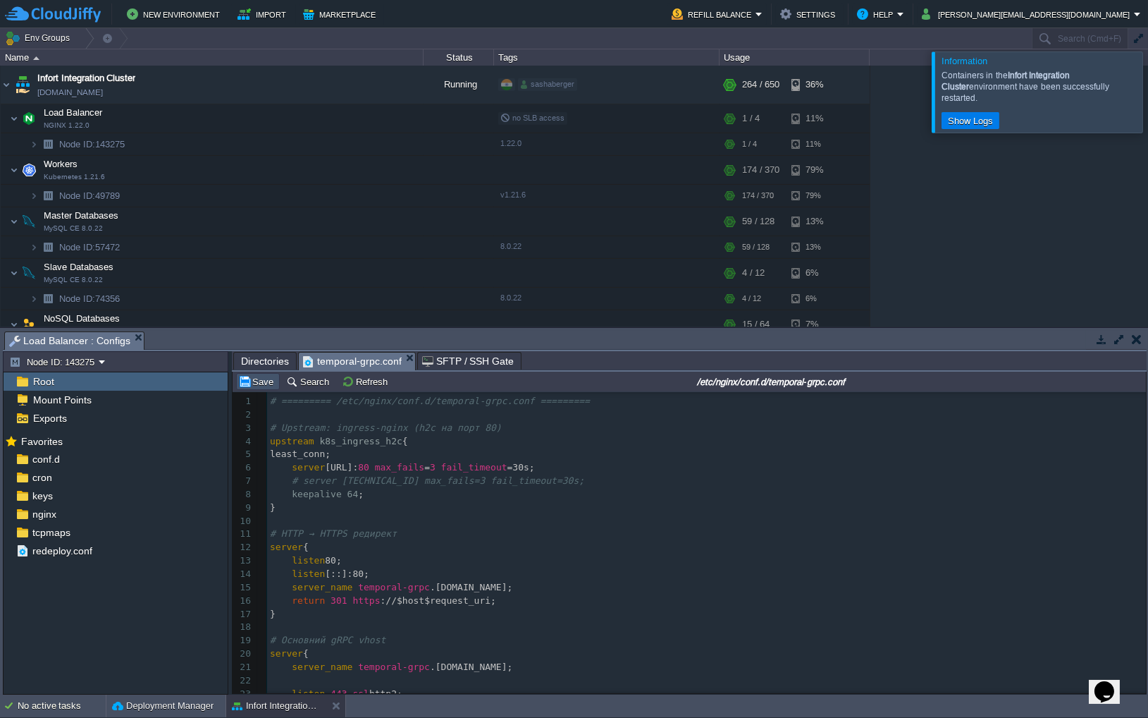
click at [261, 383] on button "Save" at bounding box center [257, 381] width 39 height 13
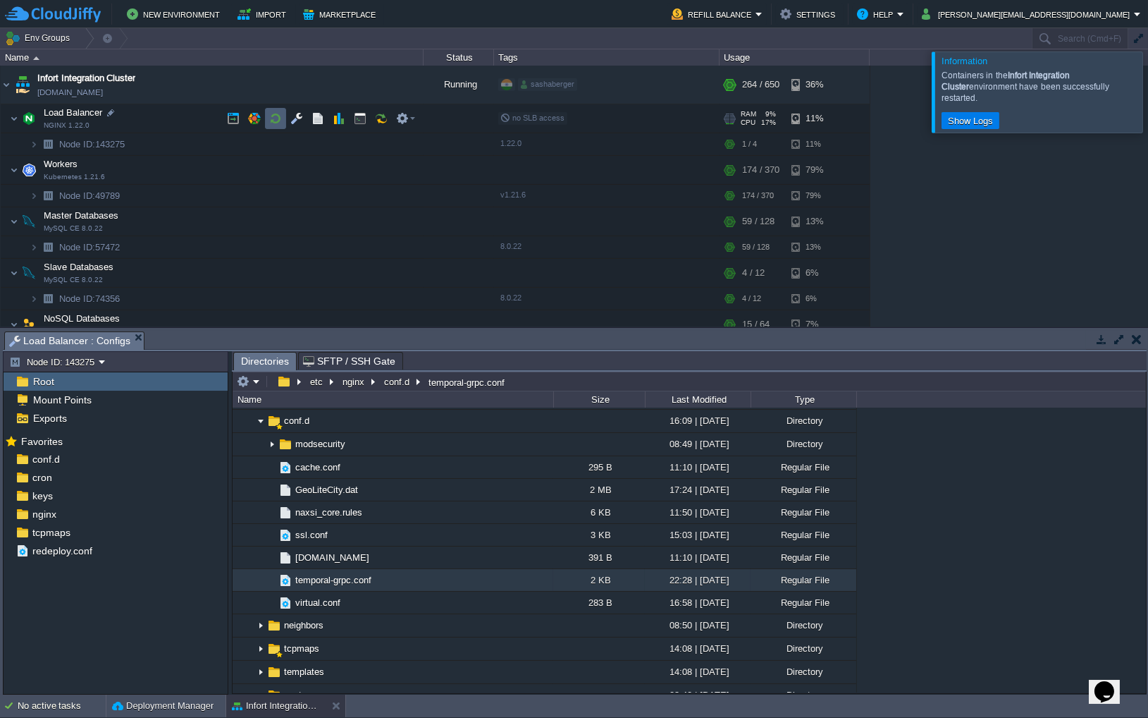
click at [274, 121] on button "button" at bounding box center [275, 118] width 13 height 13
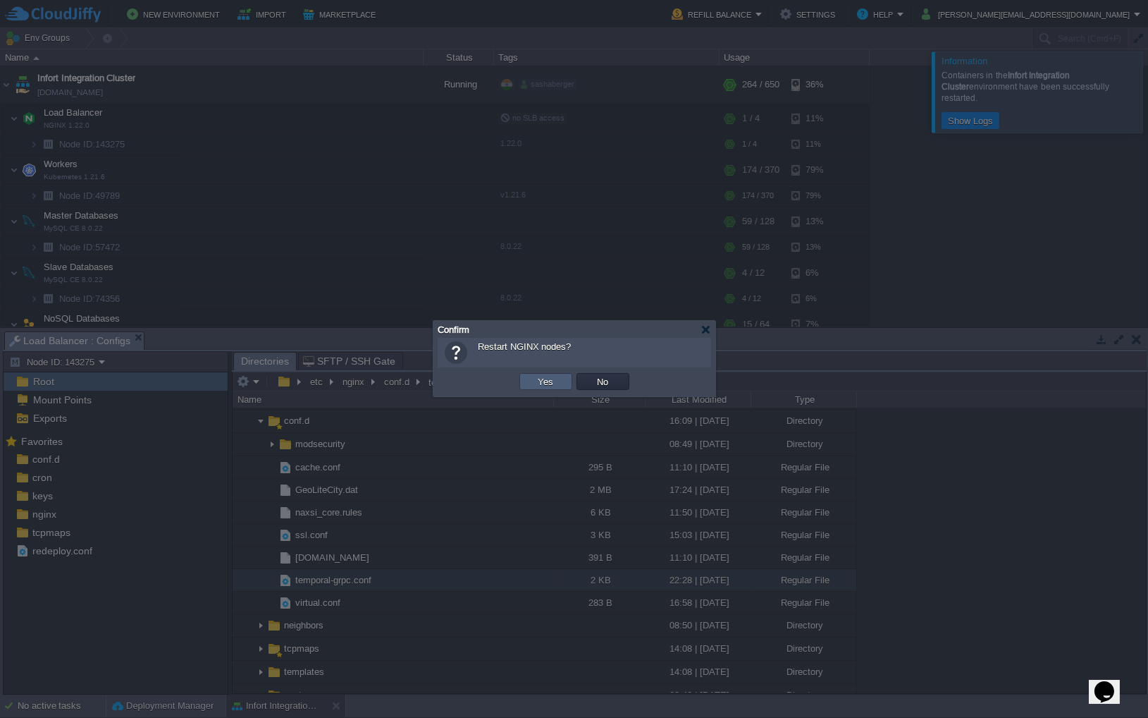
click at [559, 382] on td "Yes" at bounding box center [546, 381] width 53 height 17
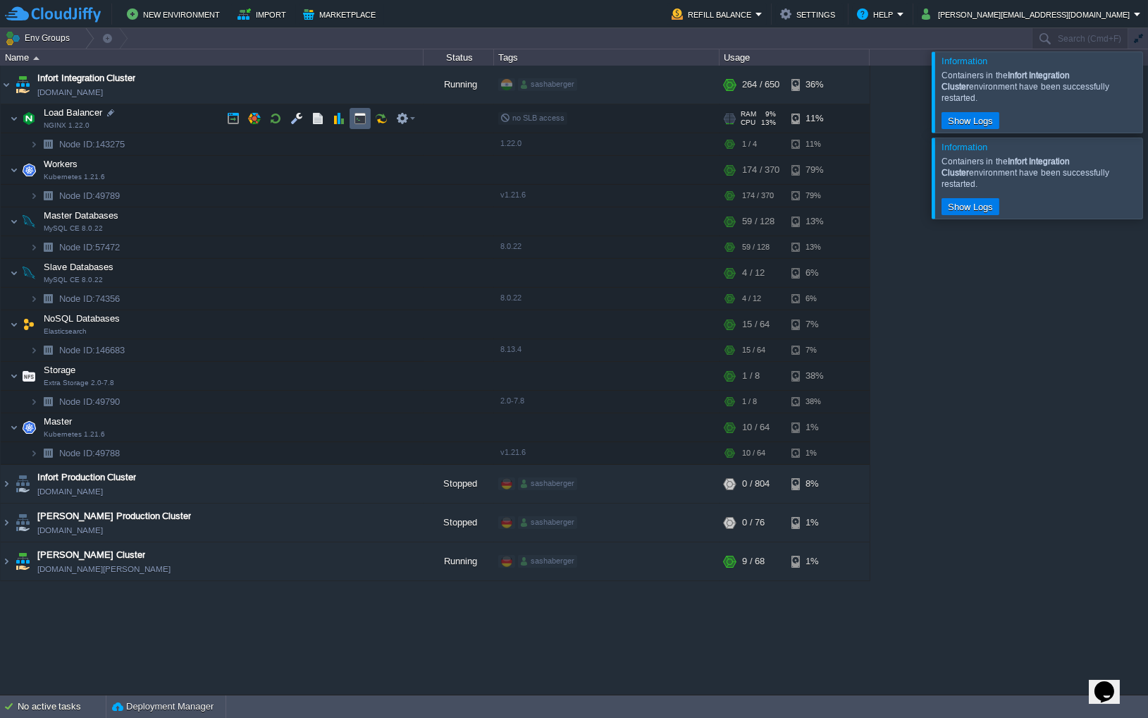
click at [369, 122] on td at bounding box center [360, 118] width 21 height 21
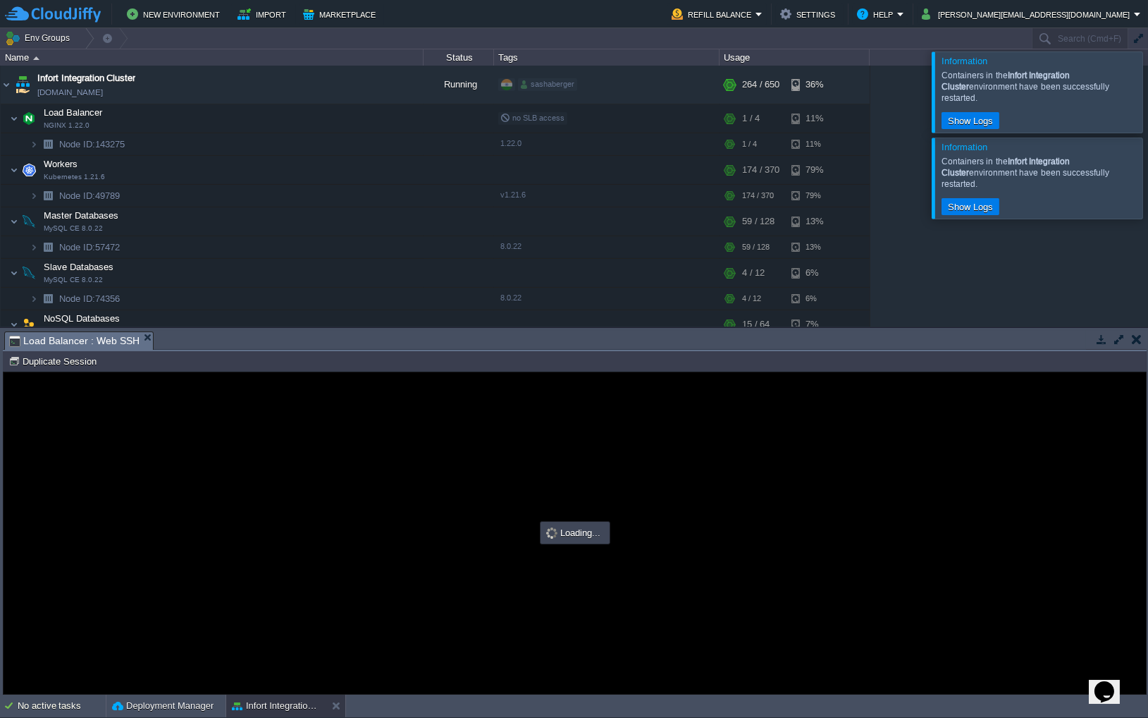
type input "#000000"
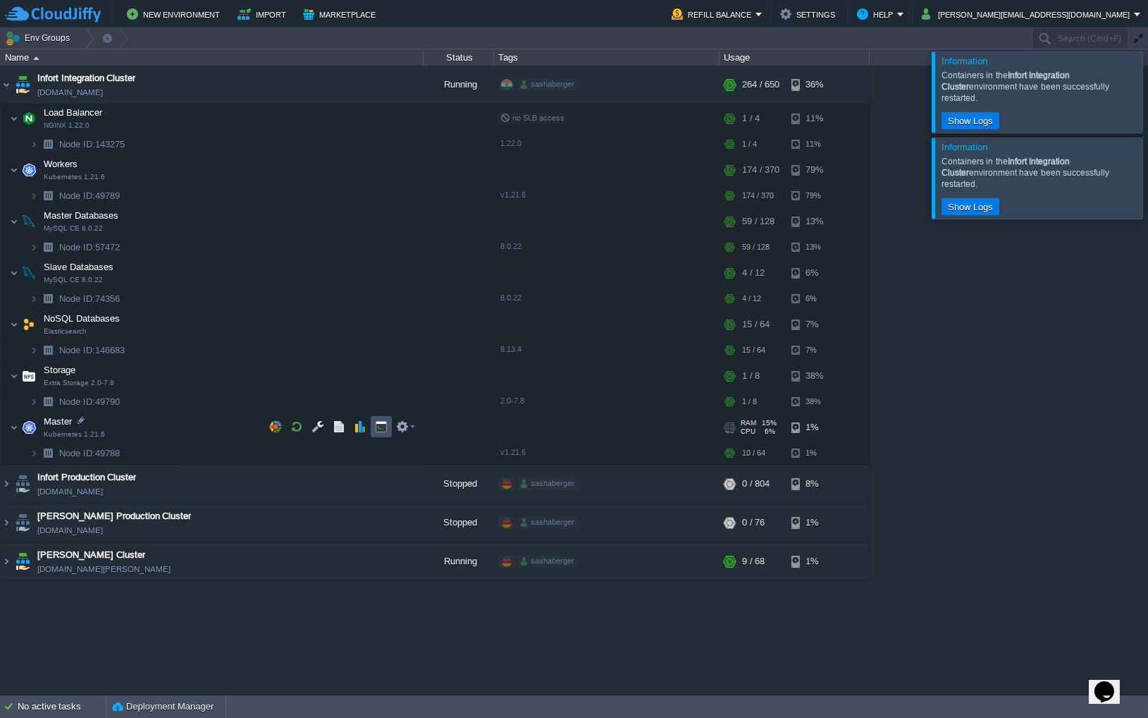
click at [379, 429] on button "button" at bounding box center [381, 426] width 13 height 13
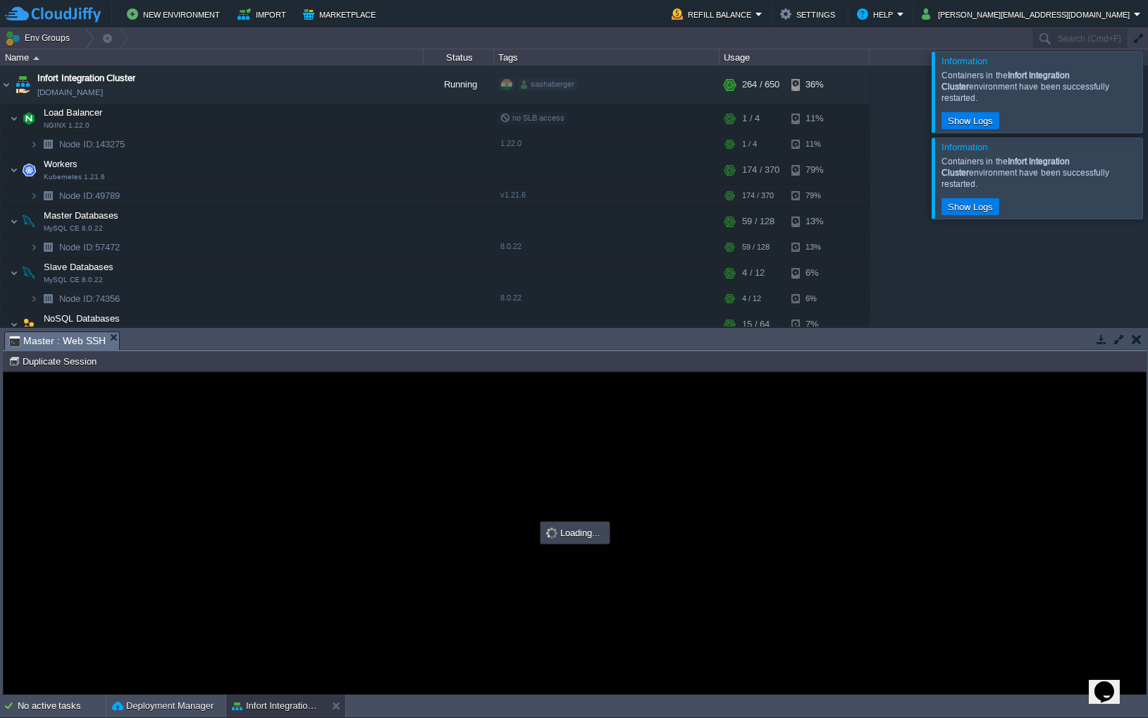
type input "#000000"
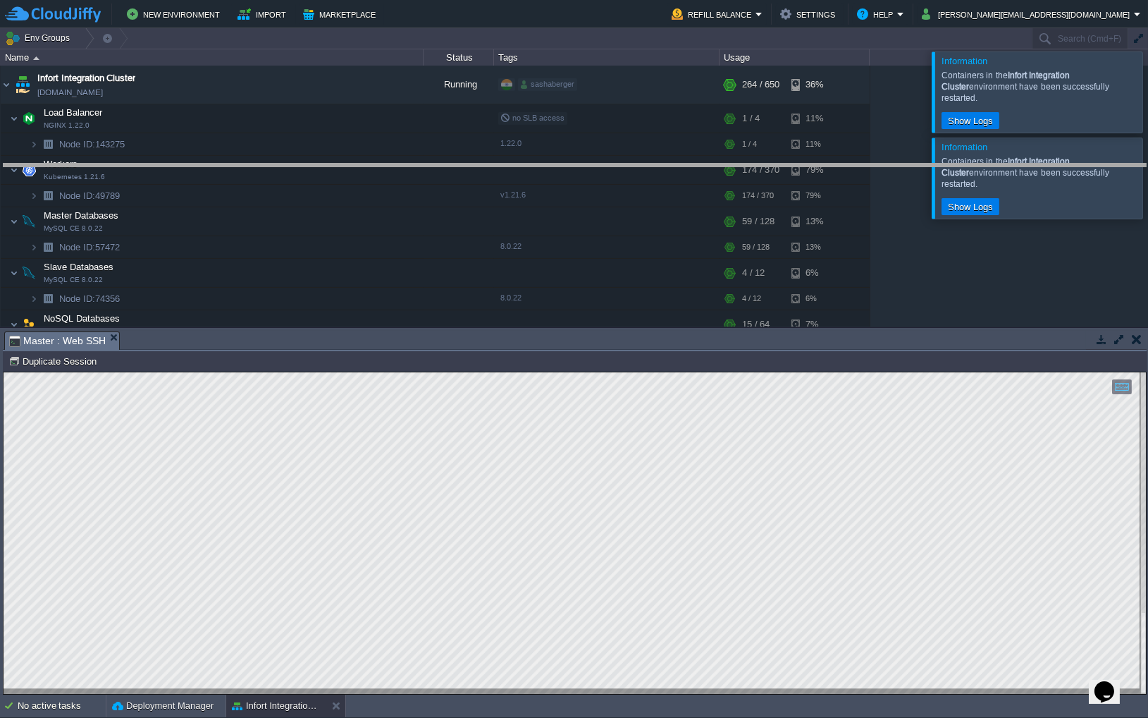
drag, startPoint x: 323, startPoint y: 331, endPoint x: 407, endPoint y: 0, distance: 342.0
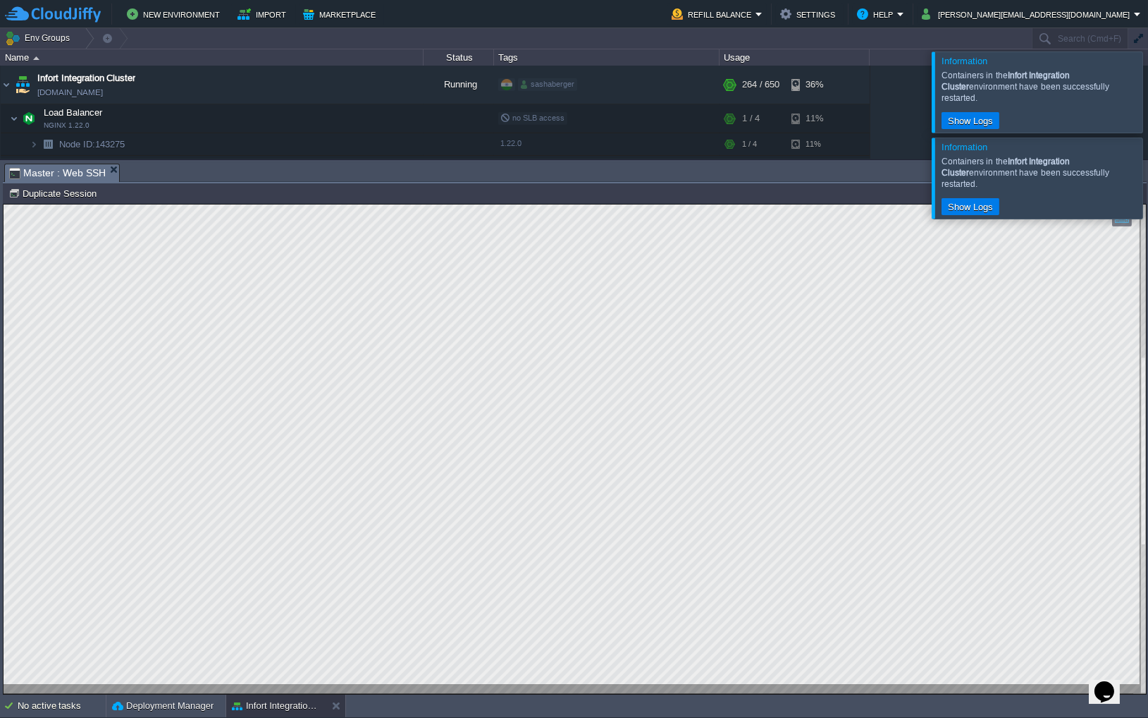
click at [1148, 137] on div at bounding box center [1165, 177] width 0 height 80
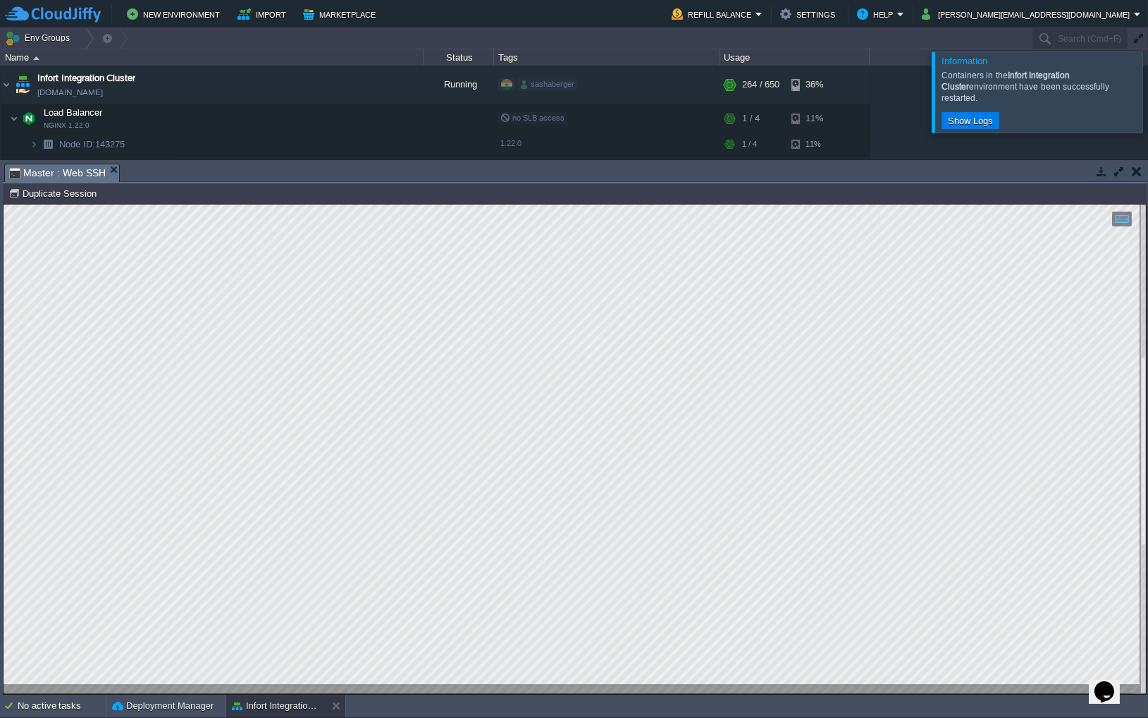
click at [1148, 97] on div at bounding box center [1165, 91] width 0 height 80
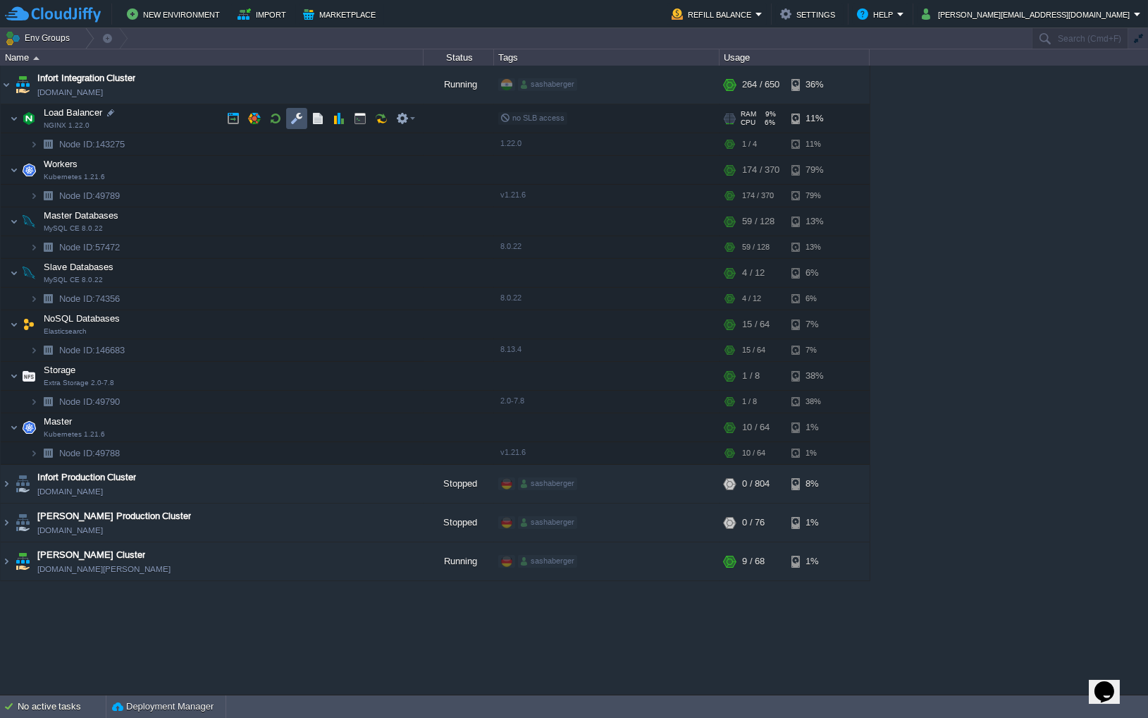
click at [299, 121] on button "button" at bounding box center [296, 118] width 13 height 13
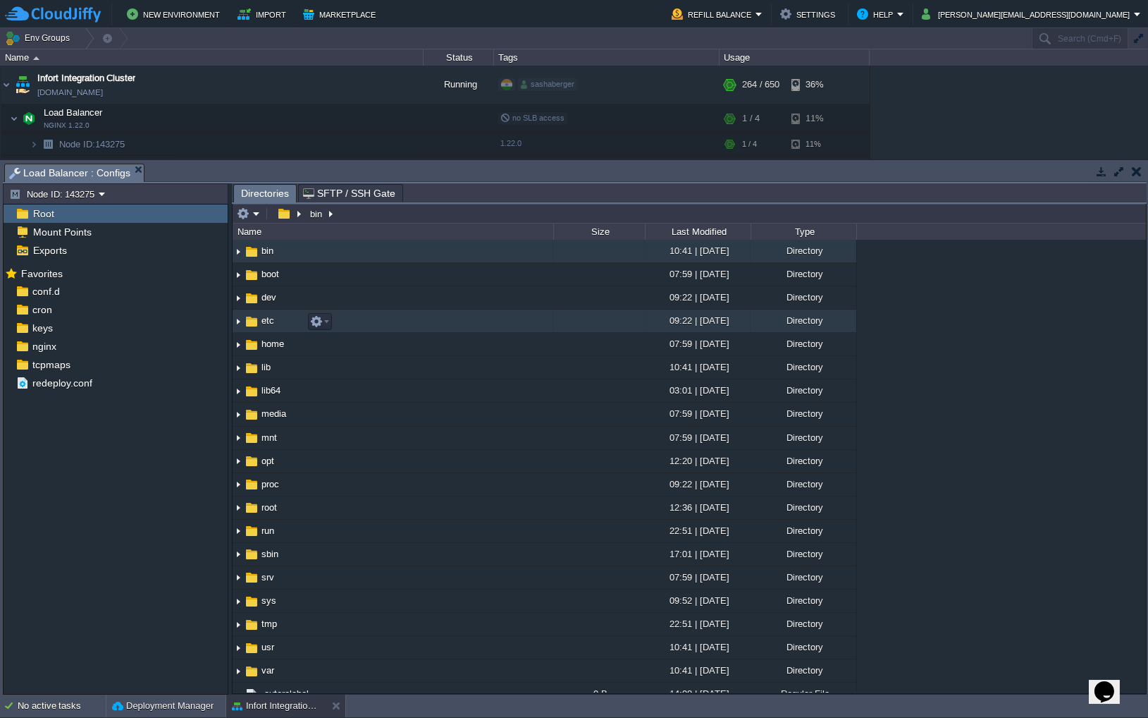
click at [240, 326] on img at bounding box center [238, 321] width 11 height 22
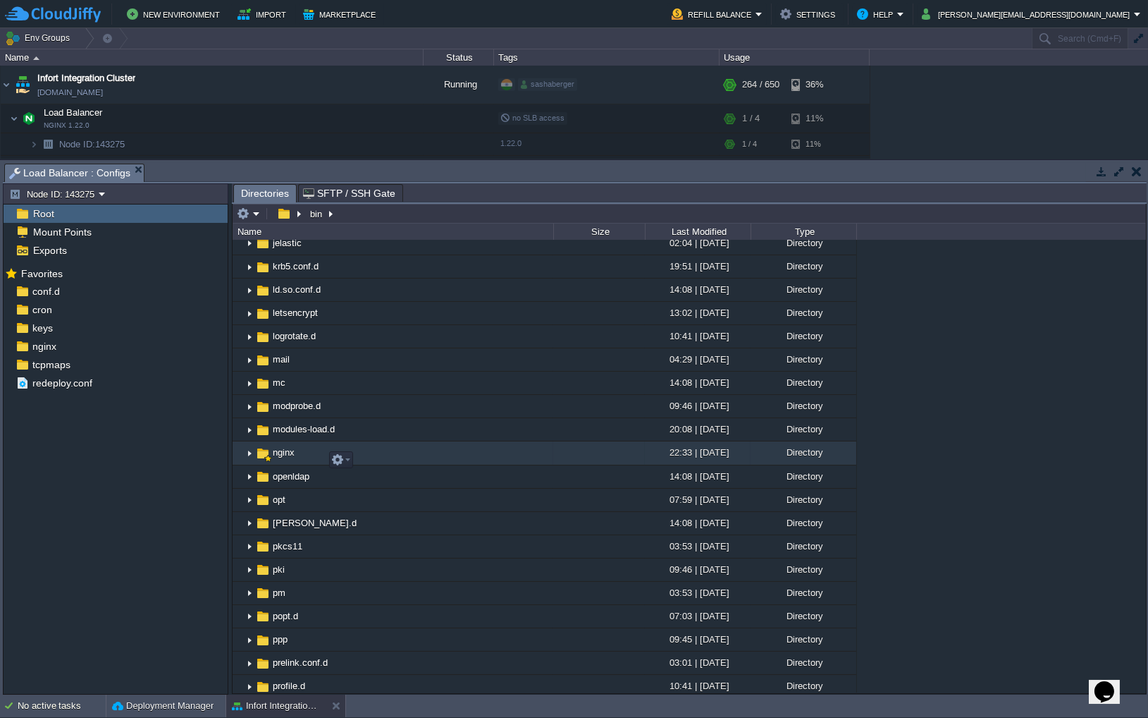
scroll to position [692, 0]
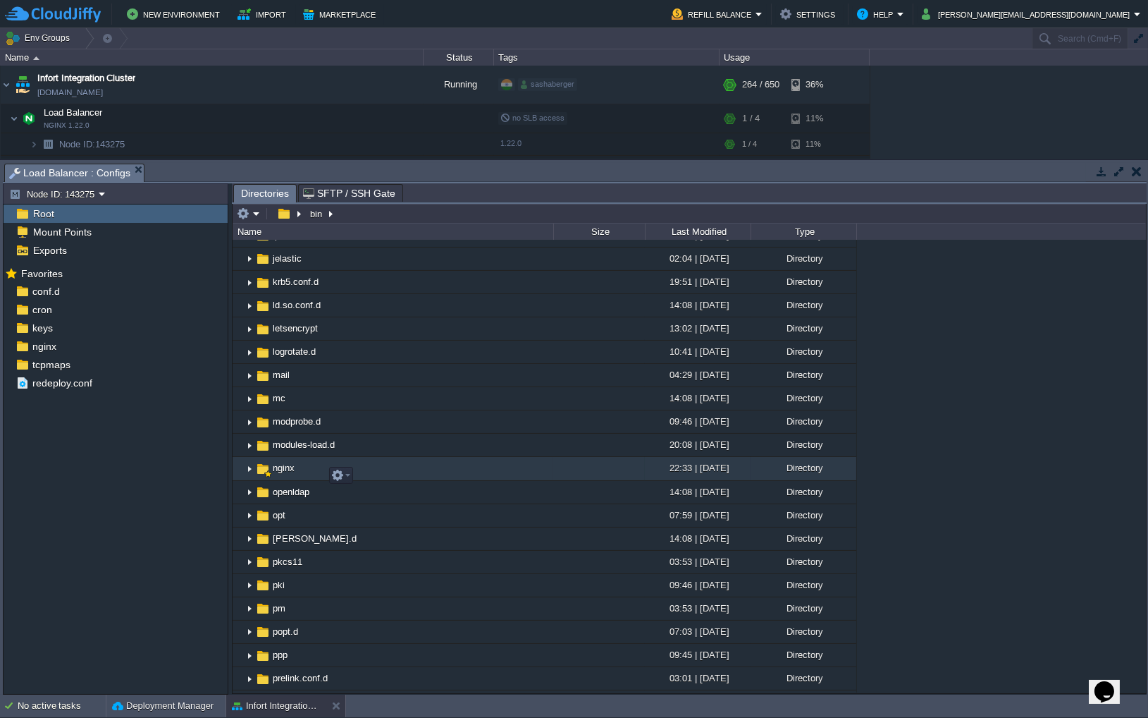
click at [245, 477] on img at bounding box center [249, 469] width 11 height 22
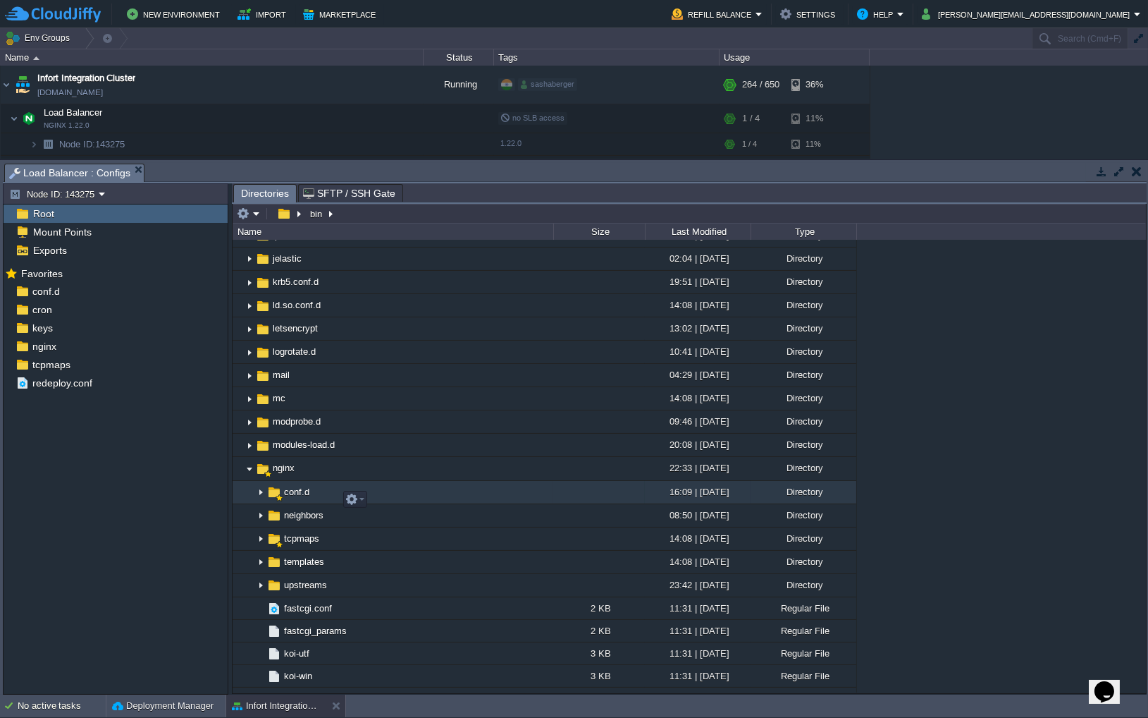
click at [259, 502] on img at bounding box center [260, 492] width 11 height 22
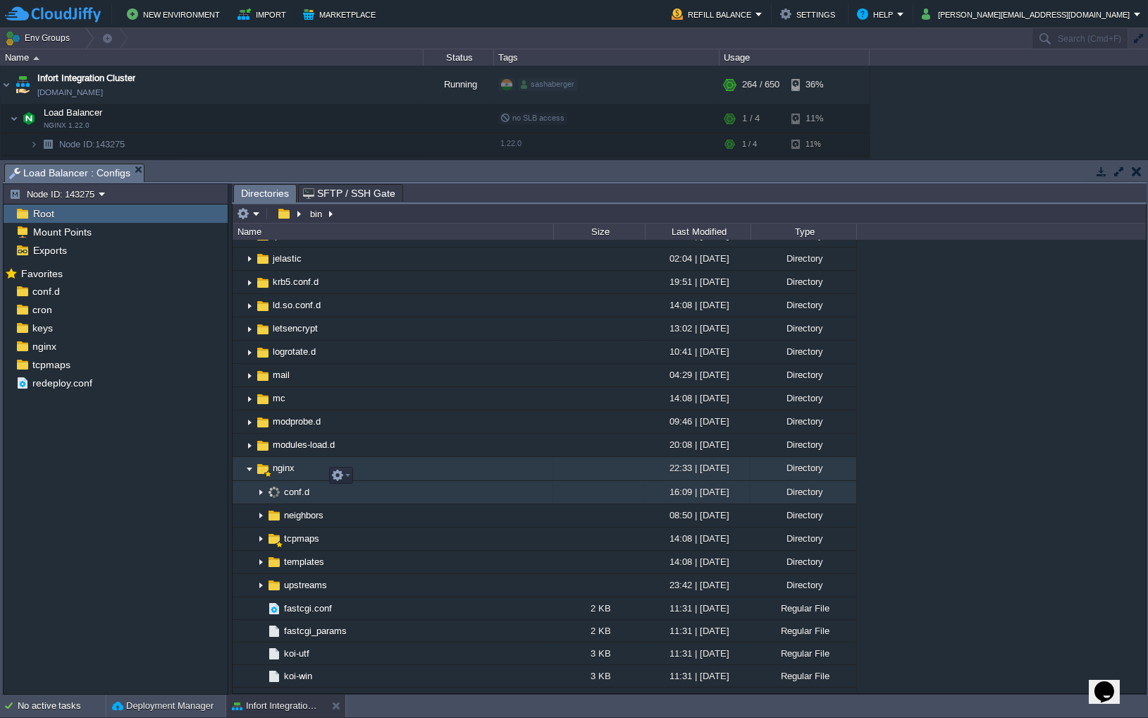
scroll to position [812, 0]
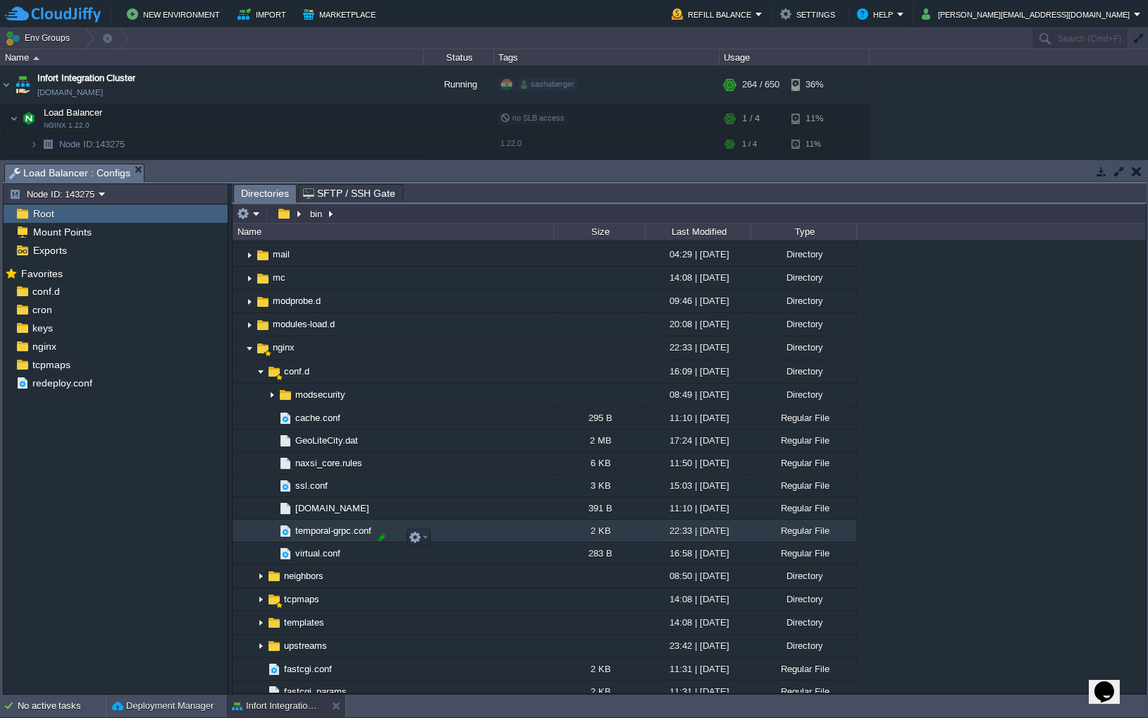
click at [376, 536] on div at bounding box center [382, 537] width 13 height 13
drag, startPoint x: 388, startPoint y: 539, endPoint x: 261, endPoint y: 538, distance: 127.6
click at [261, 538] on div ".. bin 10:41 | [DATE] Directory boot 07:59 | [DATE] Directory dev 09:22 | [DATE…" at bounding box center [690, 466] width 914 height 453
click at [354, 536] on span "temporal-grpc.conf" at bounding box center [333, 530] width 80 height 12
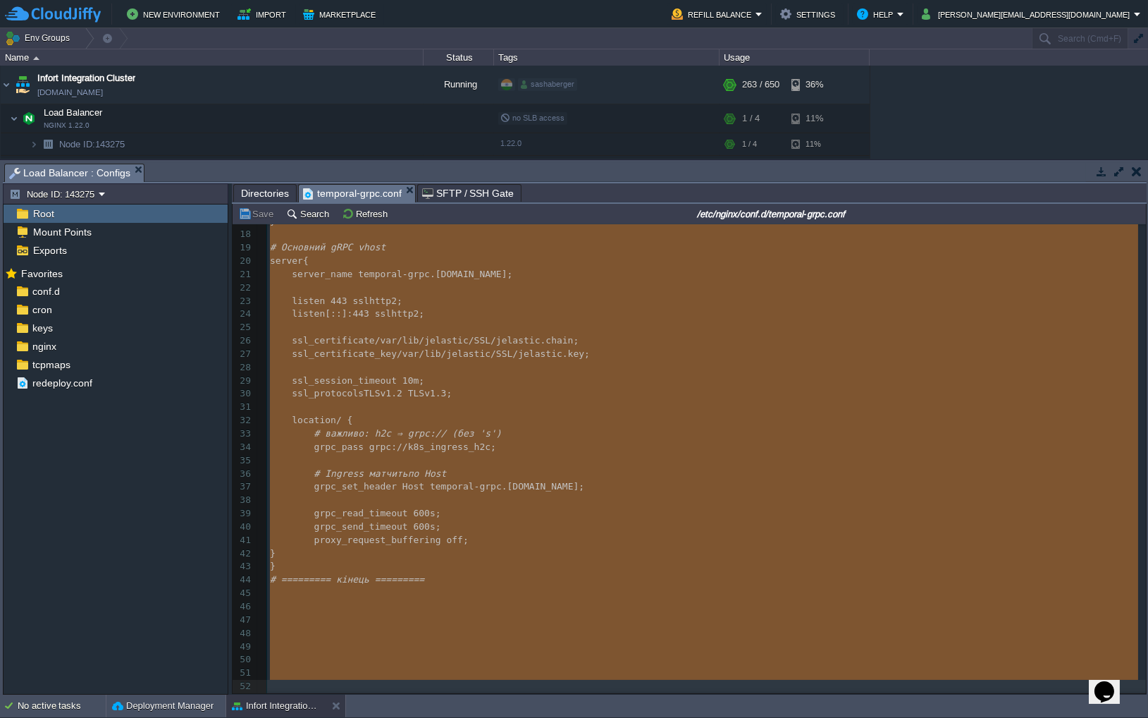
scroll to position [254, 0]
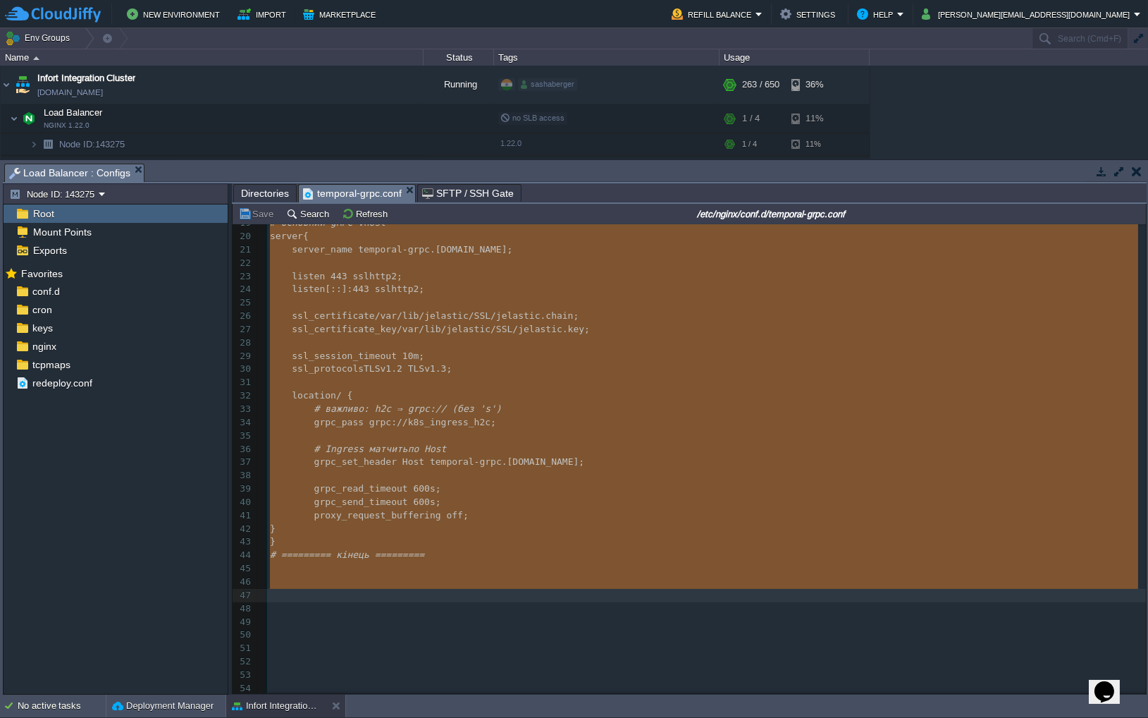
drag, startPoint x: 271, startPoint y: 235, endPoint x: 407, endPoint y: 592, distance: 382.4
type textarea "-"
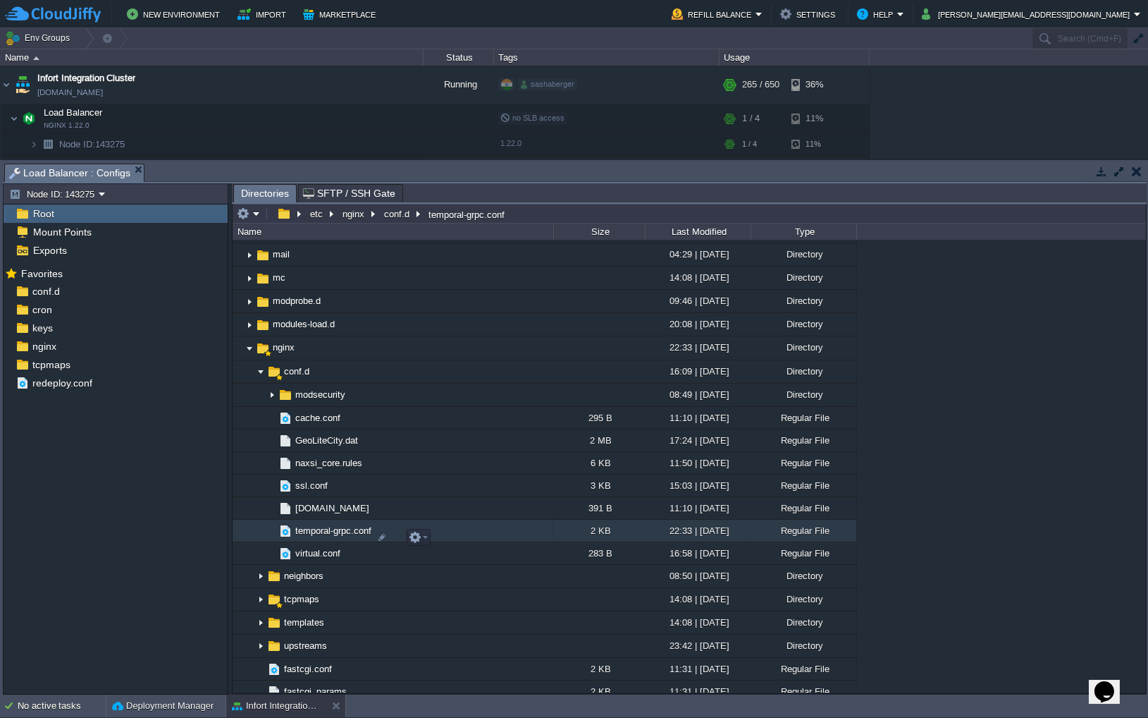
click at [345, 536] on span "temporal-grpc.conf" at bounding box center [333, 530] width 80 height 12
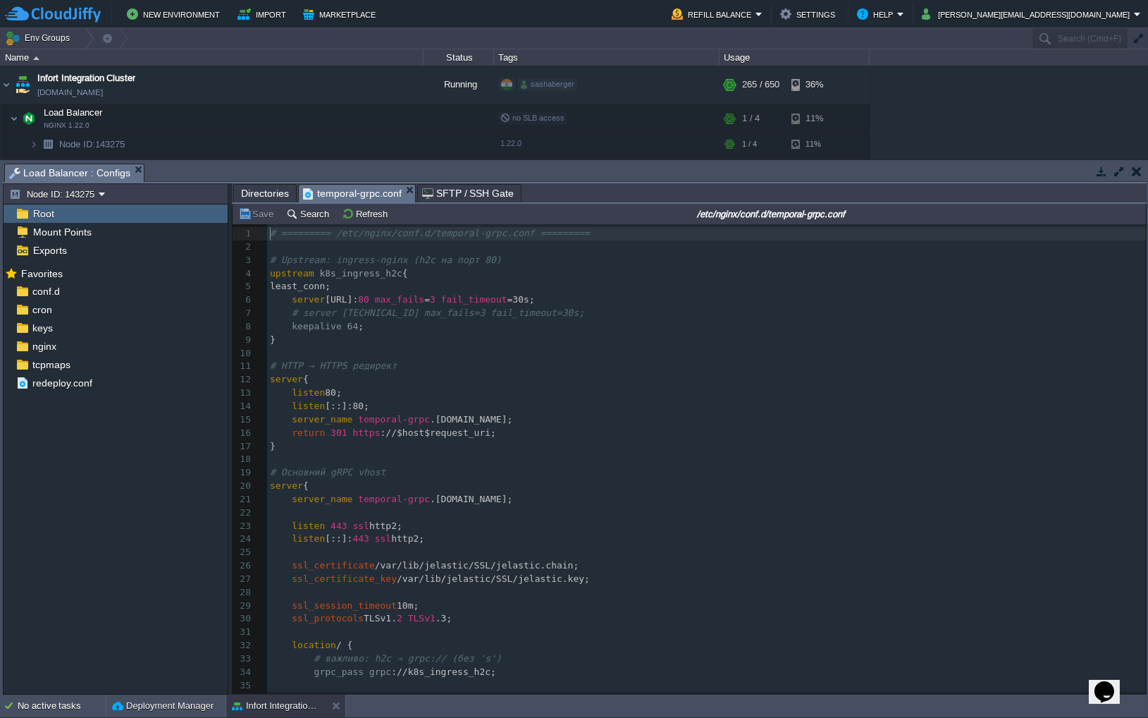
scroll to position [4, 0]
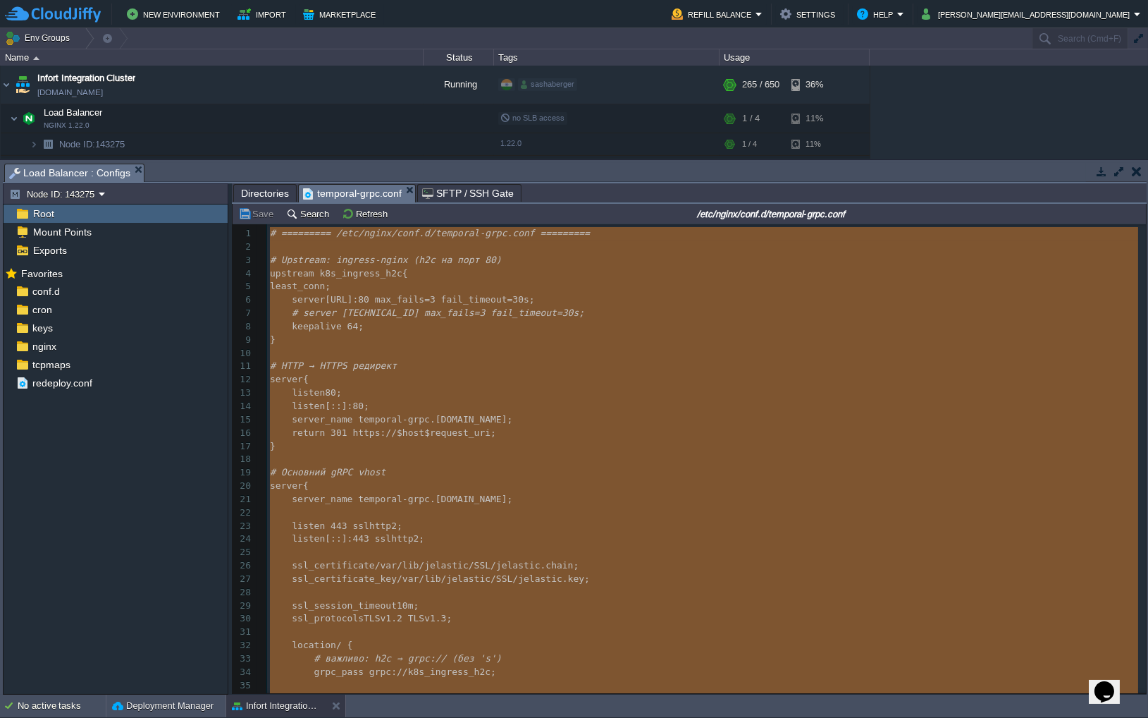
type textarea "-"
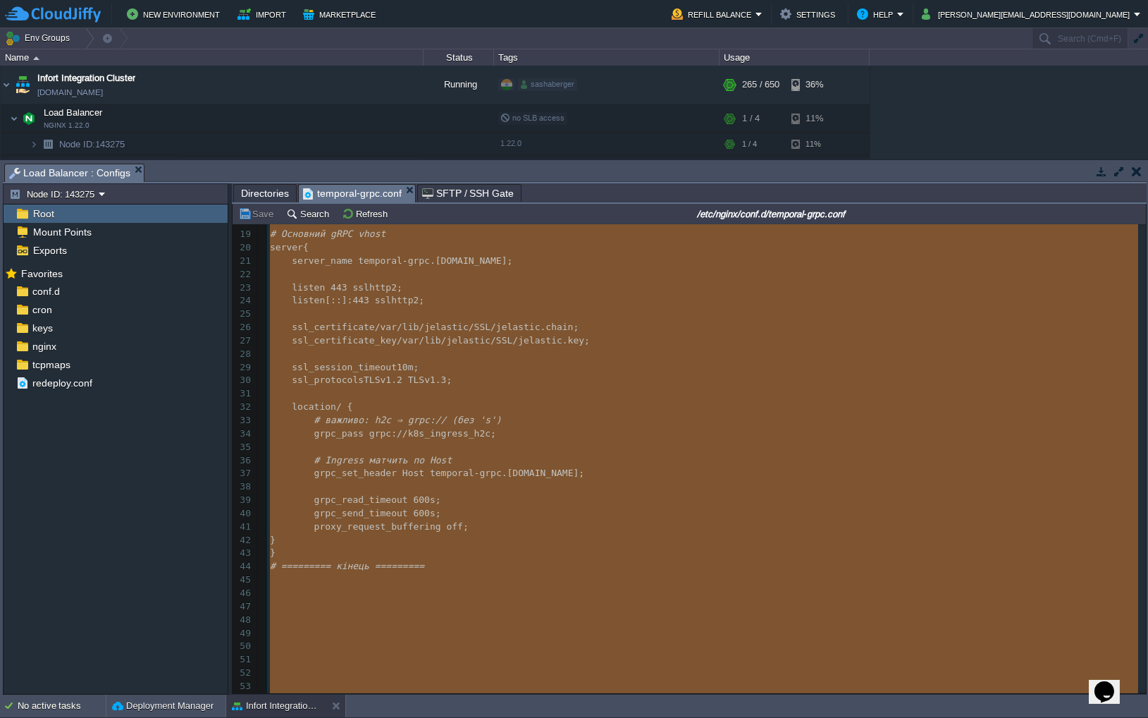
scroll to position [254, 0]
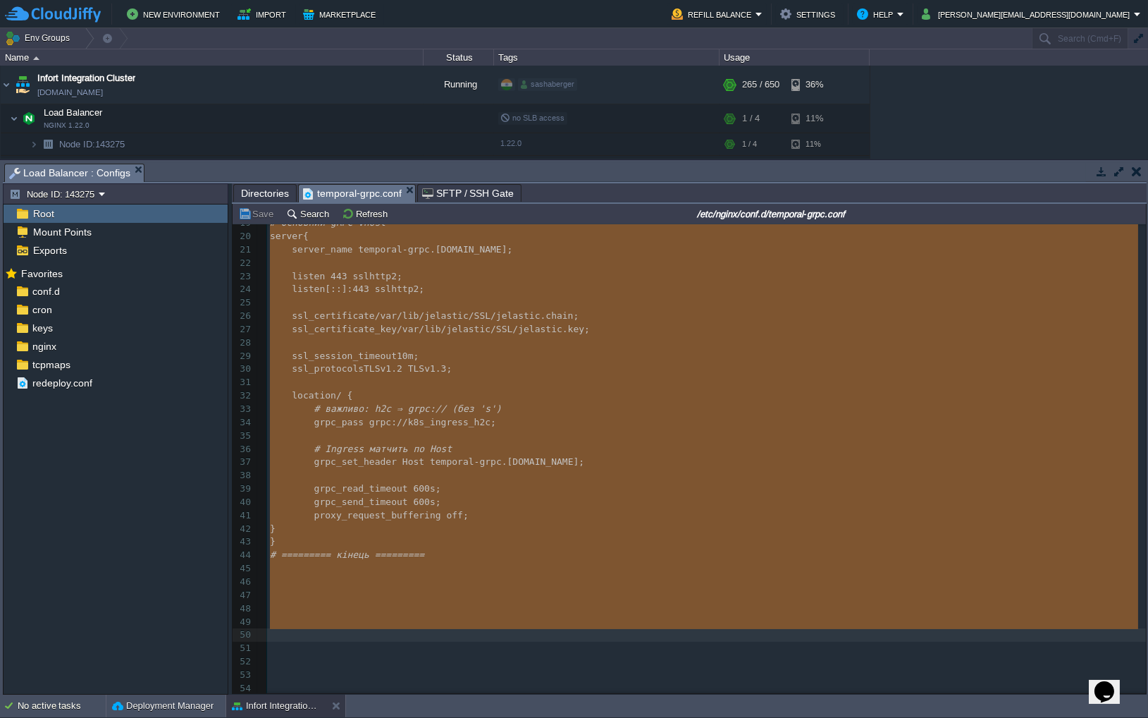
drag, startPoint x: 269, startPoint y: 236, endPoint x: 386, endPoint y: 628, distance: 409.3
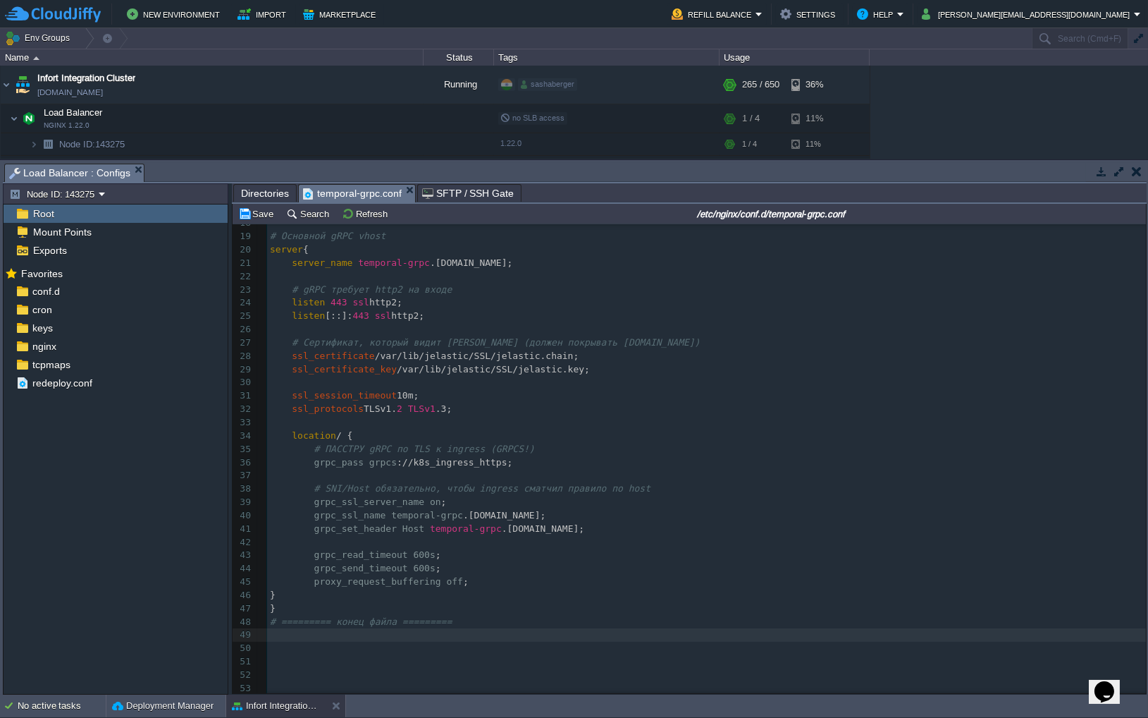
scroll to position [0, 0]
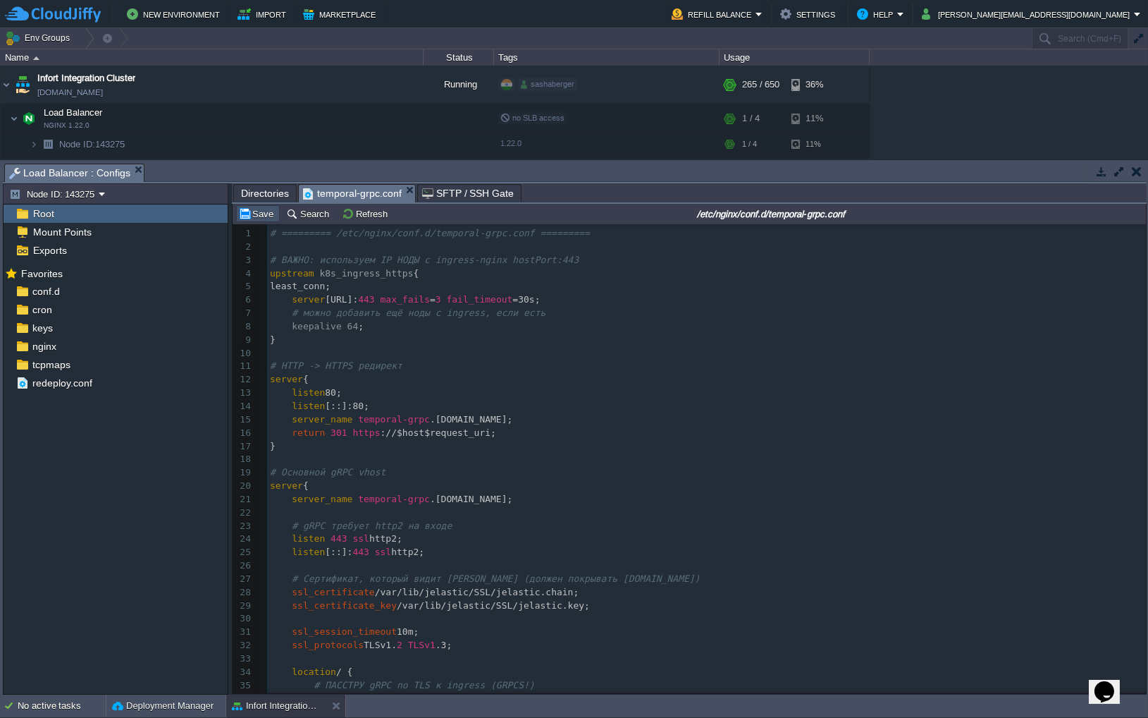
click at [255, 216] on button "Save" at bounding box center [257, 213] width 39 height 13
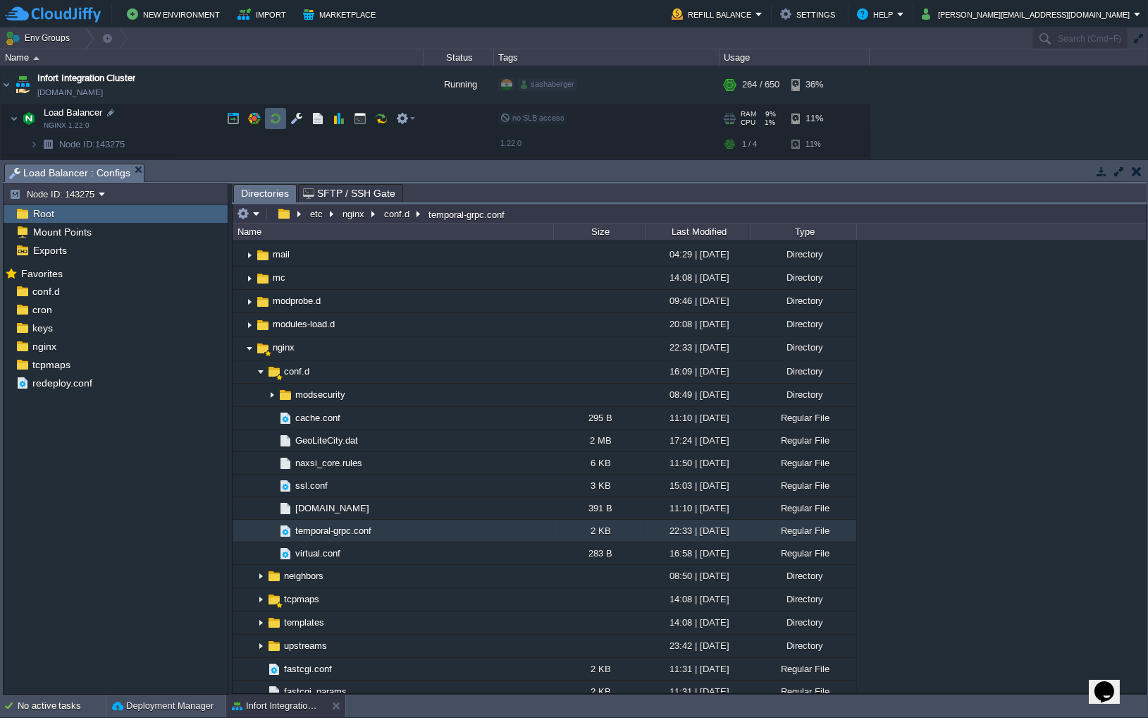
click at [274, 119] on button "button" at bounding box center [275, 118] width 13 height 13
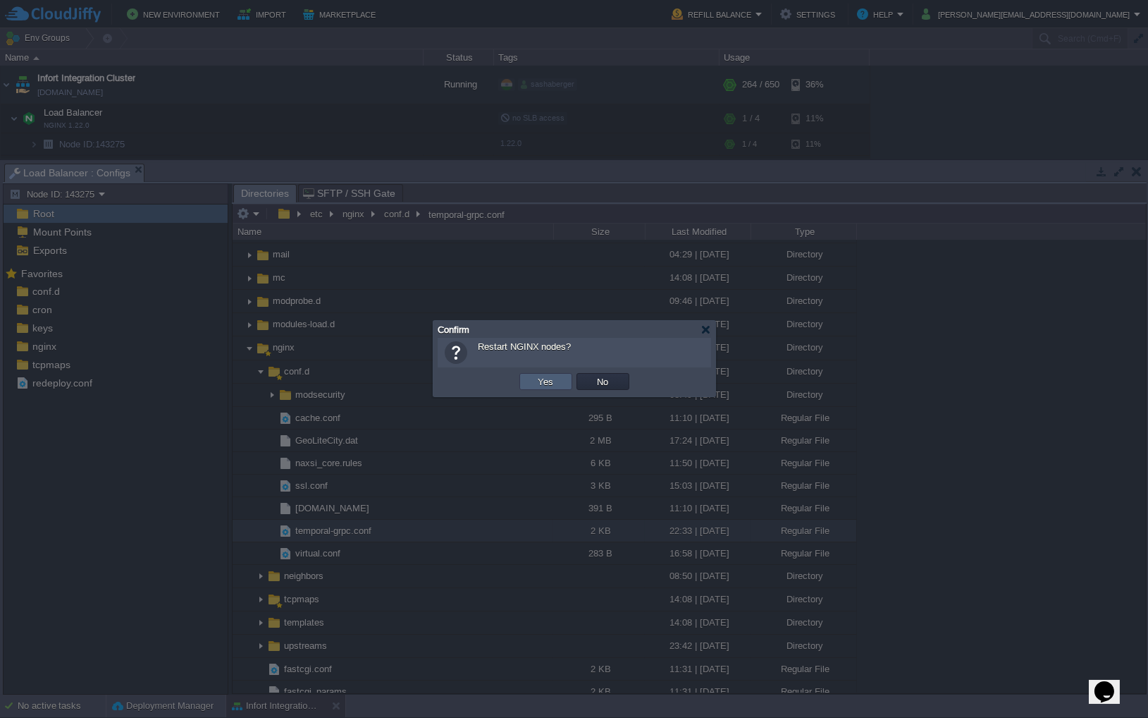
click at [540, 376] on button "Yes" at bounding box center [546, 381] width 24 height 13
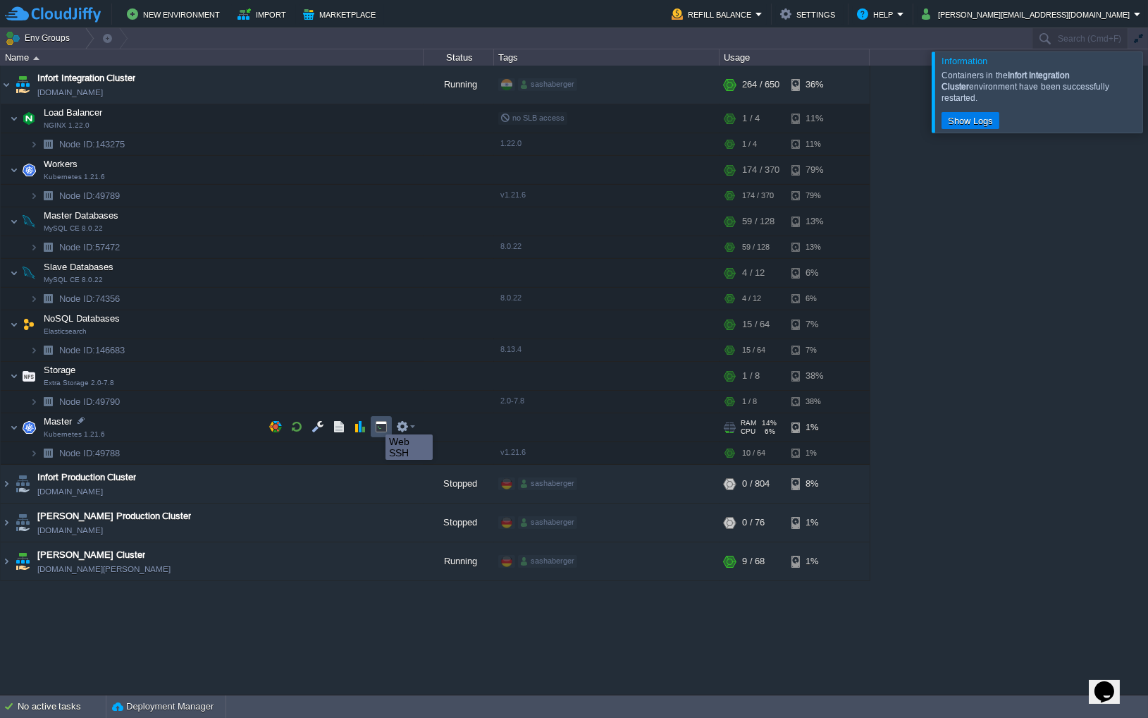
click at [379, 422] on button "button" at bounding box center [381, 426] width 13 height 13
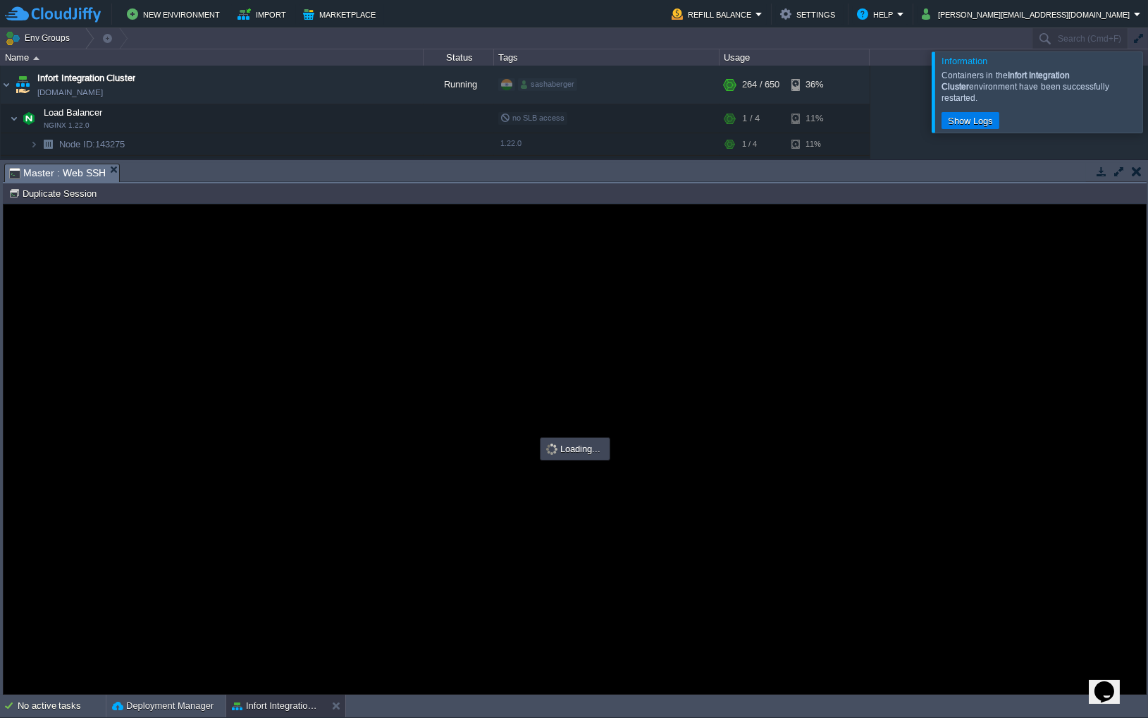
type input "#000000"
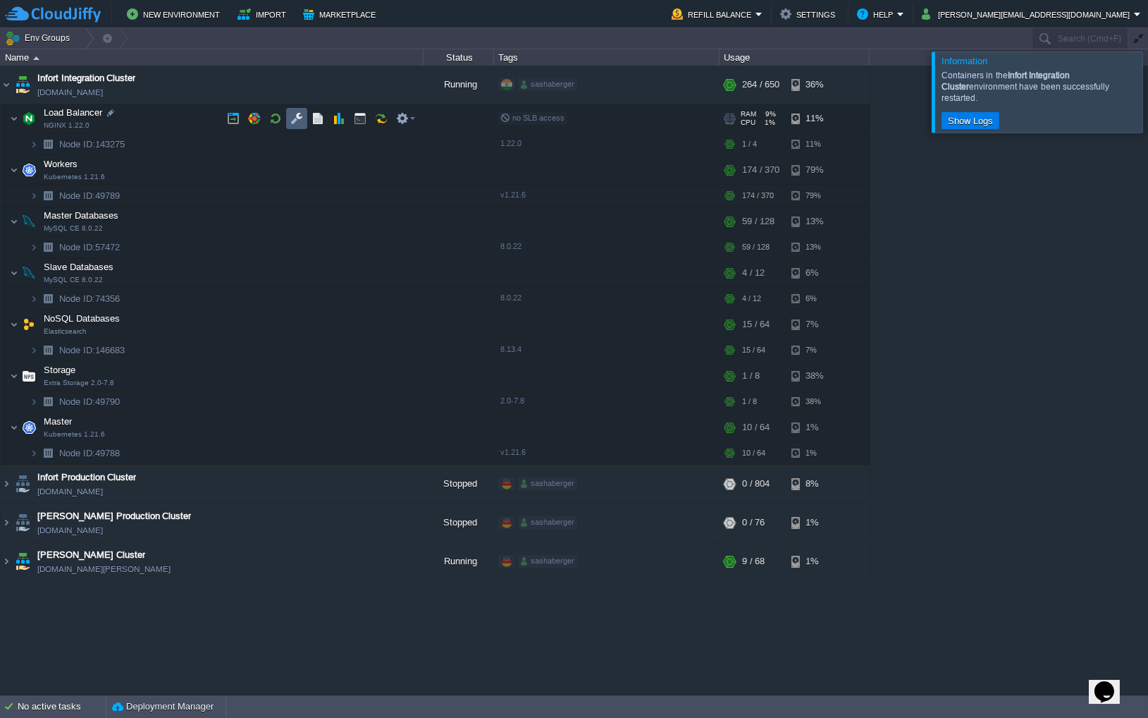
click at [301, 125] on td at bounding box center [296, 118] width 21 height 21
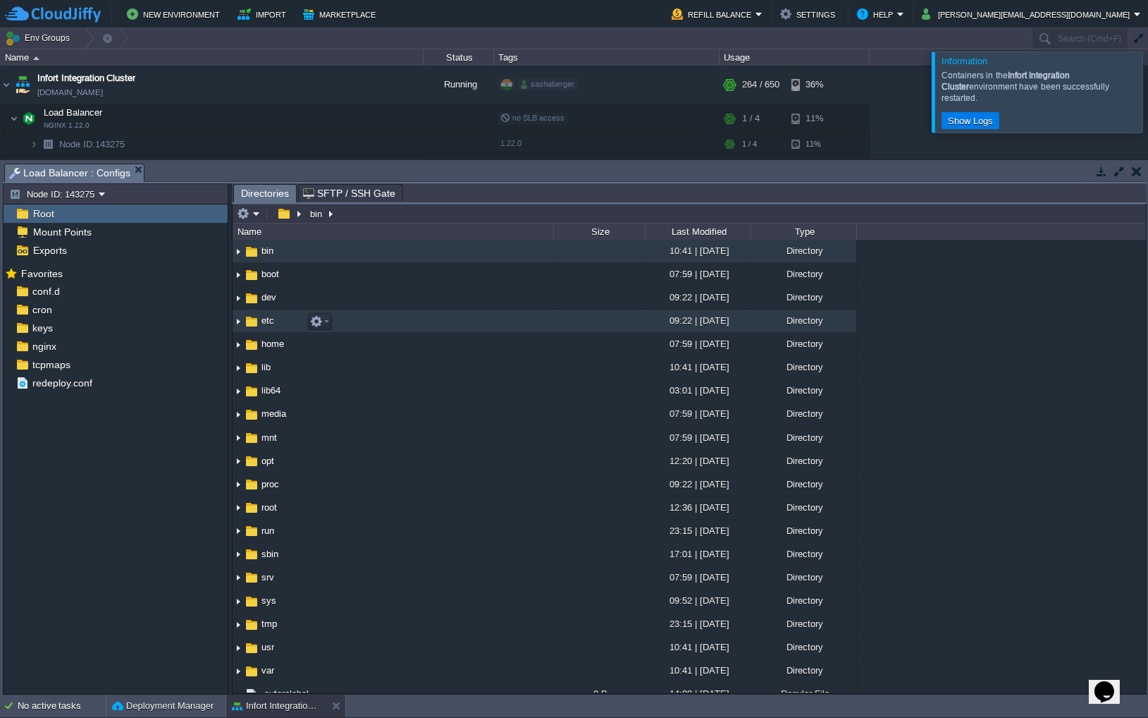
click at [240, 321] on img at bounding box center [238, 321] width 11 height 22
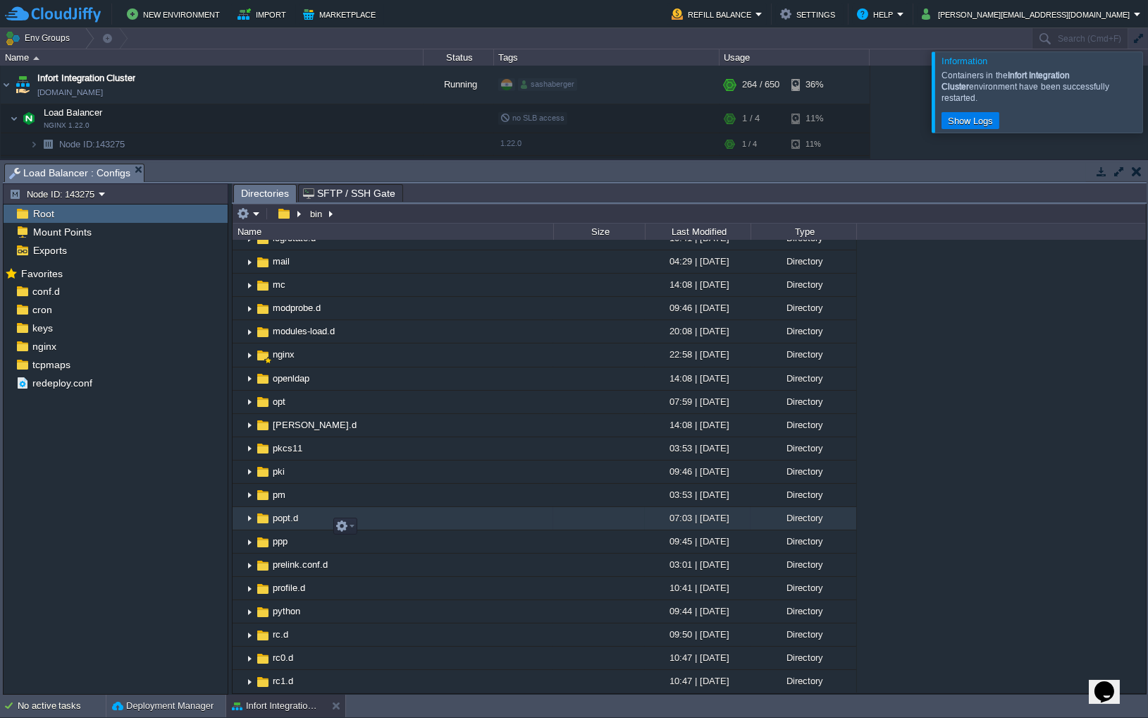
scroll to position [793, 0]
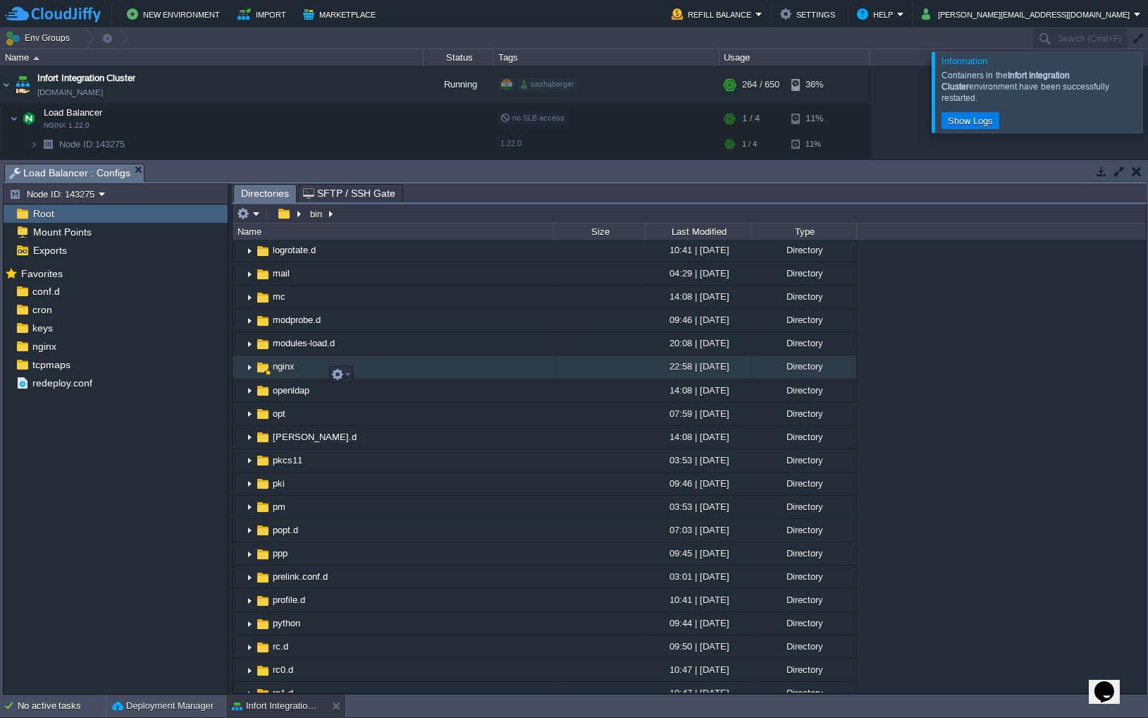
click at [250, 376] on img at bounding box center [249, 368] width 11 height 22
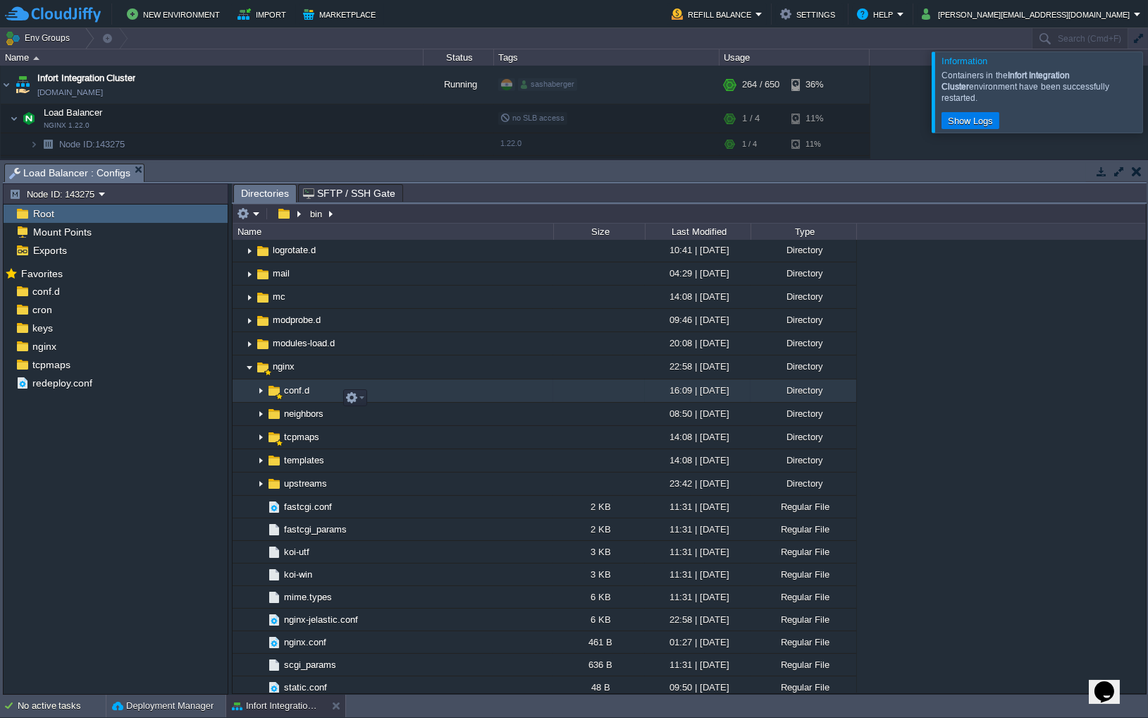
click at [259, 398] on img at bounding box center [260, 391] width 11 height 22
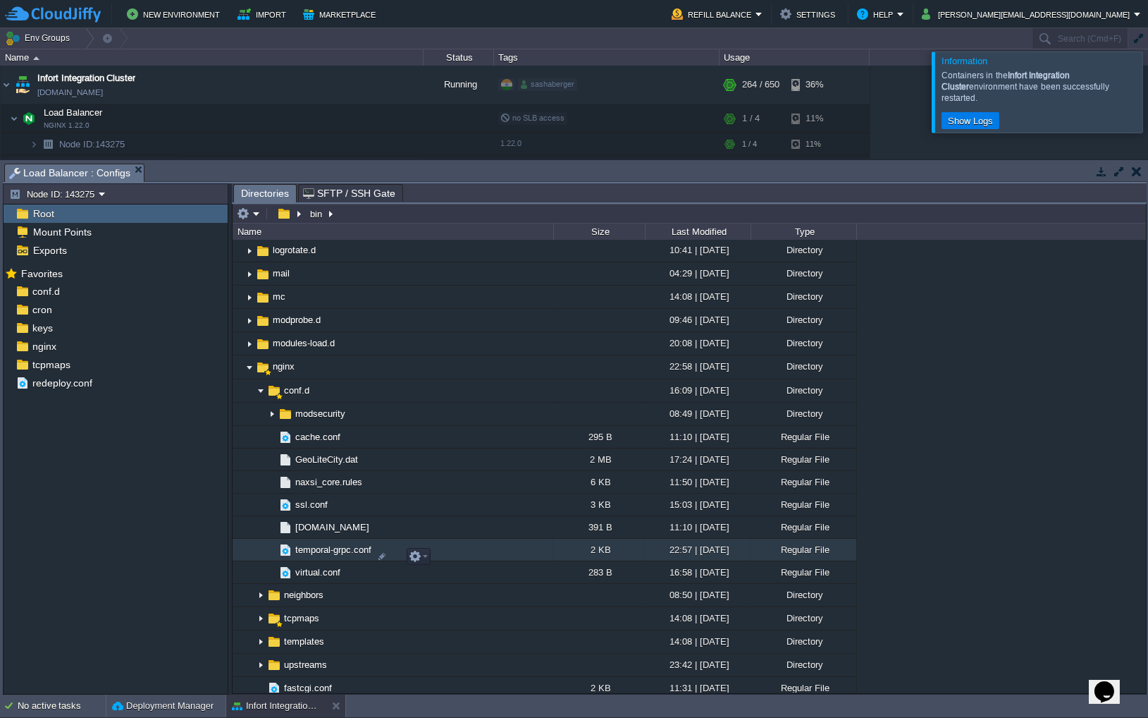
click at [345, 555] on span "temporal-grpc.conf" at bounding box center [333, 550] width 80 height 12
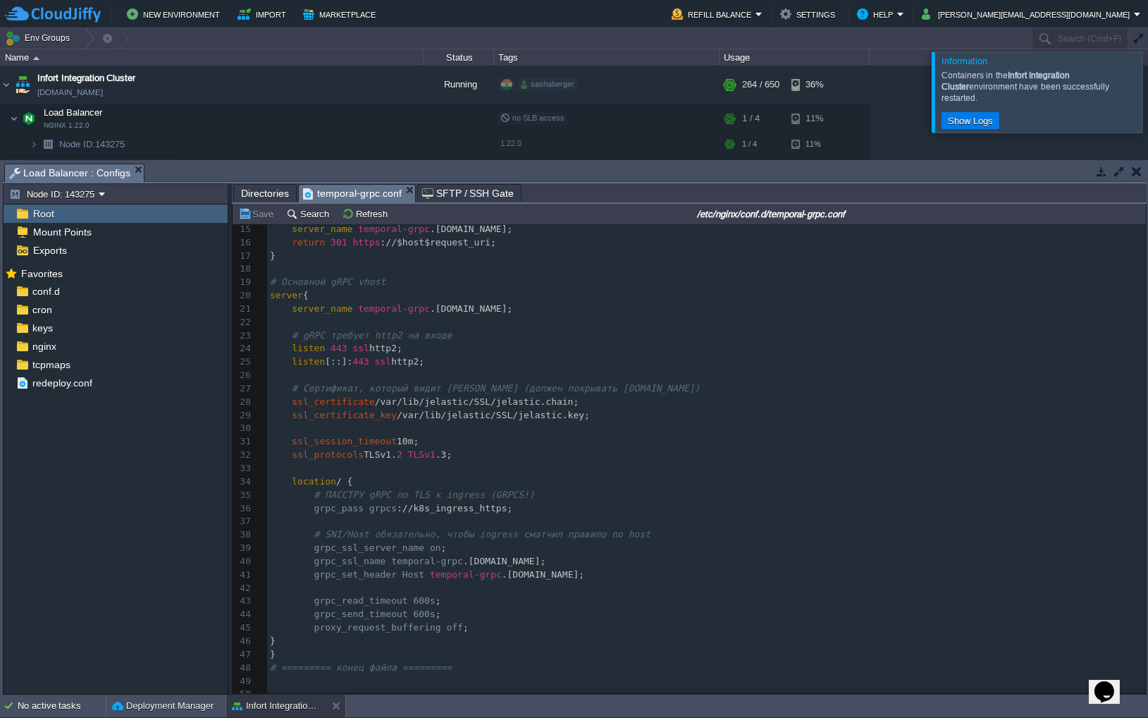
scroll to position [215, 0]
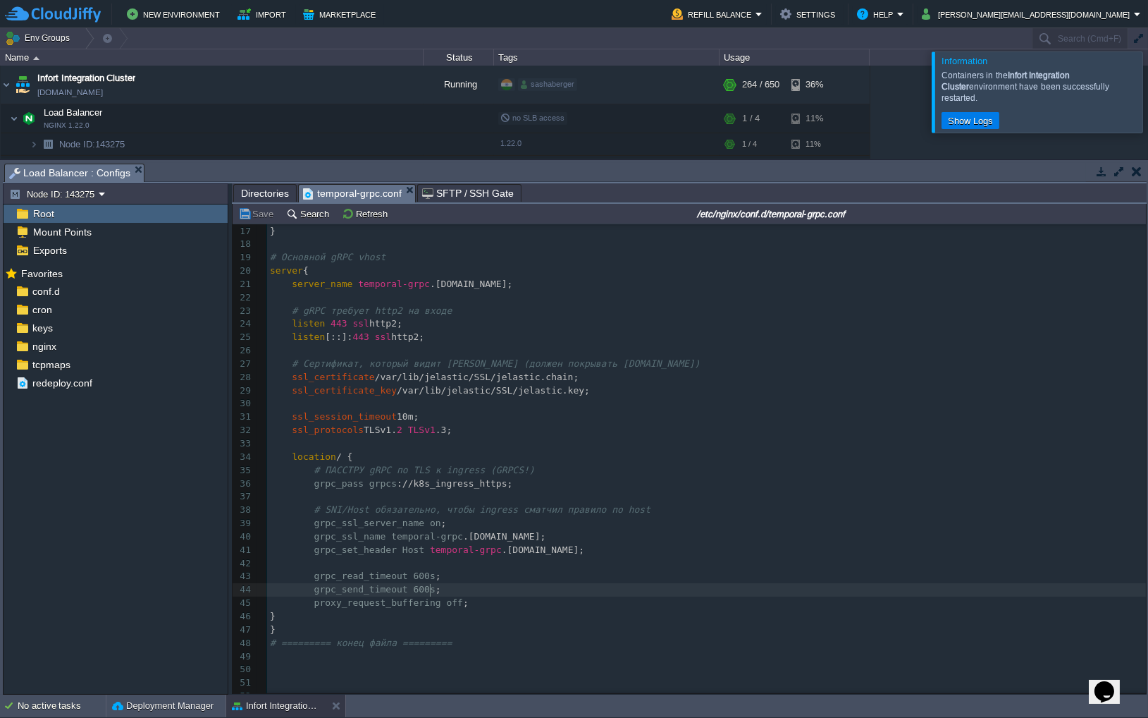
click at [427, 593] on span "grpc_send_timeout 600s" at bounding box center [374, 589] width 121 height 11
type textarea "10"
click at [426, 577] on div "xxxxxxxxxx 1 # ========= /etc/nginx/conf.d/temporal-grpc.conf ========= 2 ​ 3 #…" at bounding box center [706, 371] width 879 height 718
type textarea "10"
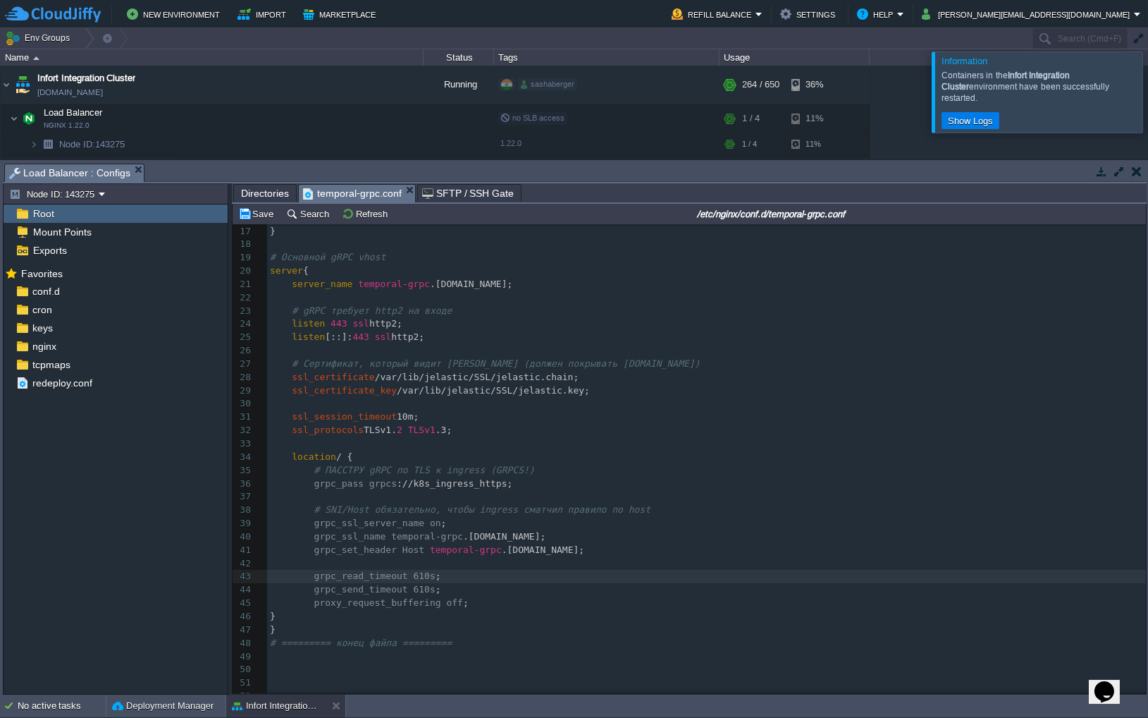
click at [326, 567] on pre "​" at bounding box center [706, 563] width 879 height 13
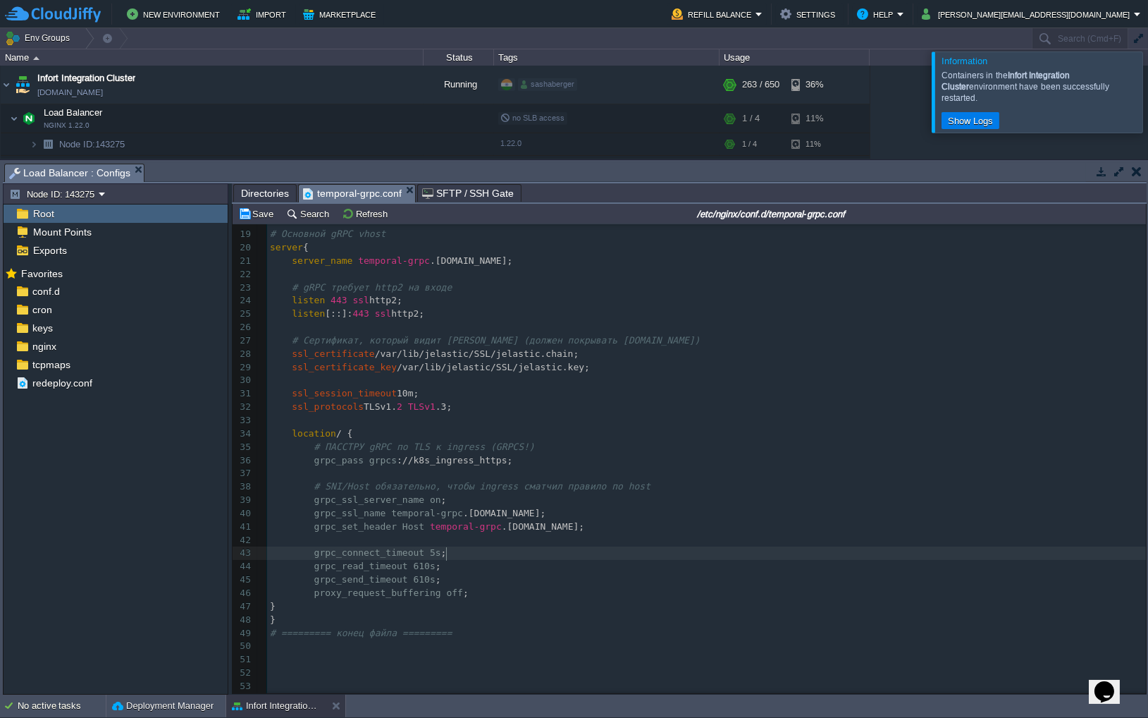
scroll to position [268, 0]
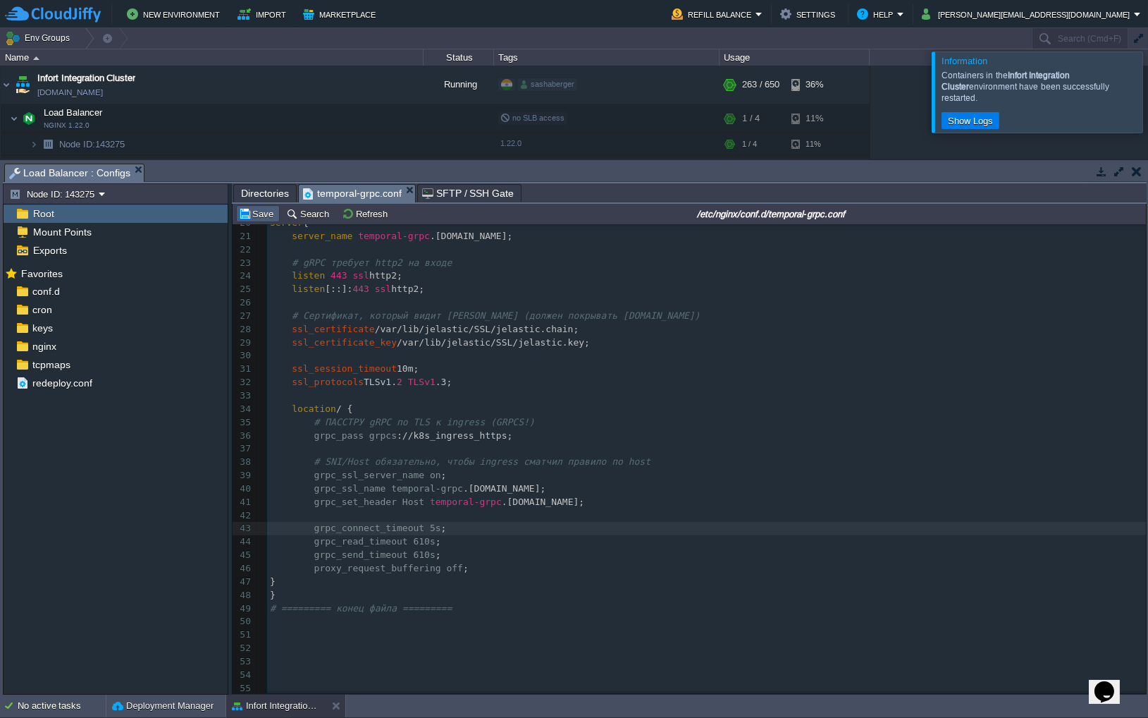
click at [264, 211] on button "Save" at bounding box center [257, 213] width 39 height 13
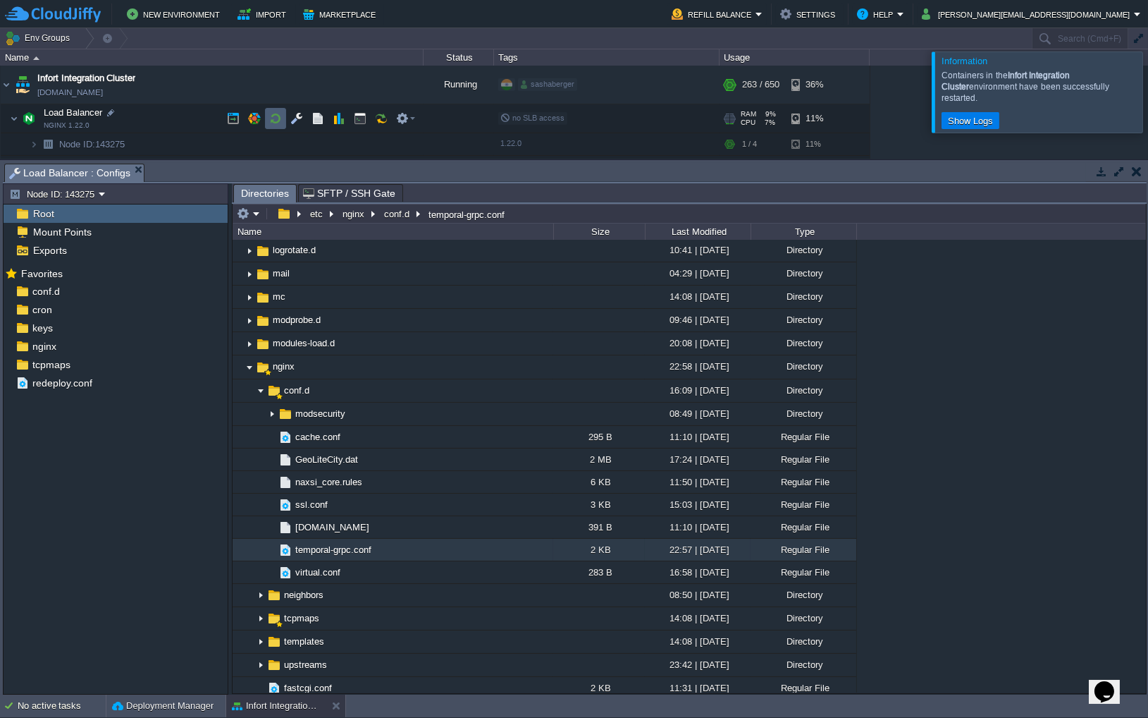
click at [272, 124] on button "button" at bounding box center [275, 118] width 13 height 13
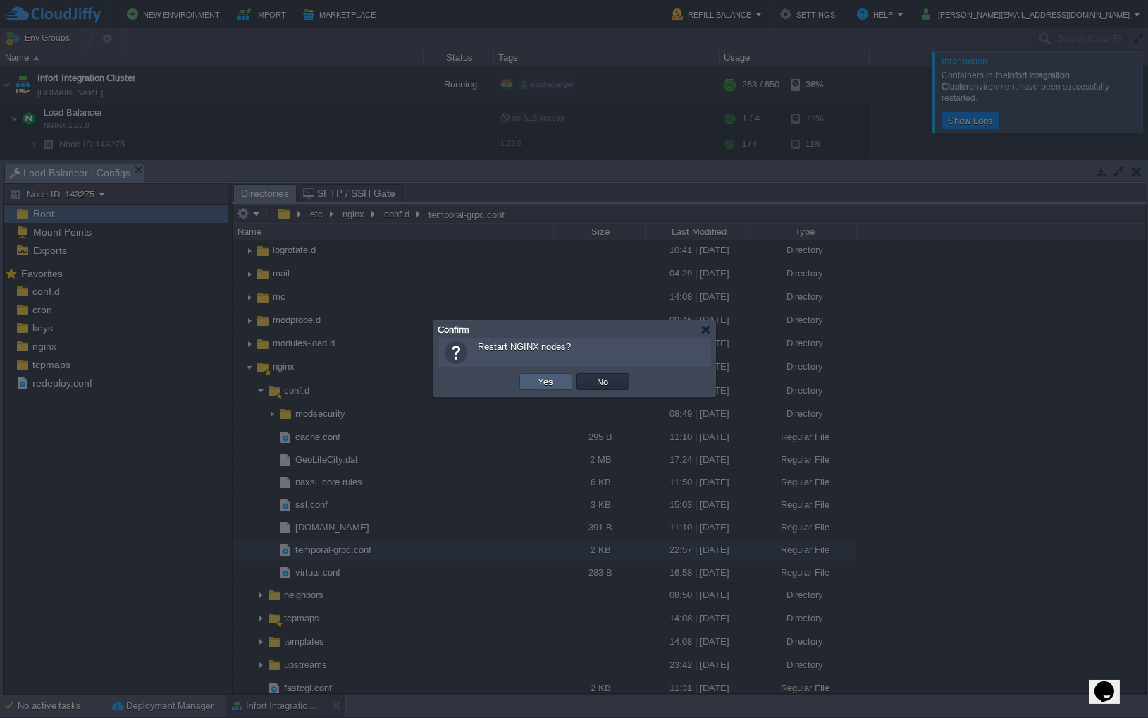
click at [554, 389] on td "Yes" at bounding box center [546, 381] width 53 height 17
